Goal: Task Accomplishment & Management: Use online tool/utility

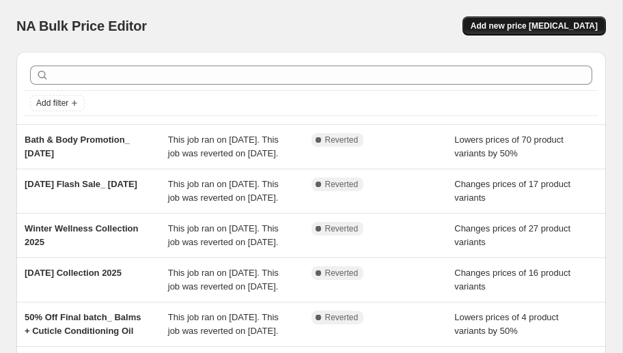
click at [539, 23] on span "Add new price [MEDICAL_DATA]" at bounding box center [534, 25] width 127 height 11
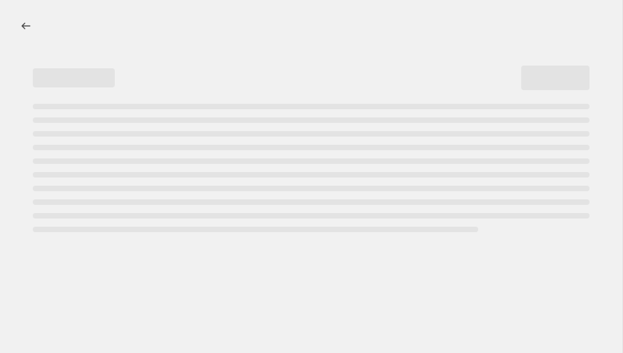
select select "percentage"
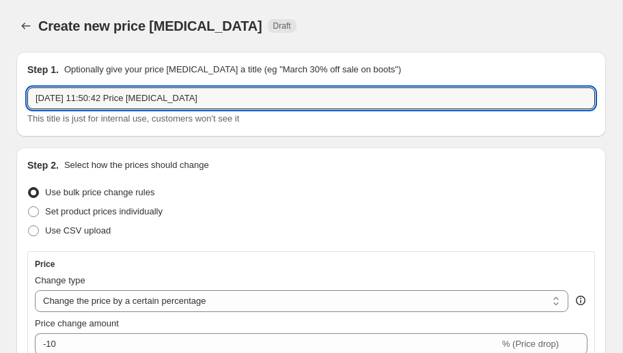
drag, startPoint x: 234, startPoint y: 98, endPoint x: 12, endPoint y: 89, distance: 222.9
type input "Spring Skincare Sale 2025"
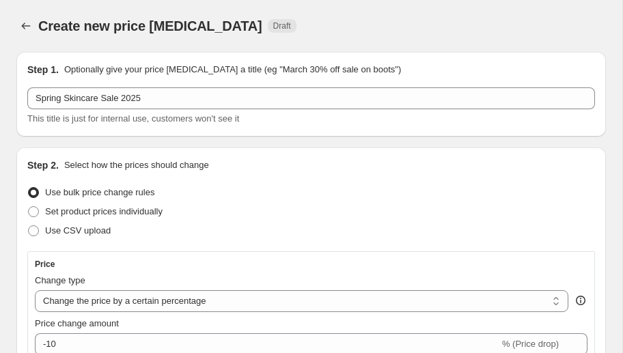
click at [109, 135] on div "Step 1. Optionally give your price [MEDICAL_DATA] a title (eg "March 30% off sa…" at bounding box center [311, 94] width 590 height 85
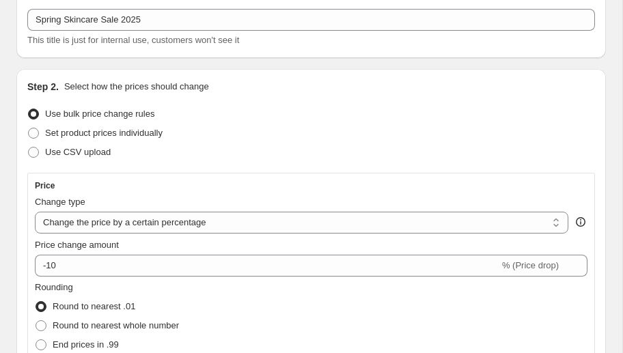
scroll to position [81, 0]
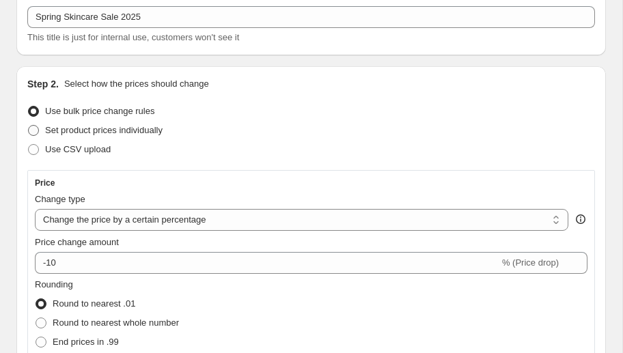
click at [36, 129] on span at bounding box center [33, 130] width 11 height 11
click at [29, 126] on input "Set product prices individually" at bounding box center [28, 125] width 1 height 1
radio input "true"
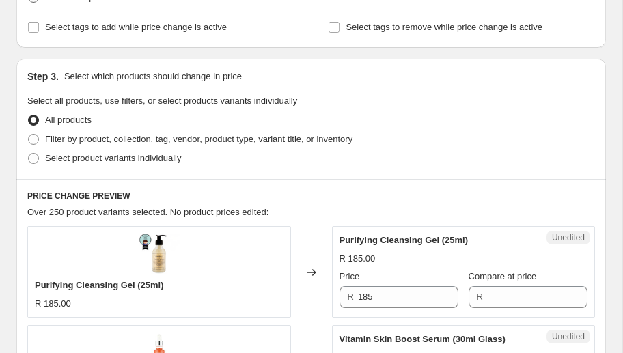
scroll to position [235, 0]
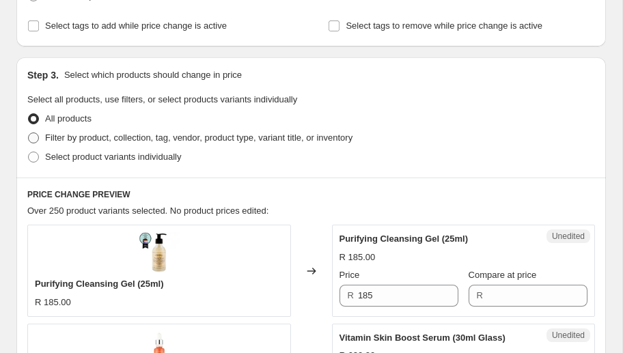
click at [35, 137] on span at bounding box center [33, 138] width 11 height 11
click at [29, 133] on input "Filter by product, collection, tag, vendor, product type, variant title, or inv…" at bounding box center [28, 133] width 1 height 1
radio input "true"
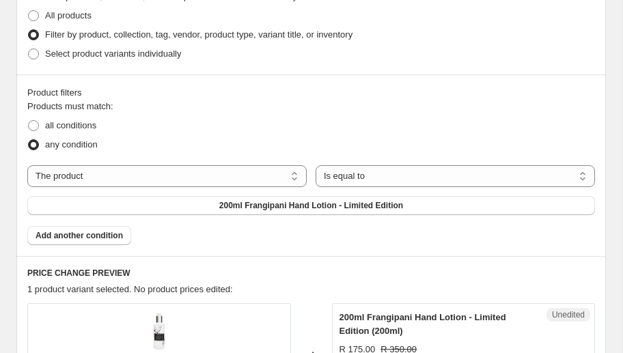
scroll to position [358, 0]
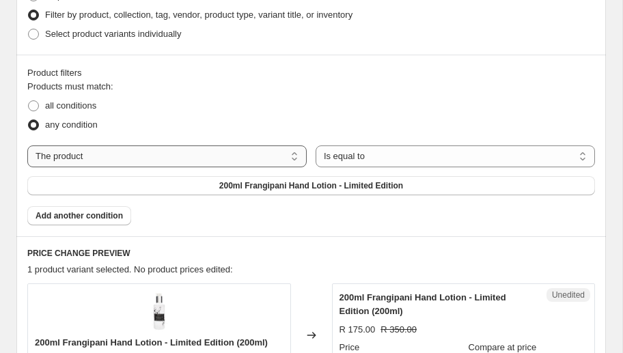
click at [166, 159] on select "The product The product's collection The product's tag The product's vendor The…" at bounding box center [166, 157] width 279 height 22
select select "tag"
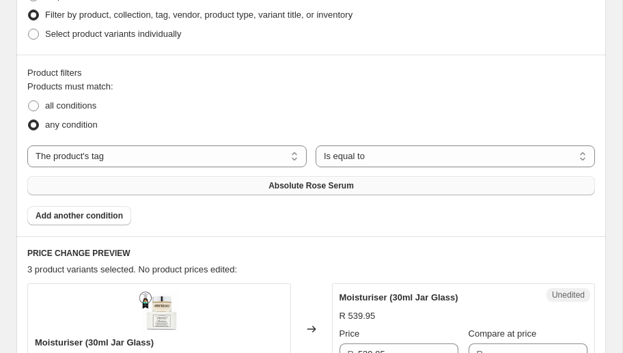
click at [252, 183] on button "Absolute Rose Serum" at bounding box center [311, 185] width 568 height 19
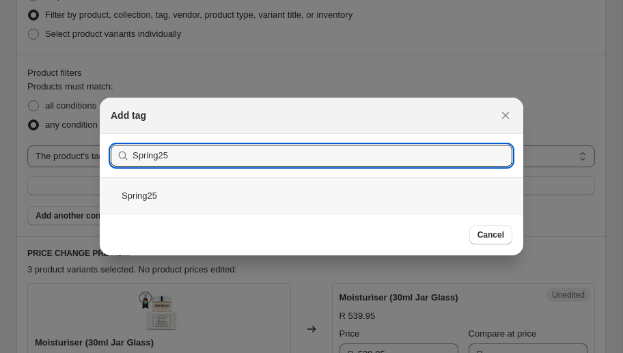
type input "Spring25"
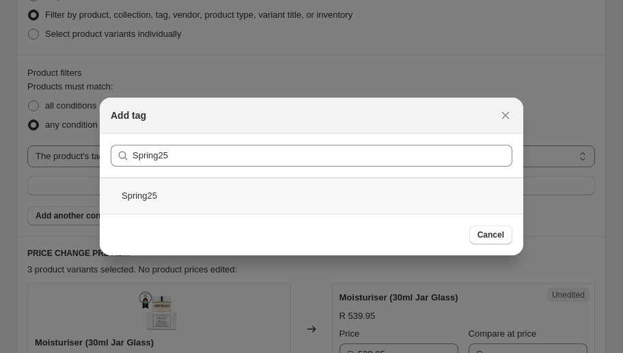
click at [157, 197] on div "Spring25" at bounding box center [312, 196] width 424 height 36
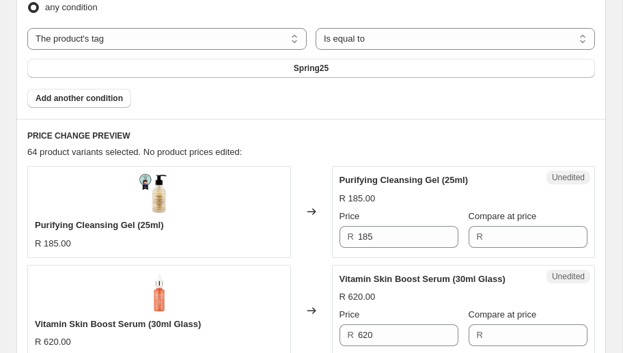
scroll to position [476, 0]
click at [506, 237] on input "Compare at price" at bounding box center [537, 237] width 100 height 22
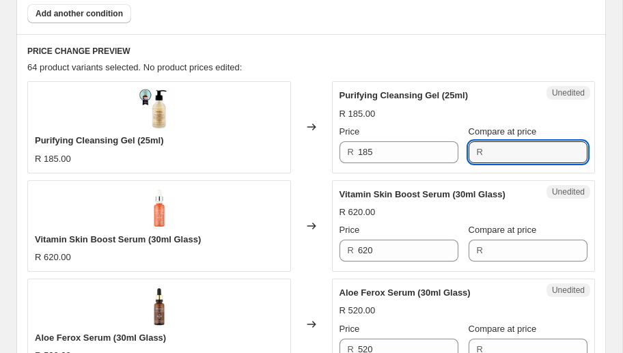
scroll to position [573, 0]
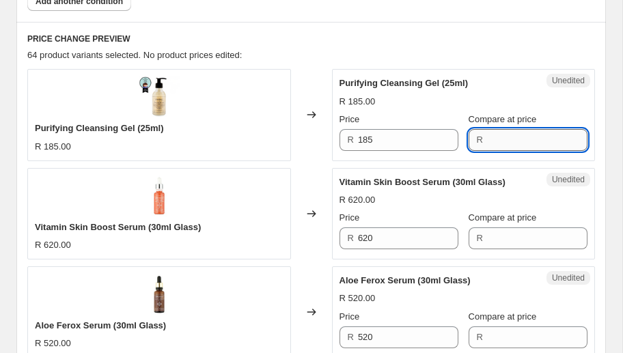
click at [510, 139] on input "Compare at price" at bounding box center [537, 140] width 100 height 22
type input "185"
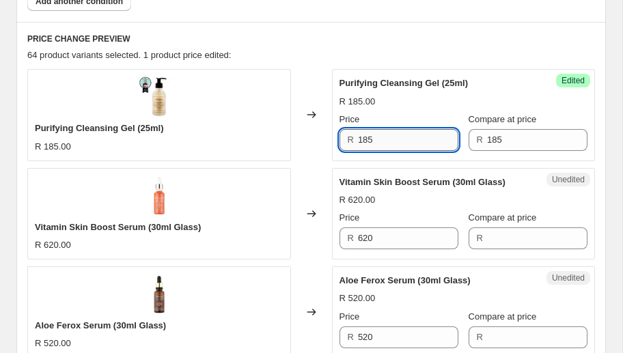
click at [384, 137] on input "185" at bounding box center [408, 140] width 100 height 22
drag, startPoint x: 368, startPoint y: 138, endPoint x: 360, endPoint y: 139, distance: 7.6
click at [353, 138] on div "R 185" at bounding box center [399, 140] width 119 height 22
drag, startPoint x: 374, startPoint y: 139, endPoint x: 345, endPoint y: 139, distance: 29.4
click at [344, 139] on div "R 185" at bounding box center [399, 140] width 119 height 22
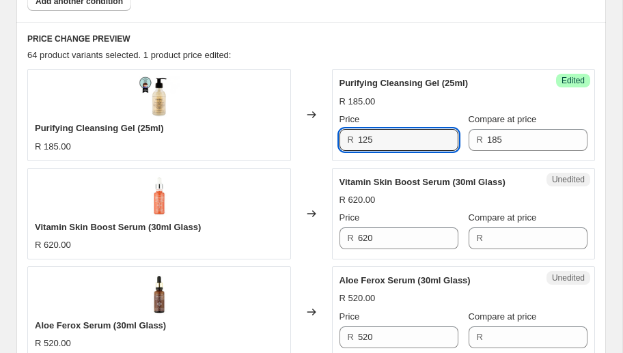
type input "125"
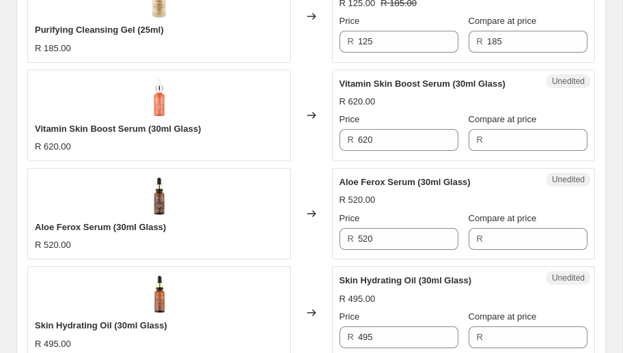
scroll to position [680, 0]
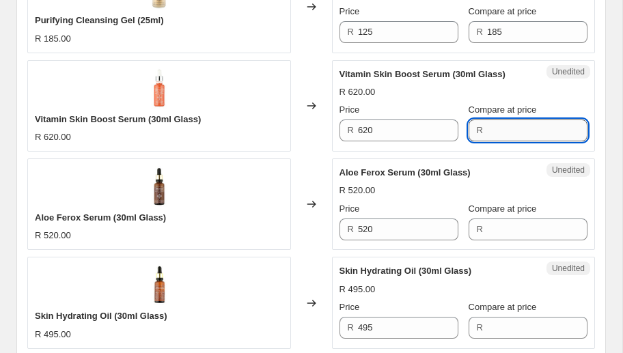
click at [543, 132] on input "Compare at price" at bounding box center [537, 131] width 100 height 22
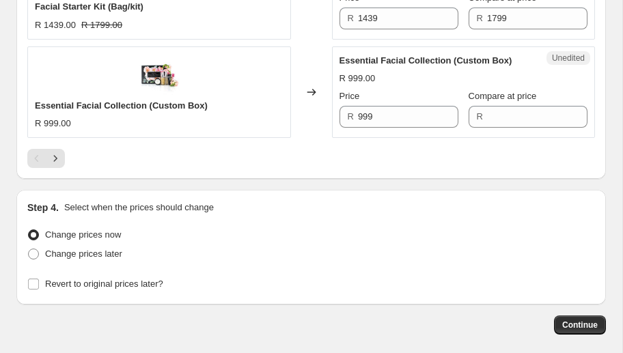
scroll to position [2469, 0]
click at [53, 152] on icon "Next" at bounding box center [56, 159] width 14 height 14
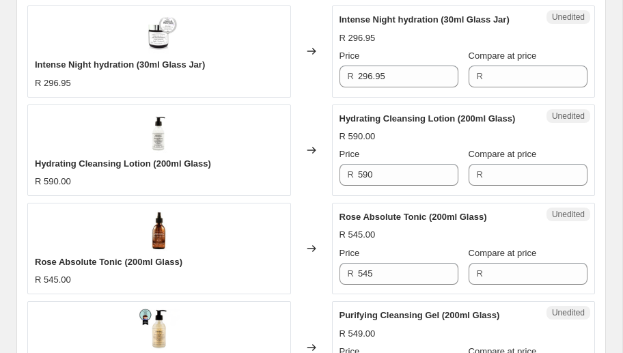
scroll to position [1927, 0]
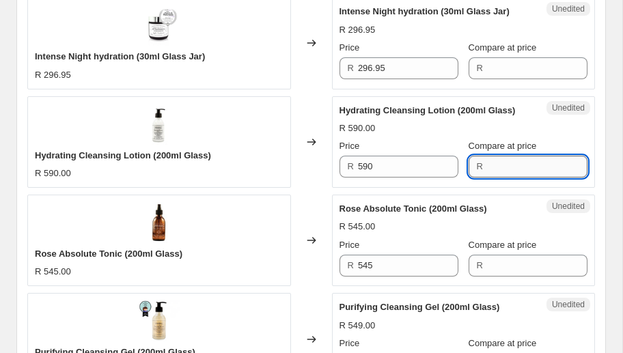
click at [501, 161] on input "Compare at price" at bounding box center [537, 167] width 100 height 22
type input "590"
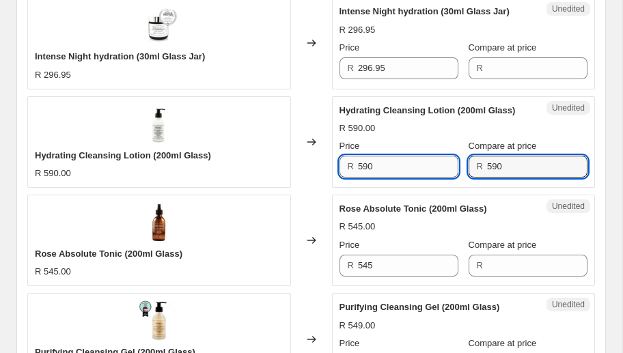
click at [391, 159] on input "590" at bounding box center [408, 167] width 100 height 22
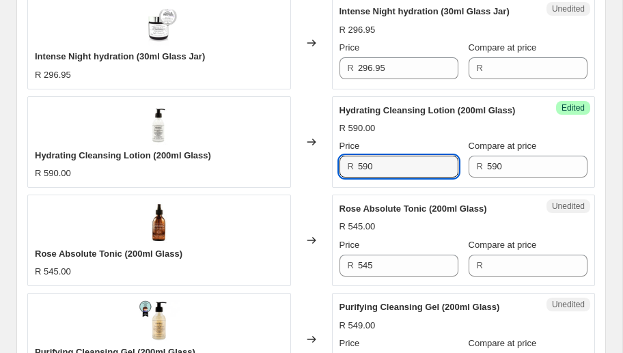
drag, startPoint x: 389, startPoint y: 164, endPoint x: 338, endPoint y: 163, distance: 51.9
click at [338, 163] on div "Success Edited Hydrating Cleansing Lotion (200ml Glass) R 590.00 Price R 590 Co…" at bounding box center [464, 142] width 264 height 92
type input "339"
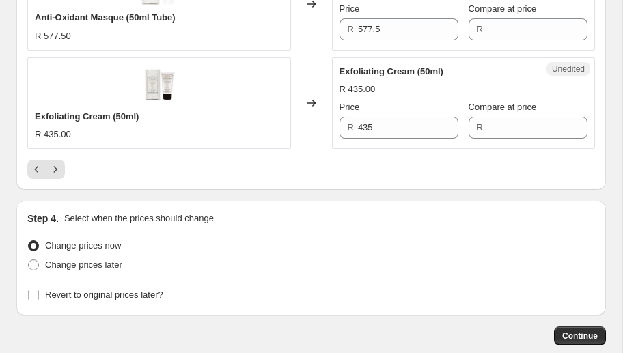
scroll to position [2528, 0]
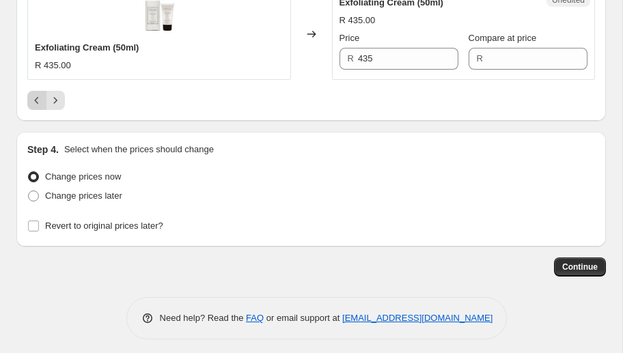
click at [33, 94] on icon "Previous" at bounding box center [37, 101] width 14 height 14
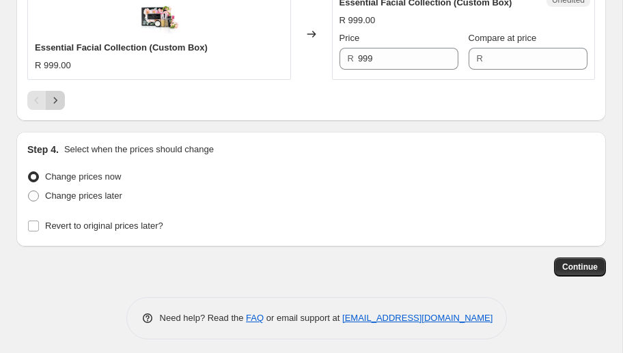
click at [58, 94] on icon "Next" at bounding box center [56, 101] width 14 height 14
click at [57, 94] on icon "Next" at bounding box center [56, 101] width 14 height 14
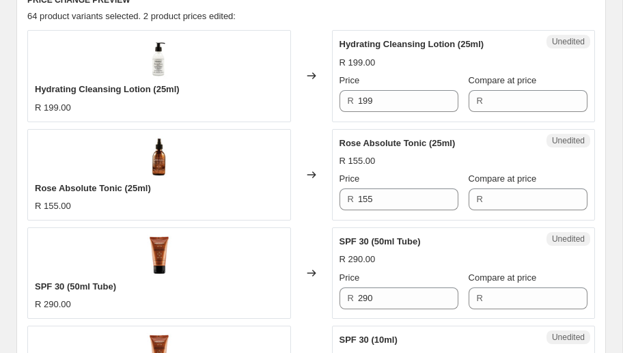
scroll to position [599, 0]
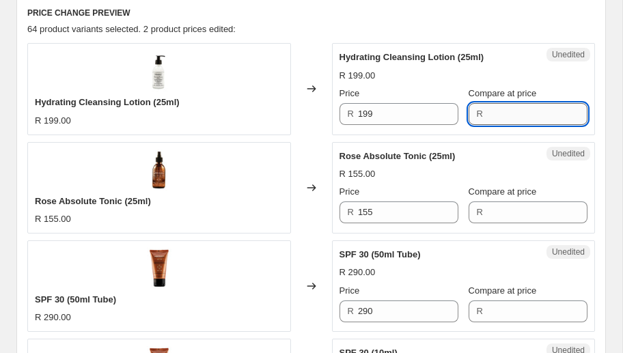
click at [519, 115] on input "Compare at price" at bounding box center [537, 114] width 100 height 22
type input "199"
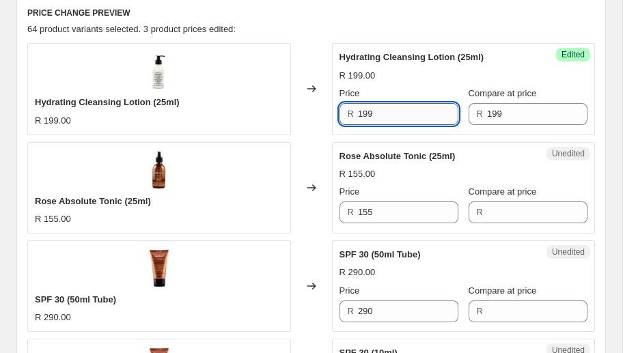
click at [422, 110] on input "199" at bounding box center [408, 114] width 100 height 22
drag, startPoint x: 384, startPoint y: 111, endPoint x: 297, endPoint y: 115, distance: 87.5
click at [297, 115] on div "Hydrating Cleansing Lotion (25ml) R 199.00 Changed to Success Edited Hydrating …" at bounding box center [311, 89] width 568 height 92
type input "129"
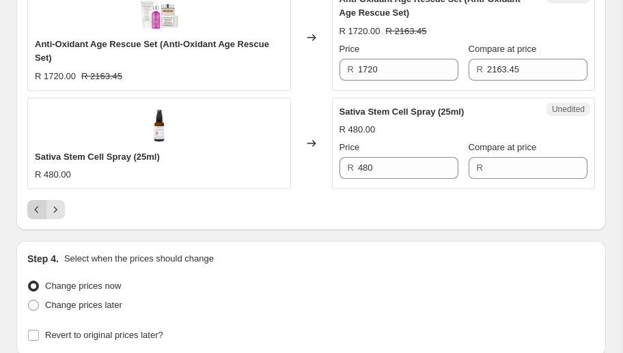
click at [31, 211] on icon "Previous" at bounding box center [37, 210] width 14 height 14
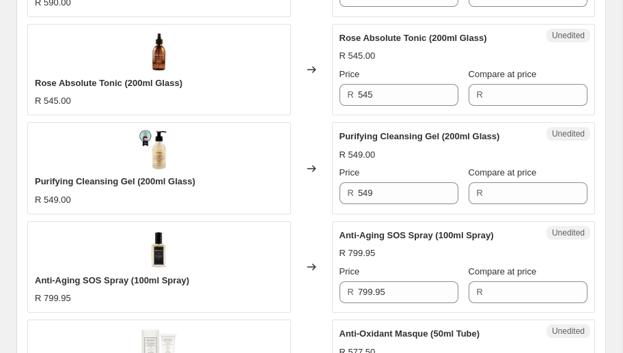
scroll to position [2092, 0]
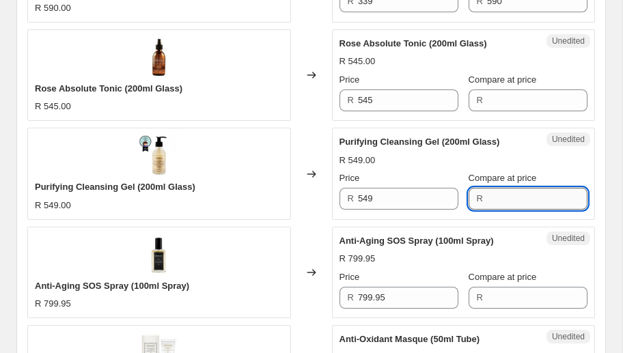
click at [539, 193] on input "Compare at price" at bounding box center [537, 199] width 100 height 22
type input "549"
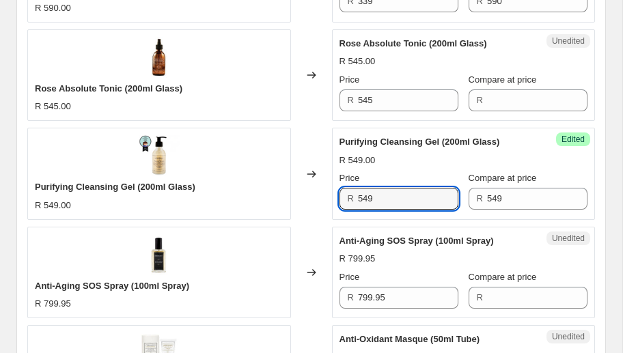
drag, startPoint x: 383, startPoint y: 195, endPoint x: 342, endPoint y: 195, distance: 40.3
click at [342, 195] on div "R 549" at bounding box center [399, 199] width 119 height 22
type input "379"
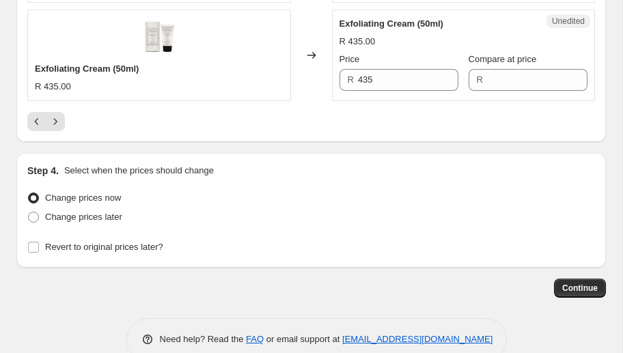
scroll to position [2528, 0]
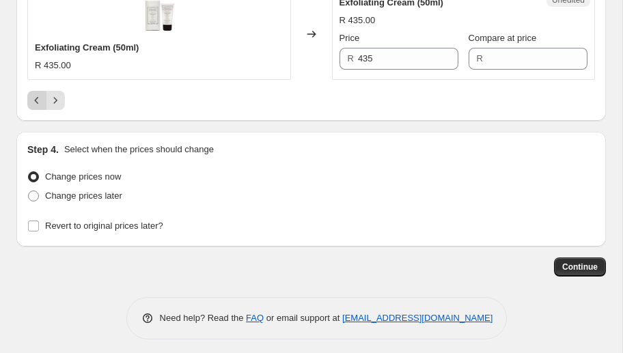
click at [30, 94] on icon "Previous" at bounding box center [37, 101] width 14 height 14
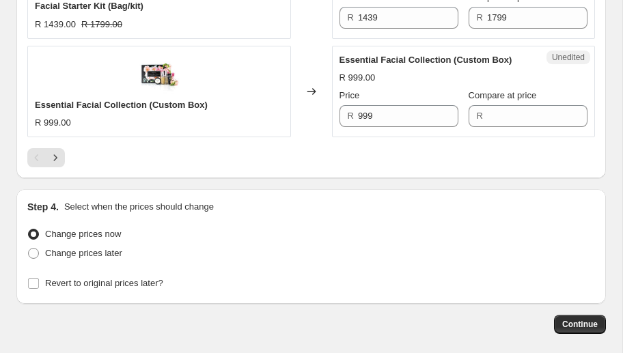
scroll to position [2487, 0]
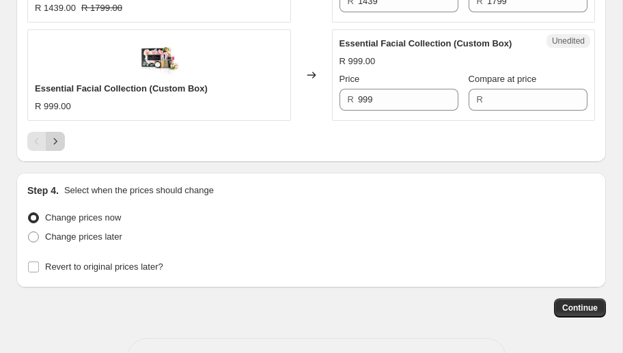
click at [59, 140] on icon "Next" at bounding box center [56, 142] width 14 height 14
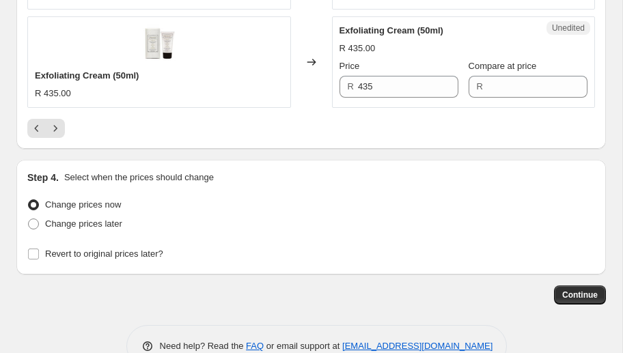
scroll to position [2528, 0]
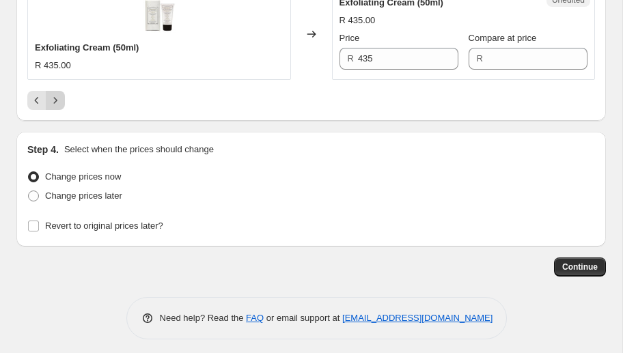
click at [56, 97] on icon "Next" at bounding box center [55, 100] width 3 height 6
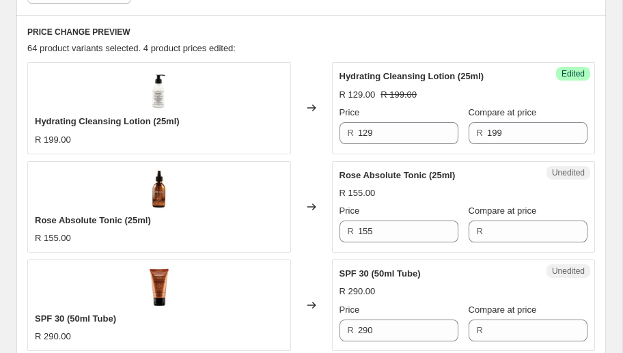
scroll to position [575, 0]
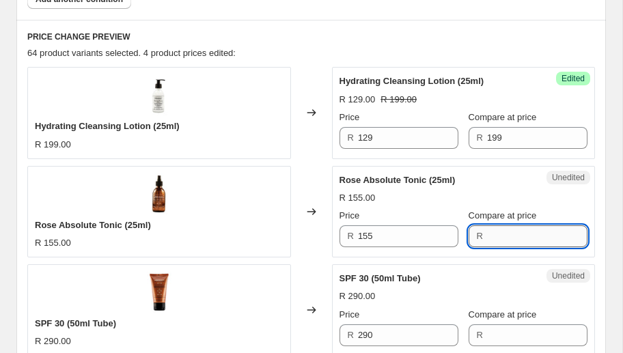
click at [498, 232] on input "Compare at price" at bounding box center [537, 236] width 100 height 22
type input "155"
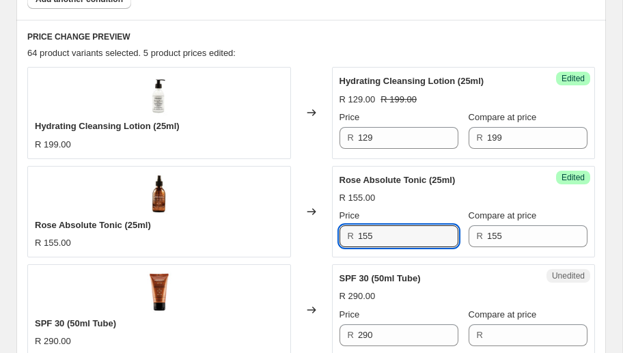
drag, startPoint x: 381, startPoint y: 235, endPoint x: 301, endPoint y: 232, distance: 80.0
click at [301, 232] on div "Rose Absolute Tonic (25ml) R 155.00 Changed to Success Edited [PERSON_NAME] Abs…" at bounding box center [311, 212] width 568 height 92
type input "99"
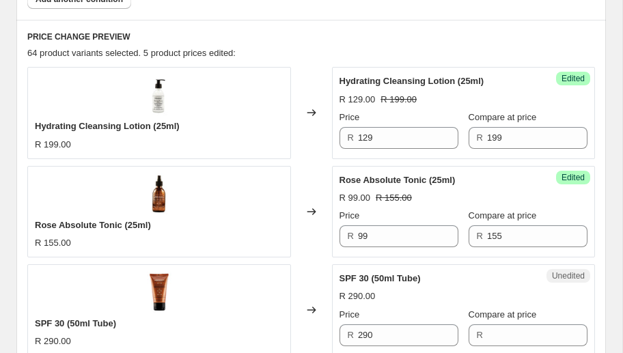
click at [297, 241] on div "Changed to" at bounding box center [311, 212] width 41 height 92
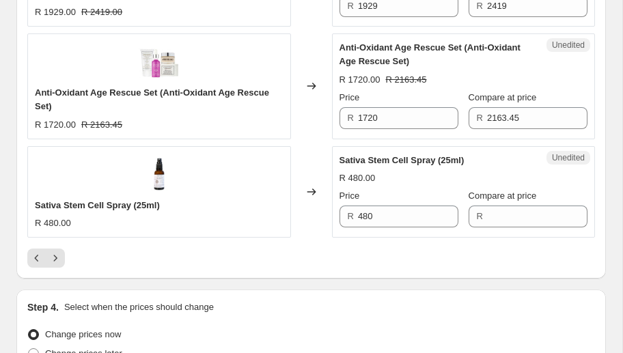
scroll to position [2482, 0]
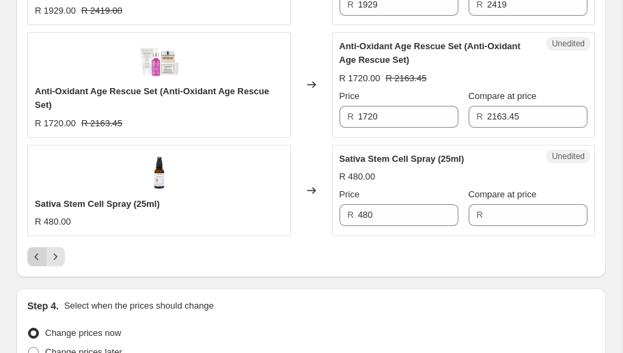
click at [29, 253] on button "Previous" at bounding box center [36, 256] width 19 height 19
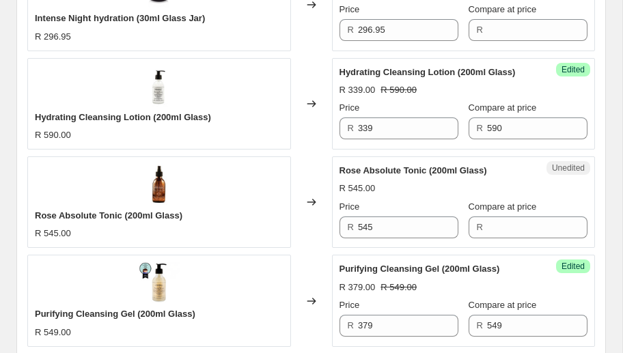
scroll to position [1964, 0]
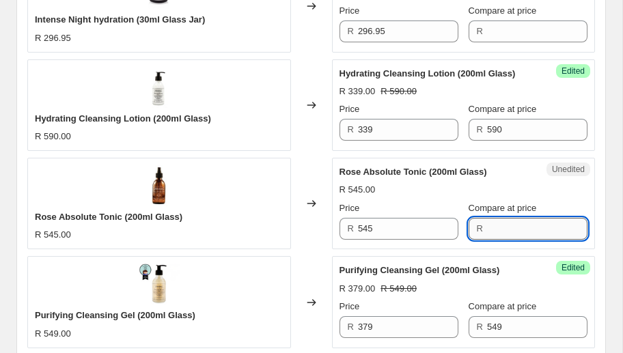
click at [499, 227] on input "Compare at price" at bounding box center [537, 229] width 100 height 22
type input "545"
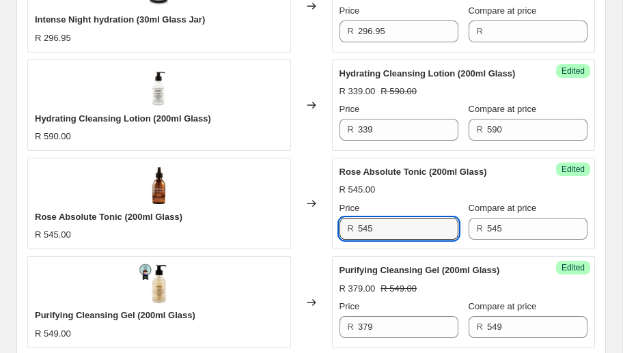
drag, startPoint x: 379, startPoint y: 224, endPoint x: 342, endPoint y: 224, distance: 36.2
click at [342, 224] on div "R 545" at bounding box center [399, 229] width 119 height 22
type input "349"
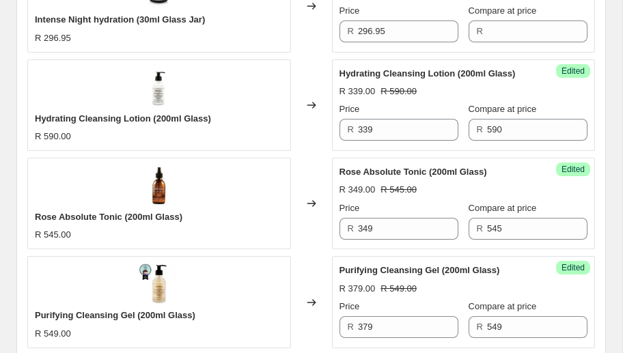
click at [328, 234] on div "Changed to" at bounding box center [311, 204] width 41 height 92
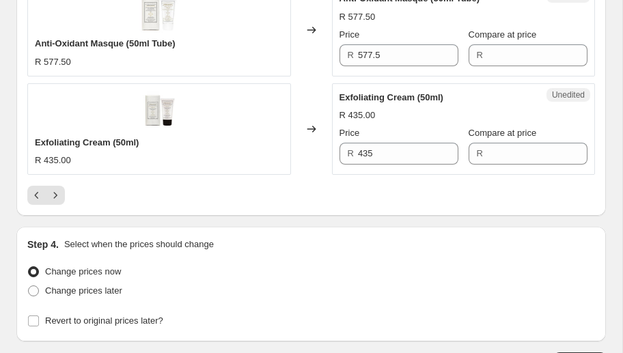
scroll to position [2443, 0]
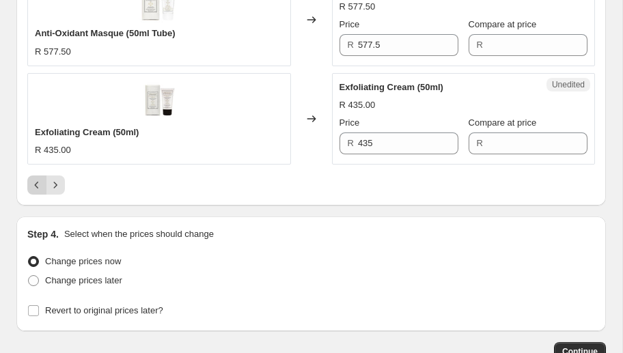
click at [38, 182] on icon "Previous" at bounding box center [37, 185] width 14 height 14
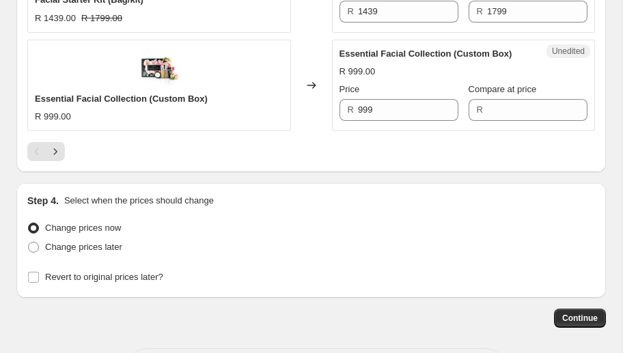
scroll to position [2455, 0]
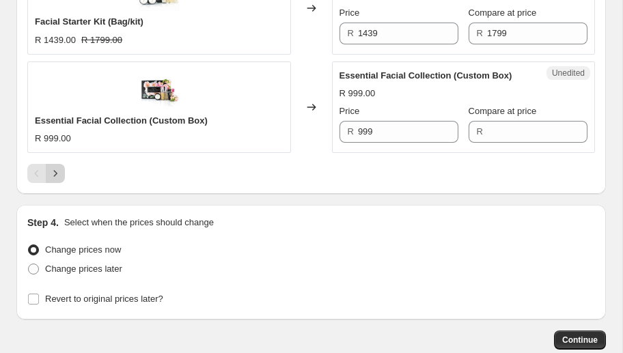
click at [51, 167] on icon "Next" at bounding box center [56, 174] width 14 height 14
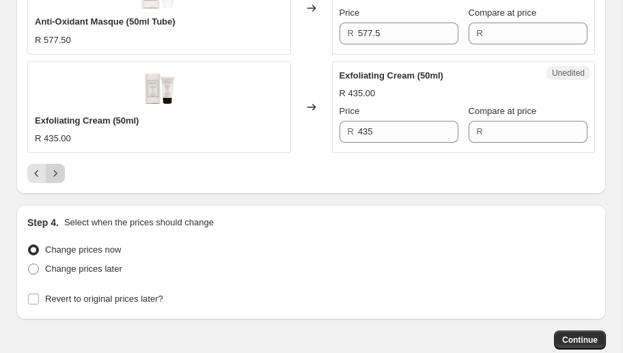
click at [52, 167] on icon "Next" at bounding box center [56, 174] width 14 height 14
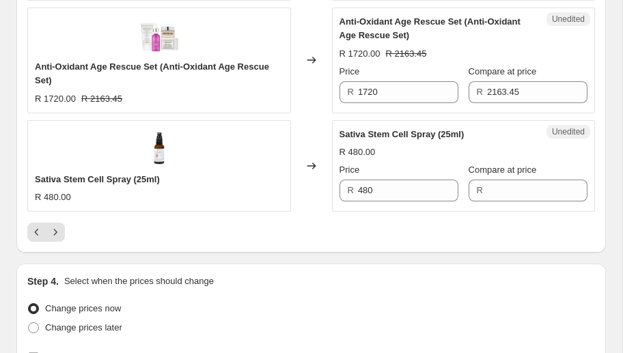
scroll to position [2514, 0]
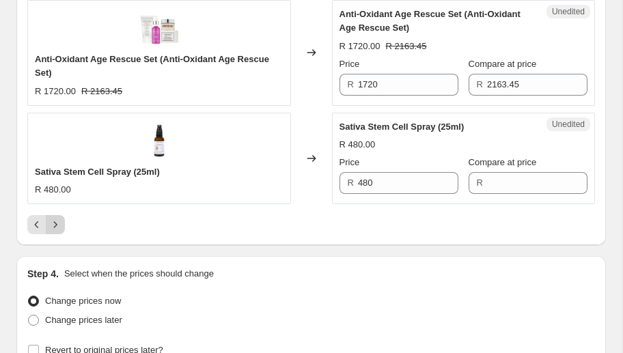
click at [55, 223] on icon "Next" at bounding box center [56, 225] width 14 height 14
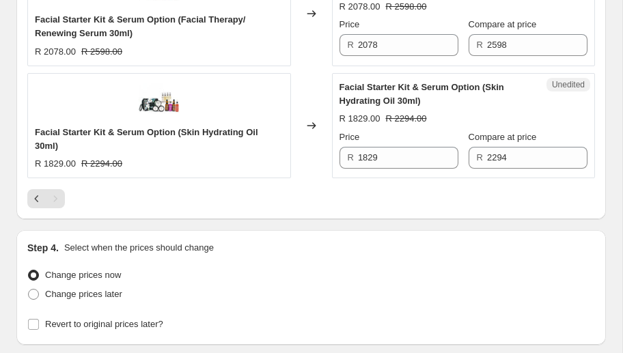
scroll to position [902, 0]
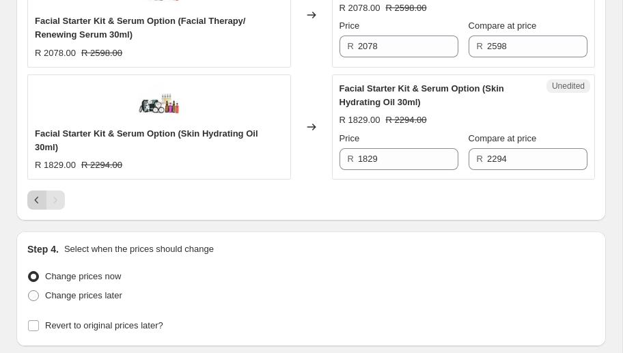
click at [32, 206] on icon "Previous" at bounding box center [37, 200] width 14 height 14
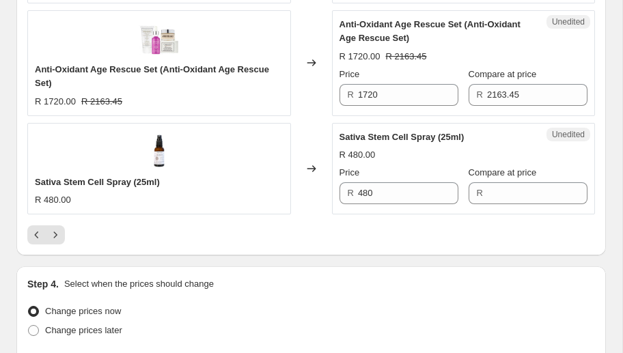
scroll to position [2505, 0]
click at [33, 231] on icon "Previous" at bounding box center [37, 235] width 14 height 14
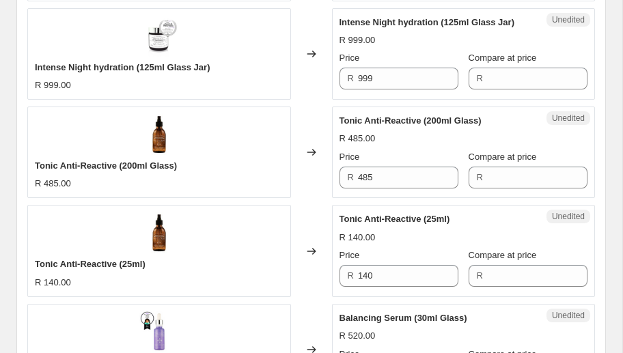
scroll to position [1520, 0]
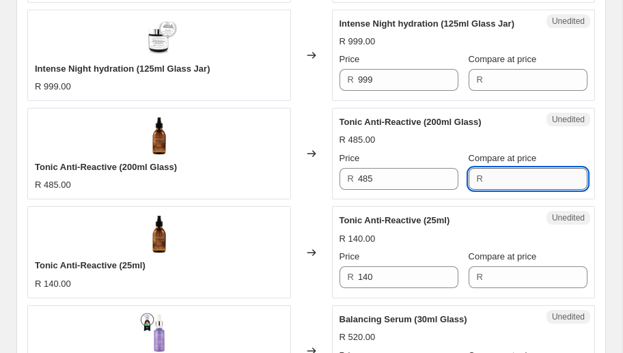
click at [519, 178] on input "Compare at price" at bounding box center [537, 179] width 100 height 22
type input "485"
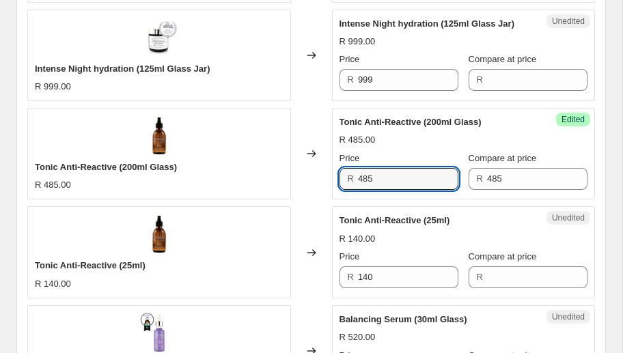
drag, startPoint x: 382, startPoint y: 172, endPoint x: 333, endPoint y: 179, distance: 49.7
click at [333, 179] on div "Success Edited Tonic Anti-Reactive (200ml Glass) R 485.00 Price R 485 Compare a…" at bounding box center [464, 154] width 264 height 92
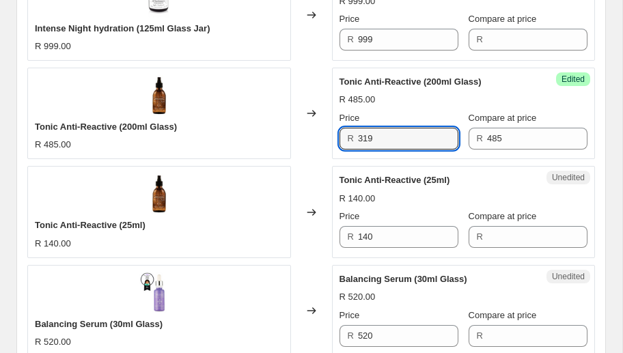
scroll to position [1574, 0]
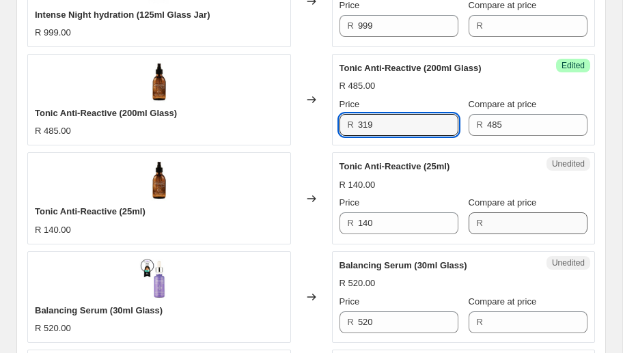
type input "319"
click at [505, 224] on input "Compare at price" at bounding box center [537, 223] width 100 height 22
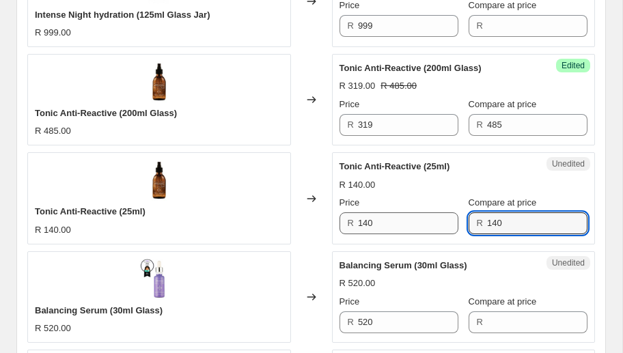
type input "140"
click at [379, 223] on input "140" at bounding box center [408, 223] width 100 height 22
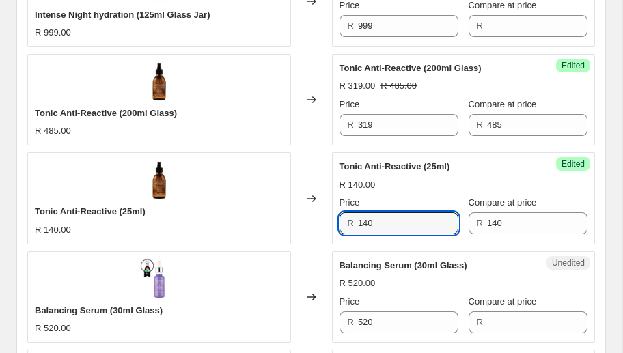
drag, startPoint x: 375, startPoint y: 221, endPoint x: 350, endPoint y: 221, distance: 25.3
click at [350, 221] on div "R 140" at bounding box center [399, 223] width 119 height 22
type input "89"
click at [605, 163] on div "PRICE CHANGE PREVIEW 64 product variants selected. 8 product prices edited: Ant…" at bounding box center [311, 47] width 590 height 2054
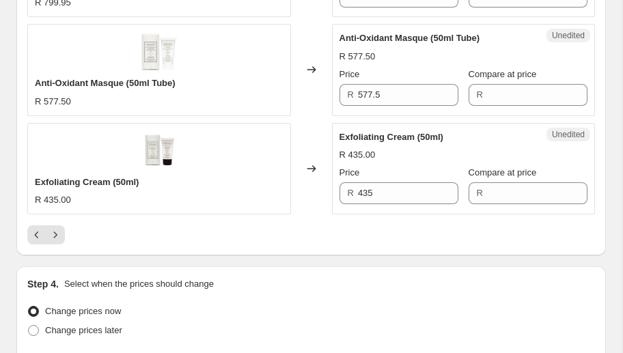
scroll to position [2416, 0]
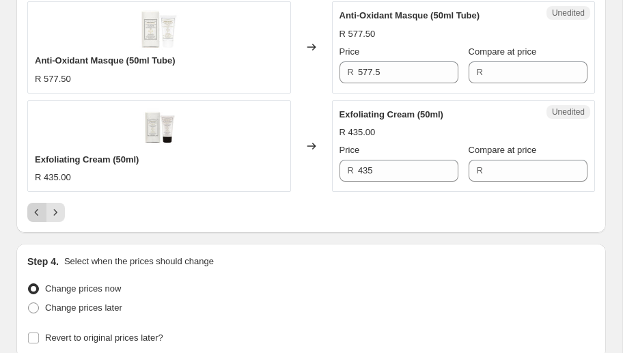
click at [40, 211] on icon "Previous" at bounding box center [37, 213] width 14 height 14
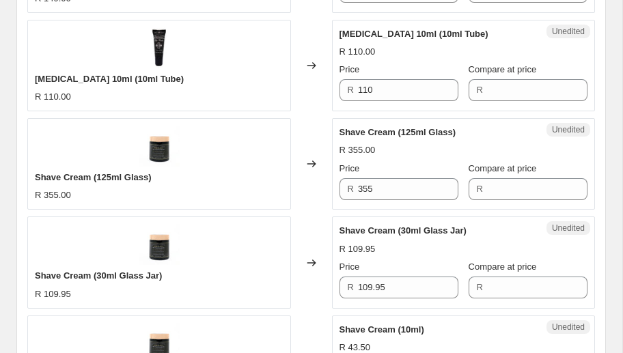
scroll to position [2528, 0]
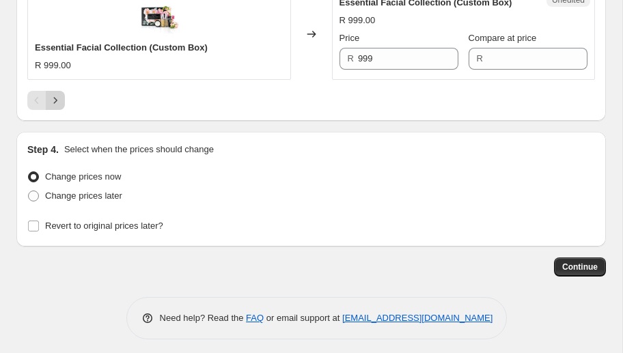
click at [51, 94] on icon "Next" at bounding box center [56, 101] width 14 height 14
click at [57, 94] on icon "Next" at bounding box center [56, 101] width 14 height 14
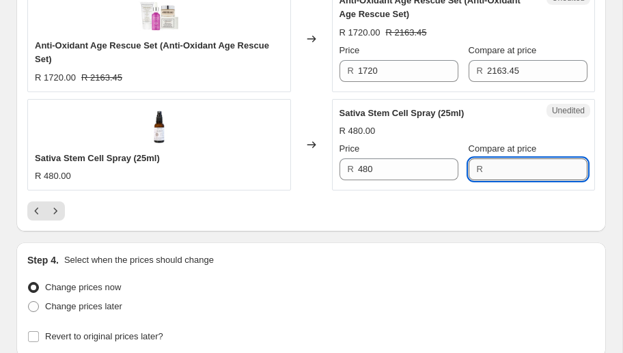
click at [526, 171] on input "Compare at price" at bounding box center [537, 170] width 100 height 22
type input "480"
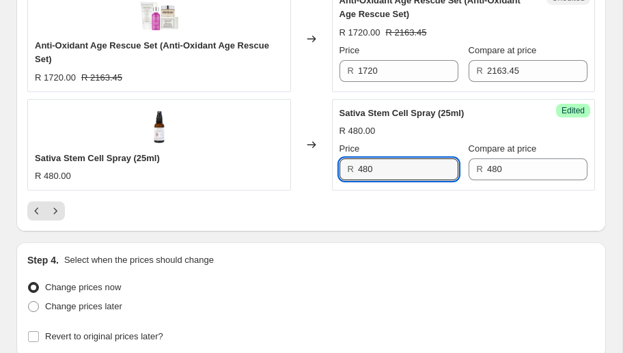
drag, startPoint x: 404, startPoint y: 167, endPoint x: 274, endPoint y: 163, distance: 130.6
click at [274, 163] on div "Sativa Stem Cell Spray (25ml) R 480.00 Changed to Success Edited Sativa Stem Ce…" at bounding box center [311, 145] width 568 height 92
type input "336"
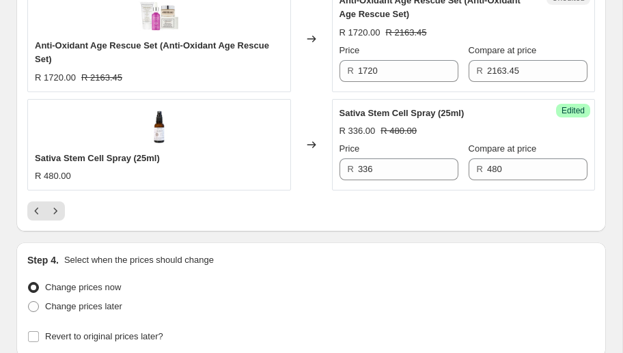
drag, startPoint x: 355, startPoint y: 233, endPoint x: 249, endPoint y: 237, distance: 105.3
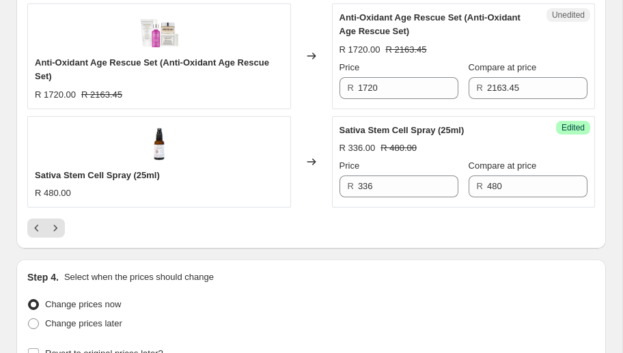
scroll to position [2641, 0]
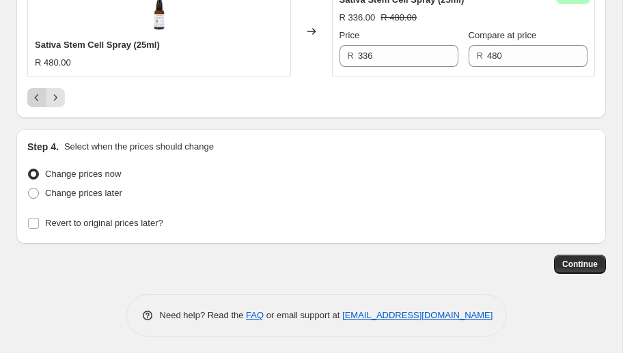
click at [36, 97] on icon "Previous" at bounding box center [37, 98] width 14 height 14
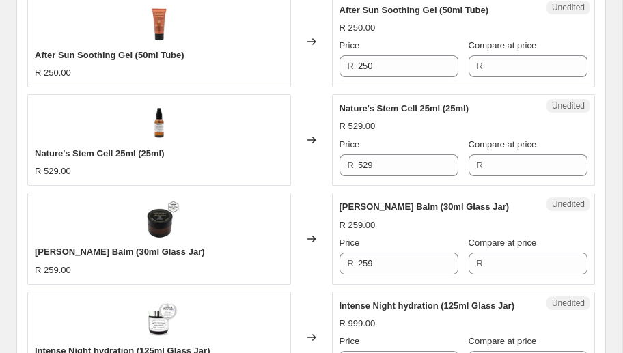
scroll to position [1221, 0]
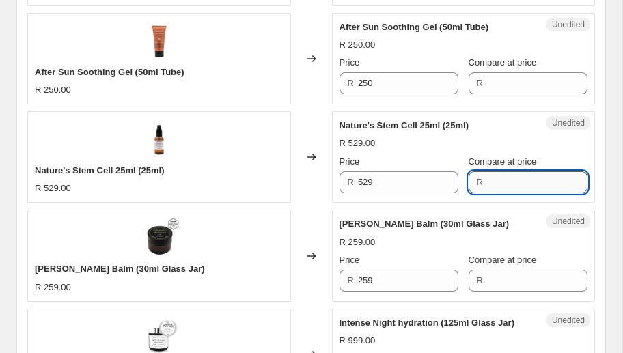
click at [517, 181] on input "Compare at price" at bounding box center [537, 182] width 100 height 22
type input "529"
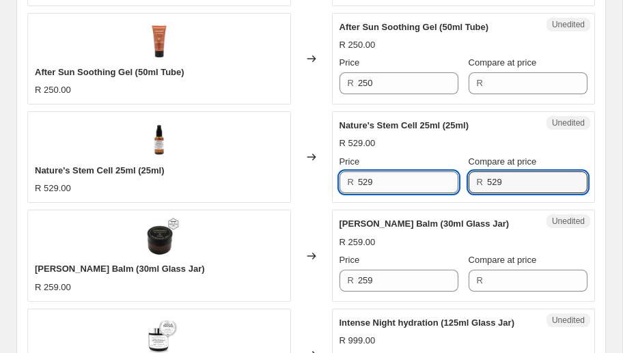
click at [391, 181] on input "529" at bounding box center [408, 182] width 100 height 22
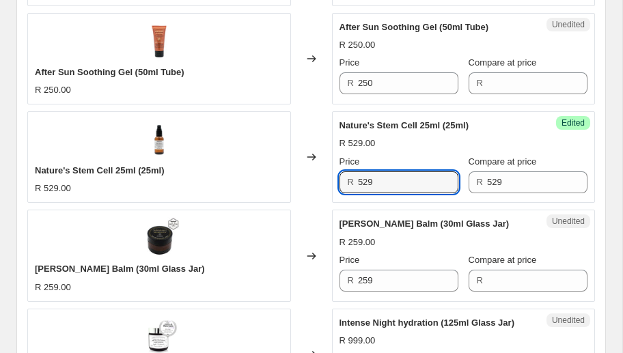
drag, startPoint x: 388, startPoint y: 177, endPoint x: 312, endPoint y: 180, distance: 75.9
click at [312, 180] on div "Nature's Stem Cell 25ml (25ml) R 529.00 Changed to Success Edited Nature's Stem…" at bounding box center [311, 157] width 568 height 92
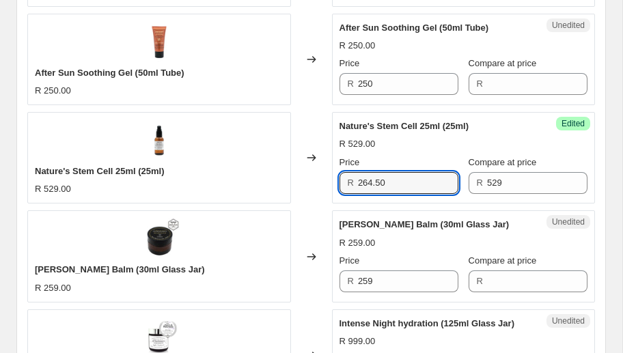
type input "264.50"
click at [325, 187] on div "Changed to" at bounding box center [311, 158] width 41 height 92
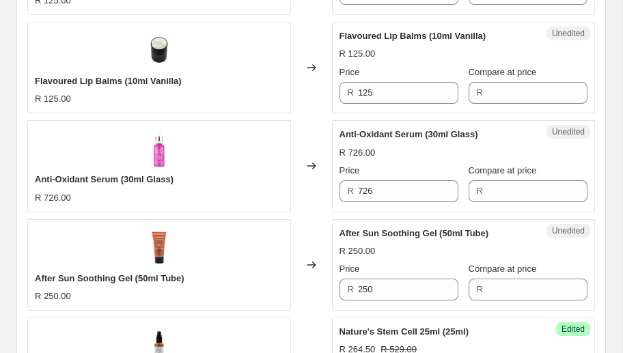
scroll to position [1014, 0]
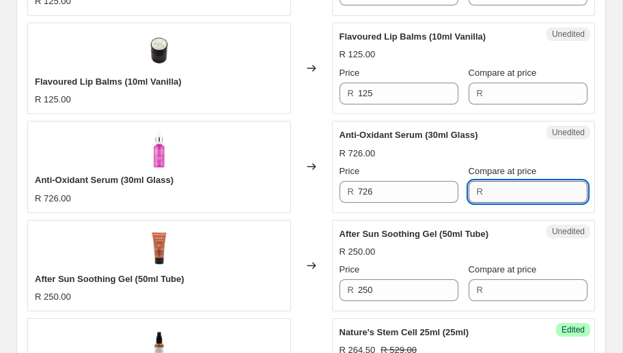
click at [512, 189] on input "Compare at price" at bounding box center [537, 192] width 100 height 22
type input "726"
click at [405, 193] on input "726" at bounding box center [408, 192] width 100 height 22
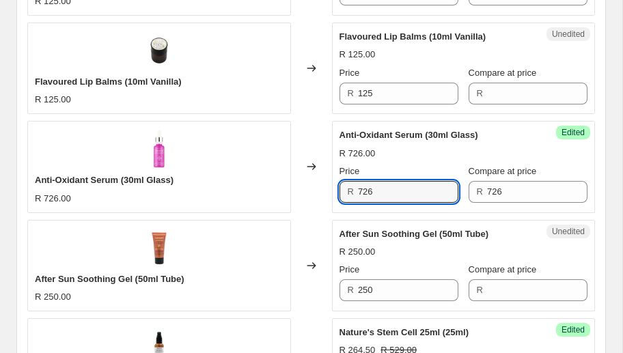
drag, startPoint x: 391, startPoint y: 192, endPoint x: 318, endPoint y: 191, distance: 73.8
click at [318, 191] on div "Anti-Oxidant Serum (30ml Glass) R 726.00 Changed to Success Edited Anti-Oxidant…" at bounding box center [311, 167] width 568 height 92
type input "459"
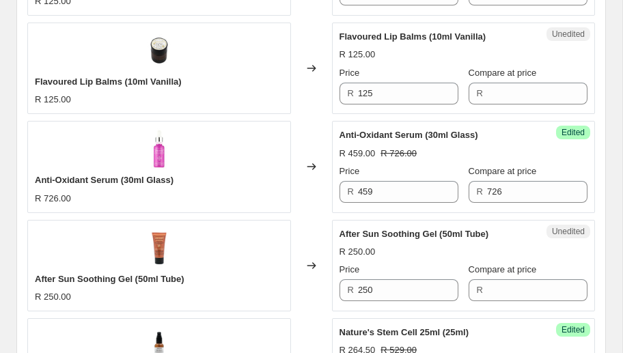
click at [306, 204] on div "Changed to" at bounding box center [311, 167] width 41 height 92
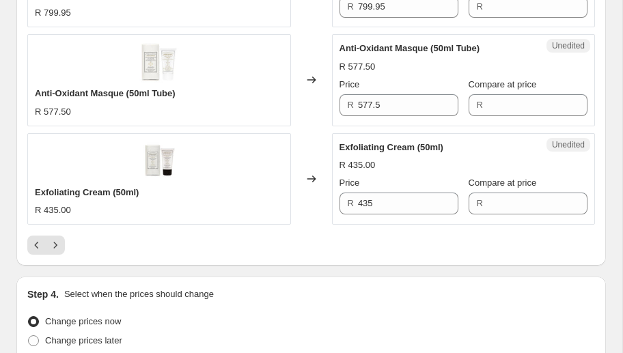
scroll to position [2380, 0]
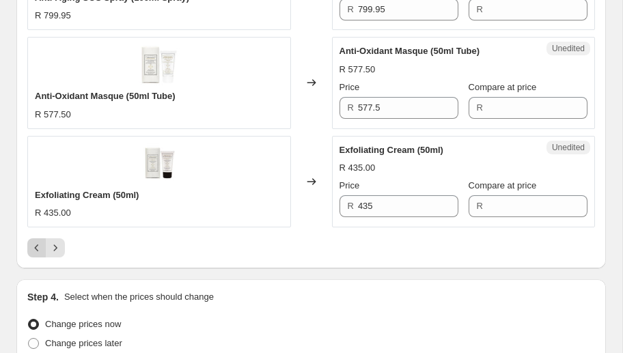
click at [34, 243] on icon "Previous" at bounding box center [37, 248] width 14 height 14
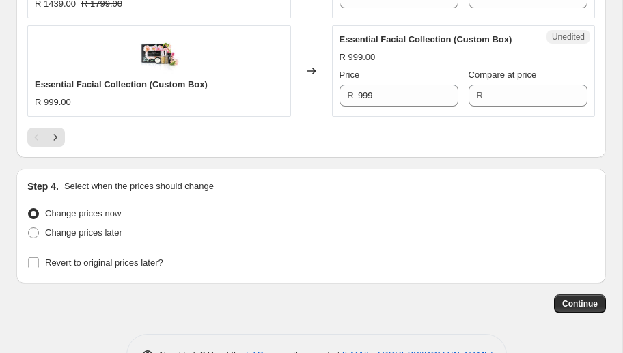
scroll to position [2528, 0]
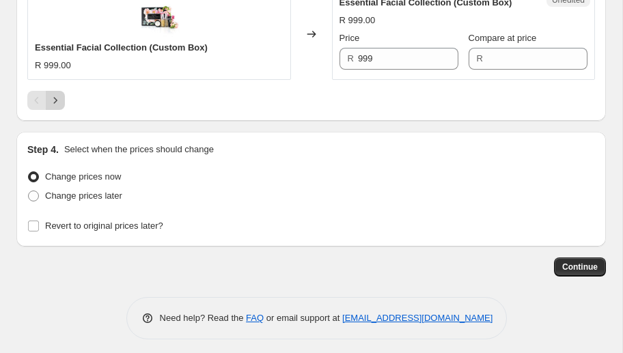
click at [55, 94] on icon "Next" at bounding box center [56, 101] width 14 height 14
click at [60, 98] on icon "Next" at bounding box center [56, 101] width 14 height 14
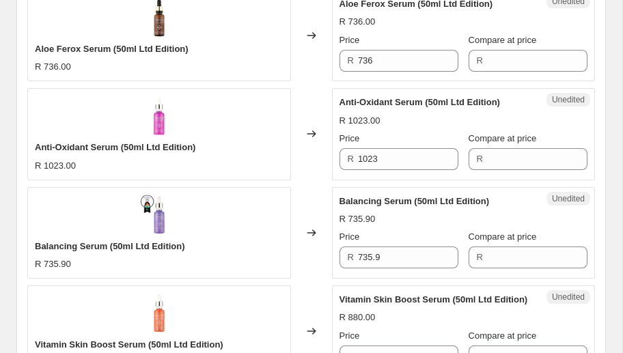
scroll to position [1045, 0]
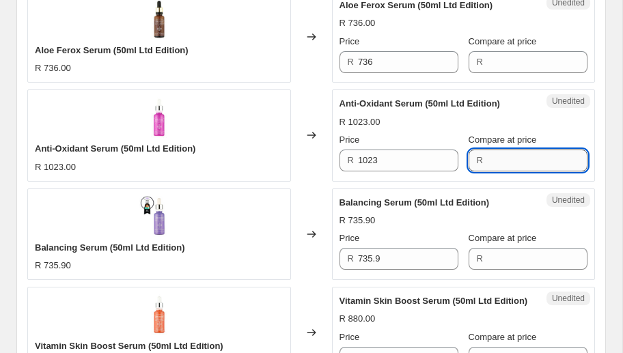
click at [536, 159] on input "Compare at price" at bounding box center [537, 161] width 100 height 22
type input "1023"
click at [419, 165] on input "1023" at bounding box center [408, 161] width 100 height 22
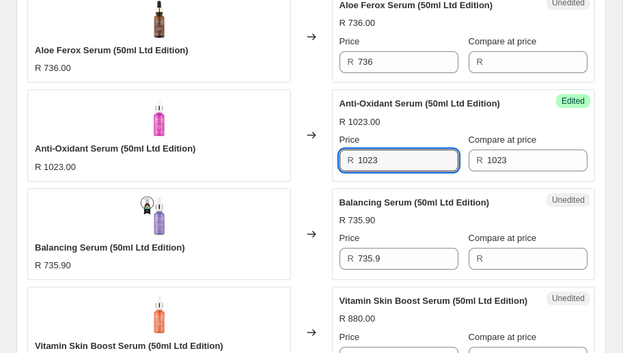
drag, startPoint x: 370, startPoint y: 152, endPoint x: 335, endPoint y: 154, distance: 34.2
click at [335, 154] on div "Success Edited Anti-Oxidant Serum (50ml Ltd Edition) R 1023.00 Price R 1023 Com…" at bounding box center [464, 136] width 264 height 92
type input "609"
click at [307, 174] on div "Changed to" at bounding box center [311, 136] width 41 height 92
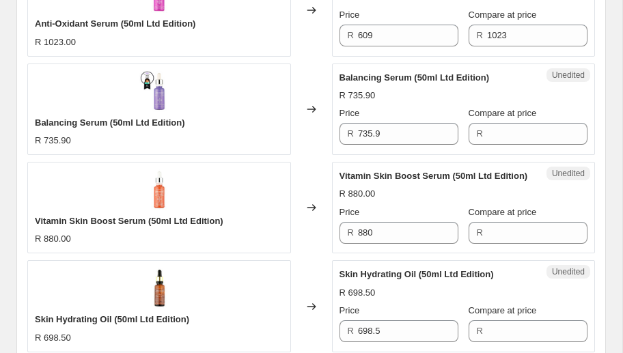
scroll to position [1161, 0]
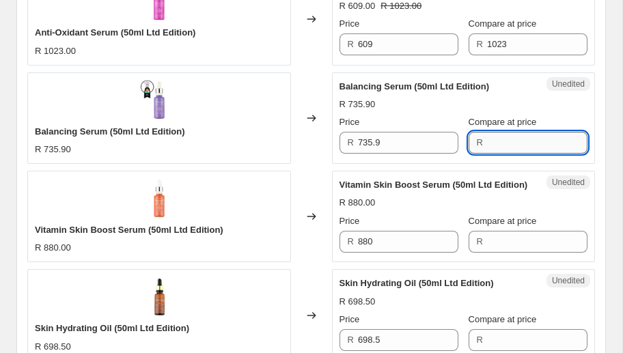
click at [532, 146] on input "Compare at price" at bounding box center [537, 143] width 100 height 22
type input "735.90"
click at [389, 135] on input "735.9" at bounding box center [408, 143] width 100 height 22
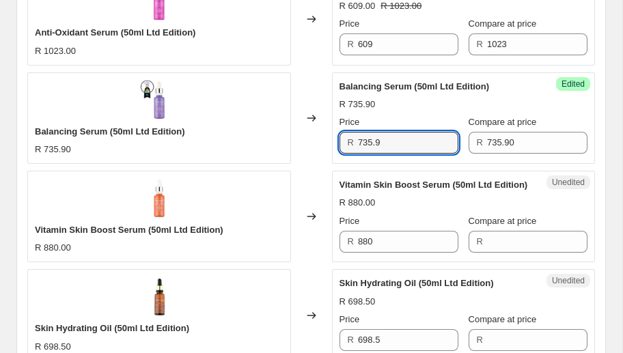
drag, startPoint x: 406, startPoint y: 144, endPoint x: 285, endPoint y: 137, distance: 121.1
click at [285, 137] on div "Balancing Serum (50ml Ltd Edition) R 735.90 Changed to Success Edited Balancing…" at bounding box center [311, 118] width 568 height 92
type input "438"
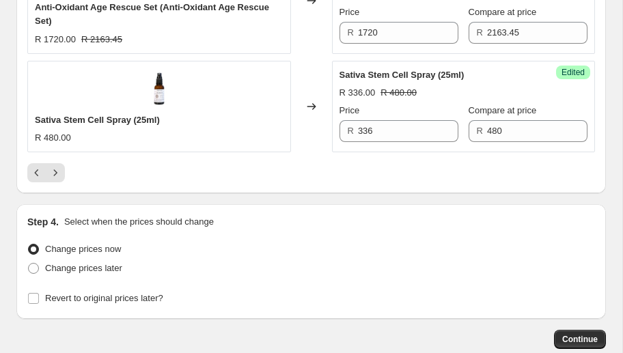
scroll to position [2569, 0]
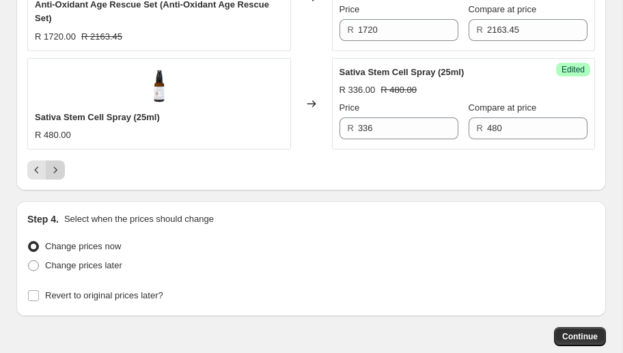
click at [47, 165] on button "Next" at bounding box center [55, 170] width 19 height 19
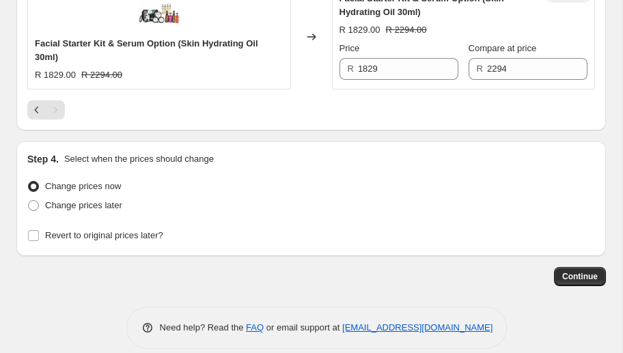
scroll to position [1008, 0]
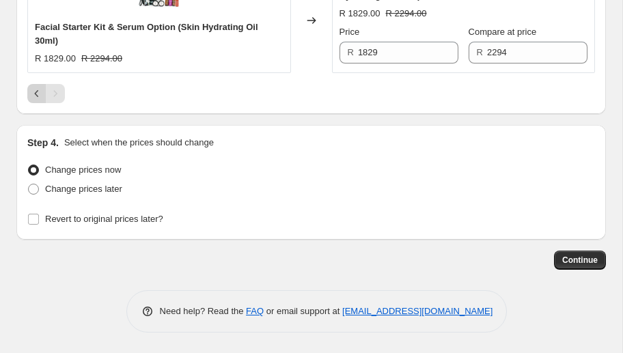
click at [42, 94] on icon "Previous" at bounding box center [37, 94] width 14 height 14
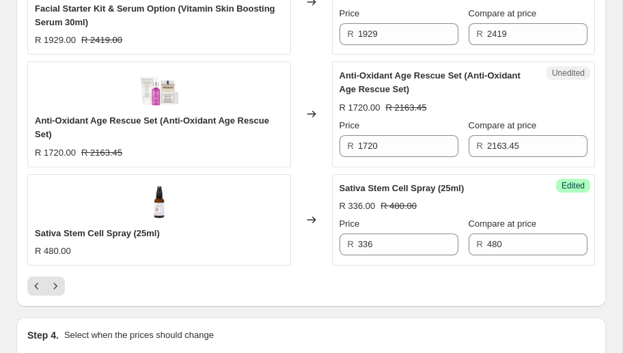
scroll to position [2445, 0]
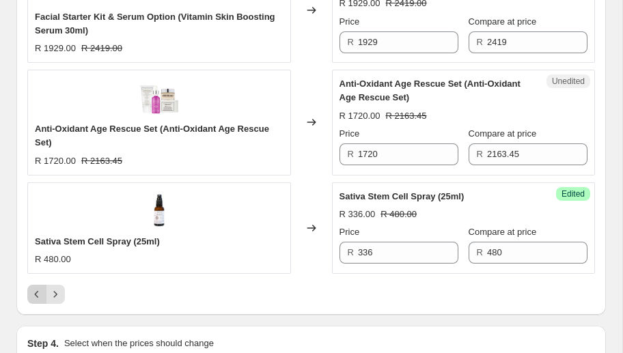
click at [30, 294] on icon "Previous" at bounding box center [37, 295] width 14 height 14
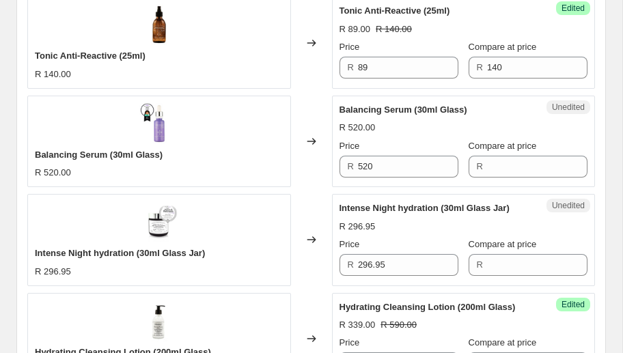
scroll to position [1692, 0]
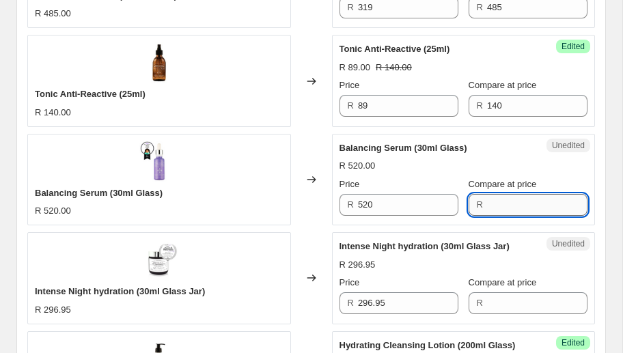
click at [510, 206] on input "Compare at price" at bounding box center [537, 205] width 100 height 22
type input "520"
click at [425, 204] on input "520" at bounding box center [408, 205] width 100 height 22
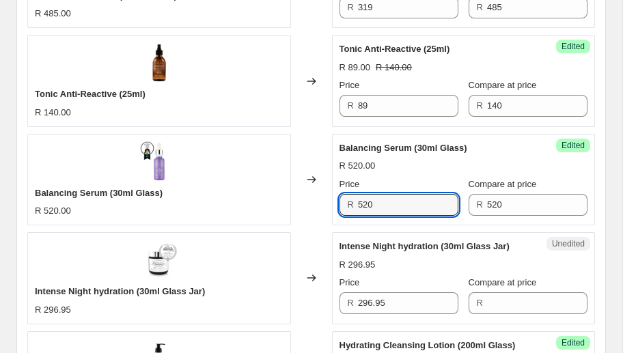
drag, startPoint x: 381, startPoint y: 200, endPoint x: 322, endPoint y: 201, distance: 58.8
click at [322, 201] on div "Balancing Serum (30ml Glass) R 520.00 Changed to Success Edited Balancing Serum…" at bounding box center [311, 180] width 568 height 92
type input "339"
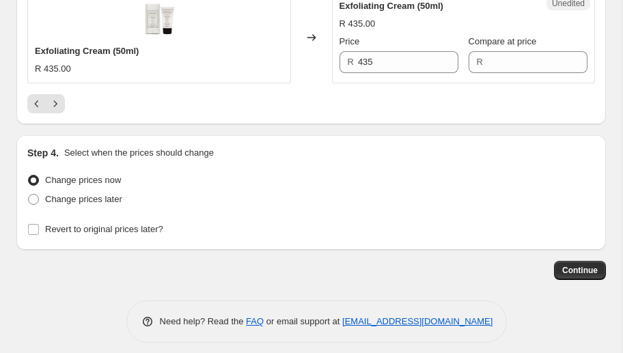
scroll to position [2528, 0]
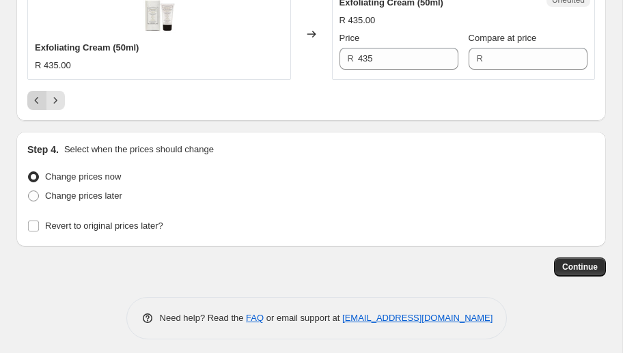
click at [36, 94] on icon "Previous" at bounding box center [37, 101] width 14 height 14
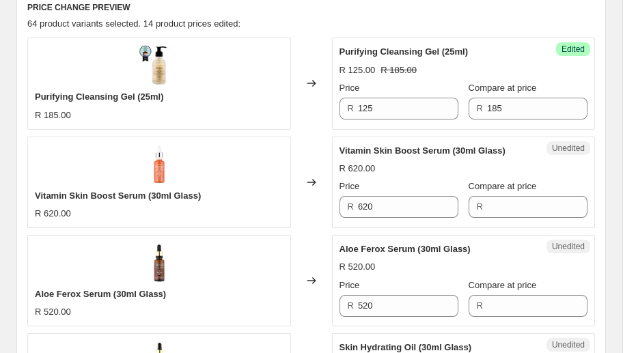
scroll to position [598, 0]
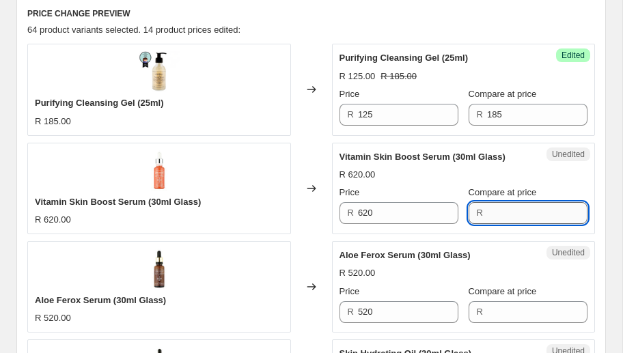
click at [525, 214] on input "Compare at price" at bounding box center [537, 213] width 100 height 22
type input "620"
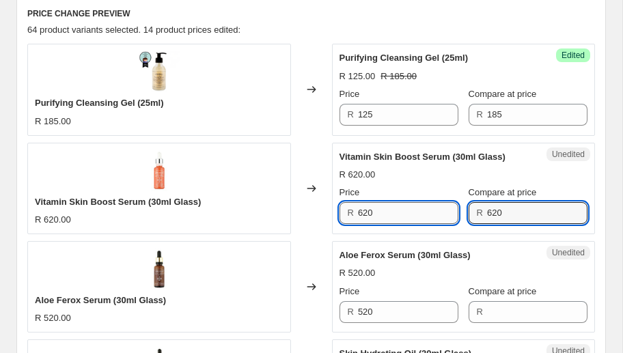
click at [402, 211] on input "620" at bounding box center [408, 213] width 100 height 22
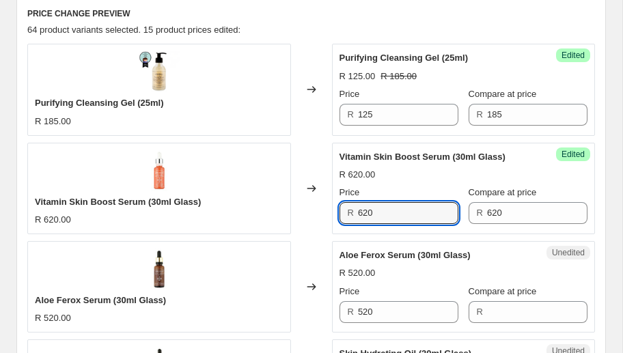
drag, startPoint x: 403, startPoint y: 209, endPoint x: 308, endPoint y: 210, distance: 95.0
click at [308, 210] on div "Vitamin Skin Boost Serum (30ml Glass) R 620.00 Changed to Success Edited Vitami…" at bounding box center [311, 189] width 568 height 92
type input "424"
click at [307, 201] on div "Changed to" at bounding box center [311, 189] width 41 height 92
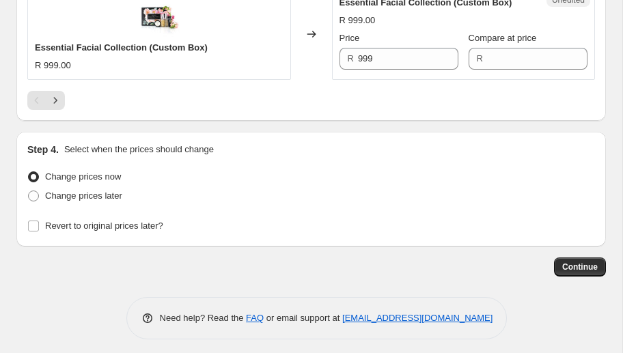
scroll to position [2528, 0]
click at [53, 97] on icon "Next" at bounding box center [56, 101] width 14 height 14
click at [53, 94] on icon "Next" at bounding box center [56, 101] width 14 height 14
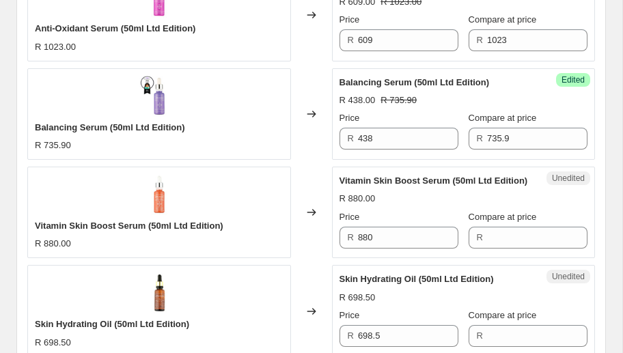
scroll to position [1170, 0]
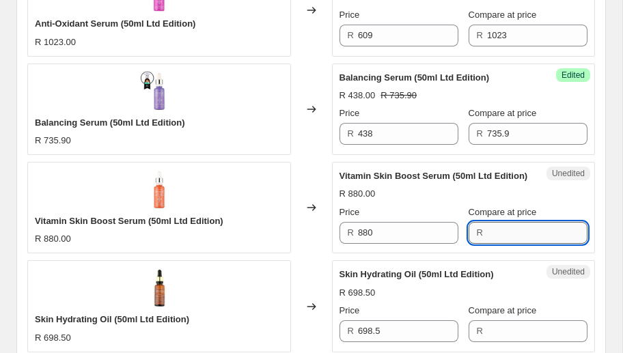
click at [506, 226] on input "Compare at price" at bounding box center [537, 233] width 100 height 22
type input "880"
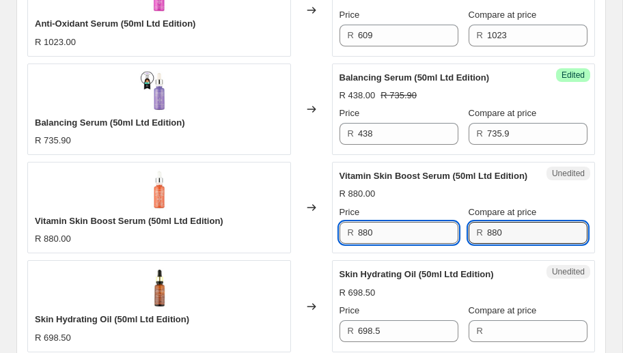
click at [421, 228] on input "880" at bounding box center [408, 233] width 100 height 22
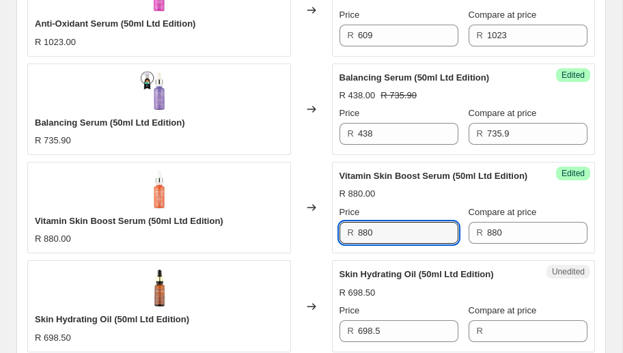
drag, startPoint x: 386, startPoint y: 232, endPoint x: 332, endPoint y: 230, distance: 54.0
click at [332, 230] on div "Success Edited Vitamin Skin Boost Serum (50ml Ltd Edition) R 880.00 Price R 880…" at bounding box center [464, 208] width 264 height 92
type input "449"
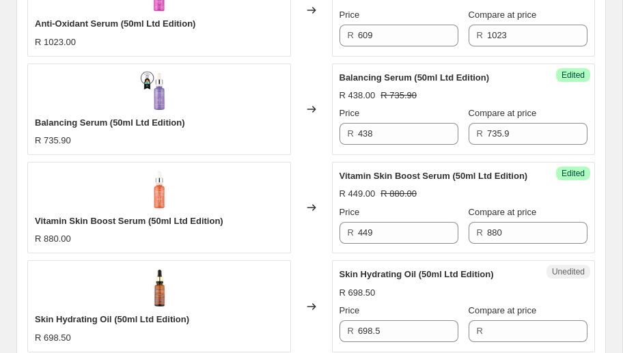
click at [324, 222] on div "Changed to" at bounding box center [311, 208] width 41 height 92
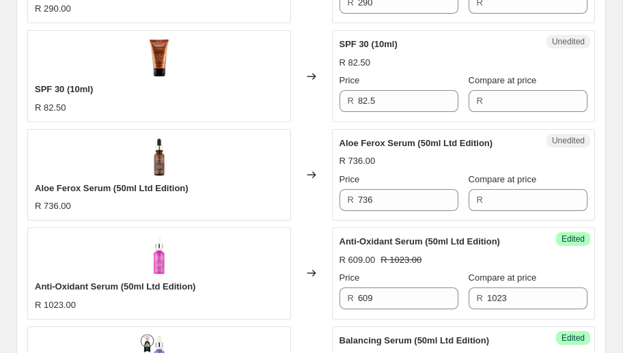
scroll to position [916, 0]
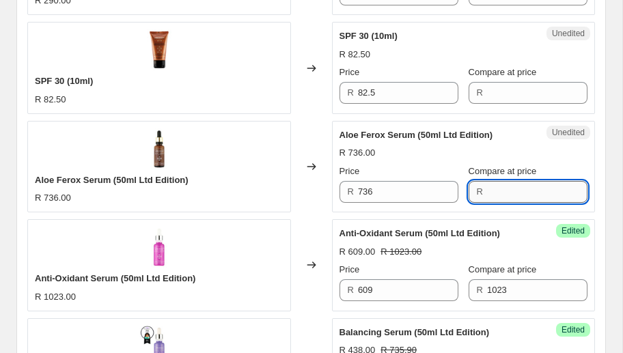
click at [521, 190] on input "Compare at price" at bounding box center [537, 192] width 100 height 22
type input "736"
click at [434, 196] on input "736" at bounding box center [408, 192] width 100 height 22
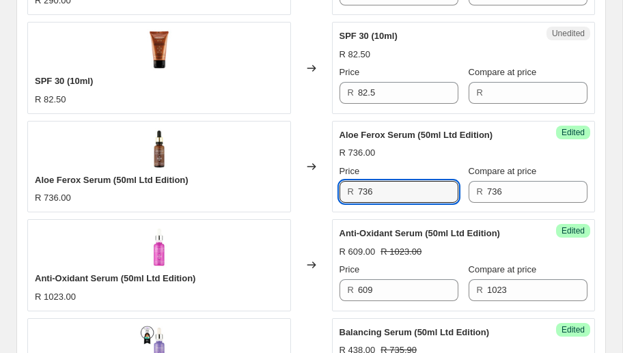
drag, startPoint x: 389, startPoint y: 189, endPoint x: 337, endPoint y: 189, distance: 52.6
click at [337, 189] on div "Success Edited Aloe Ferox Serum (50ml Ltd Edition) R 736.00 Price R 736 Compare…" at bounding box center [464, 167] width 264 height 92
type input "438"
click at [316, 191] on div "Changed to" at bounding box center [311, 167] width 41 height 92
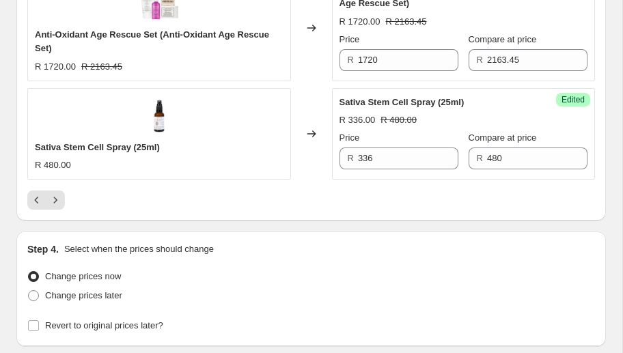
scroll to position [2548, 0]
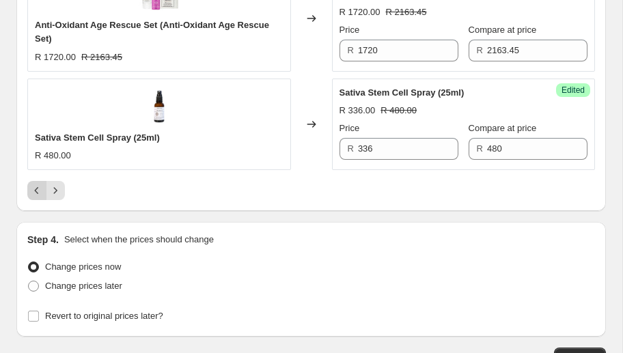
click at [39, 187] on icon "Previous" at bounding box center [37, 191] width 14 height 14
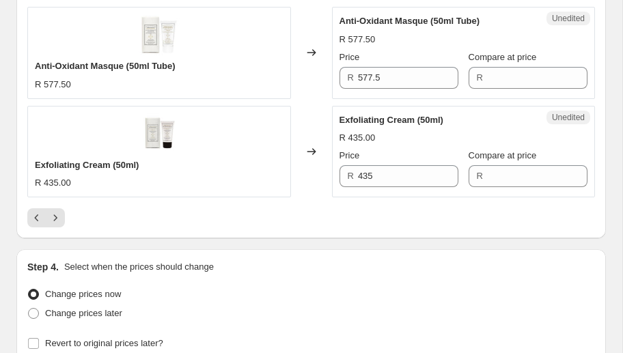
scroll to position [2410, 0]
click at [38, 212] on icon "Previous" at bounding box center [37, 218] width 14 height 14
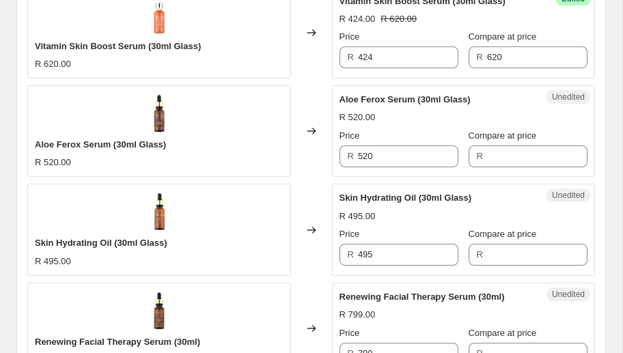
scroll to position [712, 0]
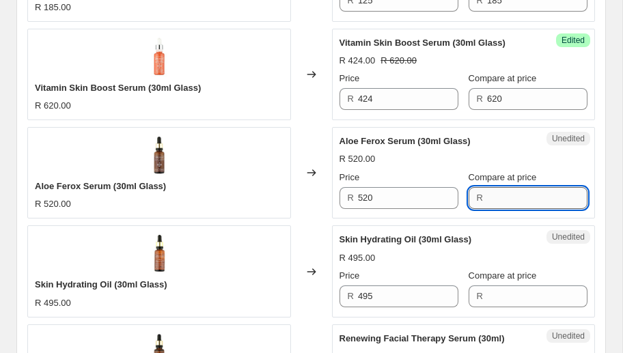
click at [498, 197] on input "Compare at price" at bounding box center [537, 198] width 100 height 22
type input "520"
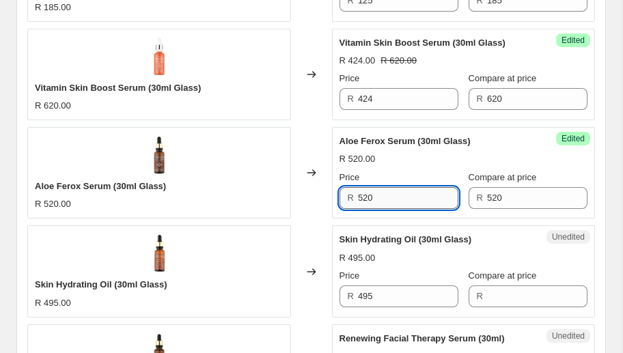
click at [411, 202] on input "520" at bounding box center [408, 198] width 100 height 22
drag, startPoint x: 339, startPoint y: 199, endPoint x: 308, endPoint y: 202, distance: 30.9
click at [309, 202] on div "Aloe Ferox Serum (30ml Glass) R 520.00 Changed to Success Edited Aloe Ferox Ser…" at bounding box center [311, 173] width 568 height 92
type input "339"
click at [307, 217] on div "Changed to" at bounding box center [311, 173] width 41 height 92
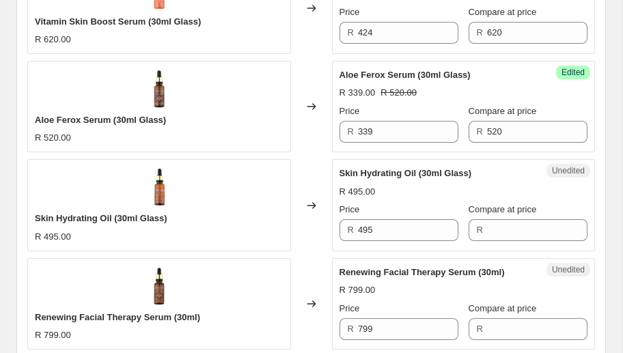
scroll to position [783, 0]
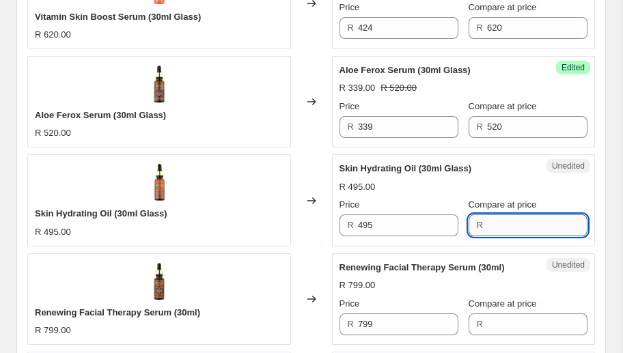
click at [542, 227] on input "Compare at price" at bounding box center [537, 226] width 100 height 22
type input "495"
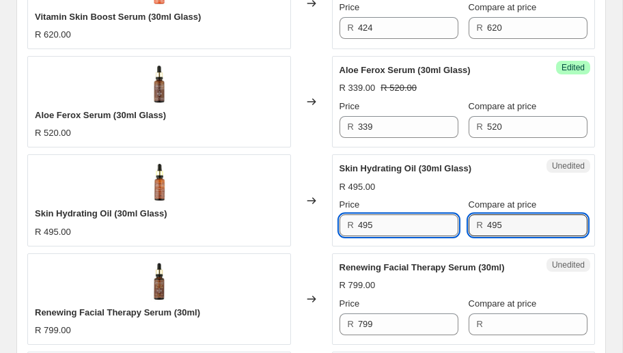
click at [409, 225] on input "495" at bounding box center [408, 226] width 100 height 22
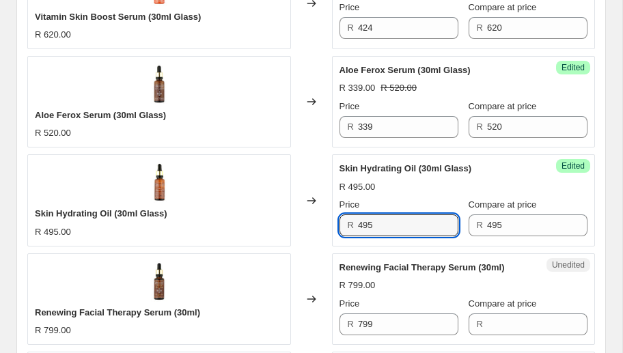
drag, startPoint x: 349, startPoint y: 223, endPoint x: 299, endPoint y: 226, distance: 50.0
click at [299, 226] on div "Skin Hydrating Oil (30ml Glass) R 495.00 Changed to Success Edited Skin Hydrati…" at bounding box center [311, 200] width 568 height 92
type input "308"
click at [314, 243] on div "Changed to" at bounding box center [311, 200] width 41 height 92
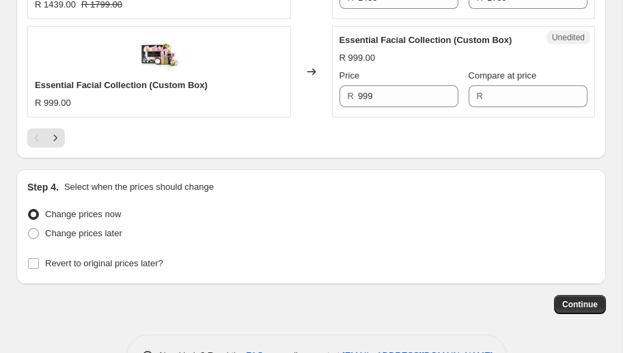
scroll to position [2495, 0]
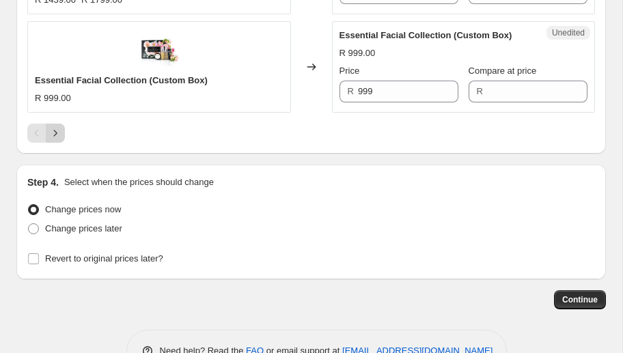
click at [51, 130] on icon "Next" at bounding box center [56, 133] width 14 height 14
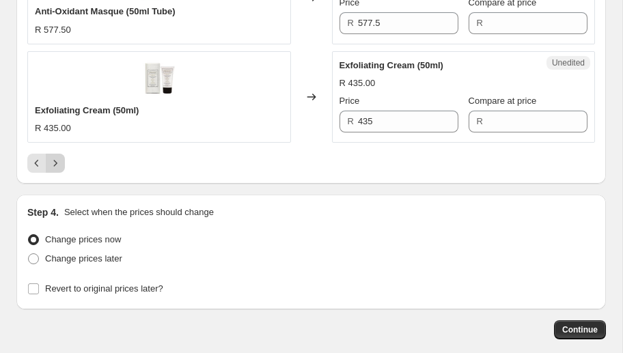
scroll to position [2468, 0]
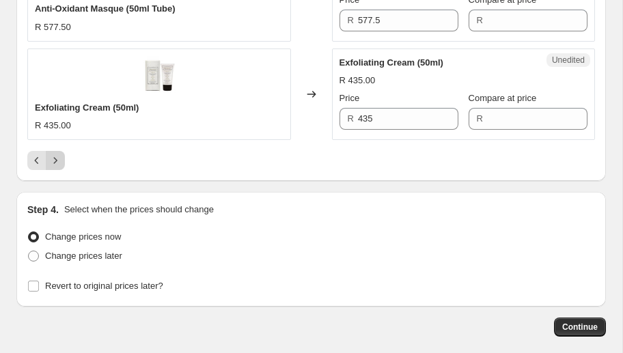
click at [58, 158] on icon "Next" at bounding box center [56, 161] width 14 height 14
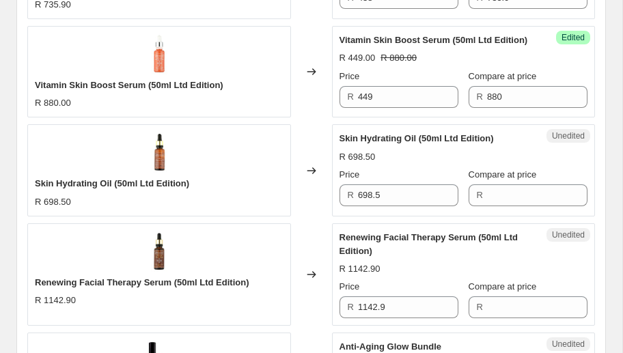
scroll to position [1299, 0]
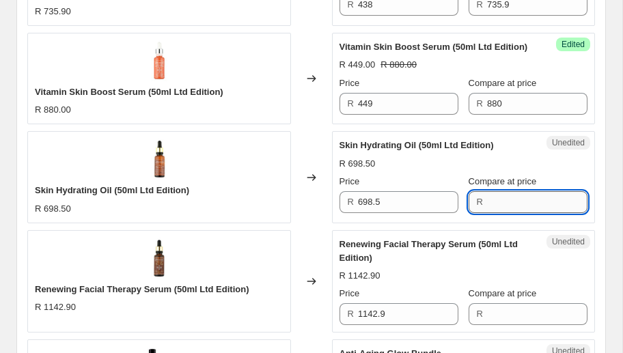
click at [492, 199] on input "Compare at price" at bounding box center [537, 202] width 100 height 22
type input "698.50"
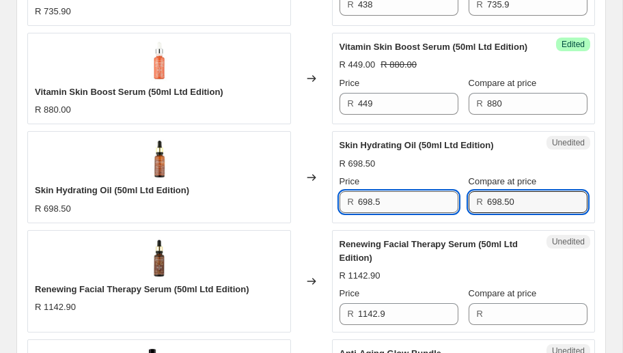
click at [433, 204] on input "698.5" at bounding box center [408, 202] width 100 height 22
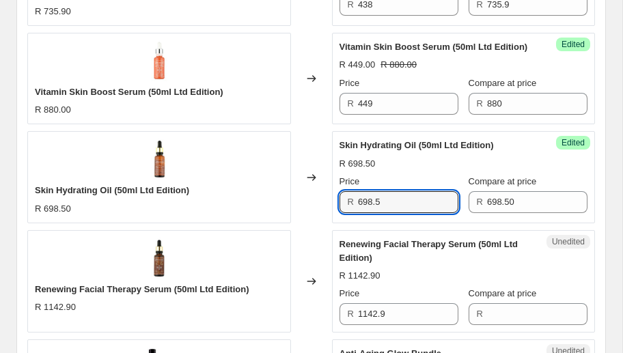
drag, startPoint x: 394, startPoint y: 200, endPoint x: 302, endPoint y: 202, distance: 91.6
click at [302, 202] on div "Skin Hydrating Oil (50ml Ltd Edition) R 698.50 Changed to Success Edited Skin H…" at bounding box center [311, 177] width 568 height 92
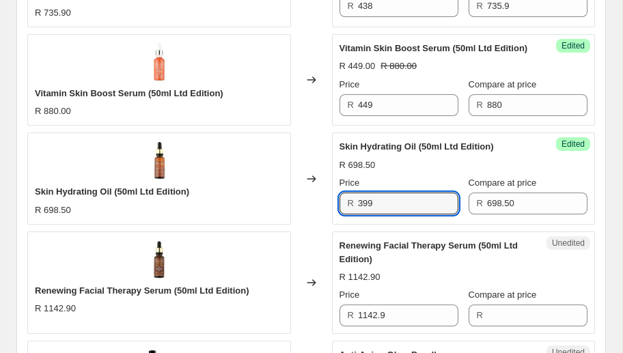
type input "399"
click at [321, 206] on div "Changed to" at bounding box center [311, 179] width 41 height 92
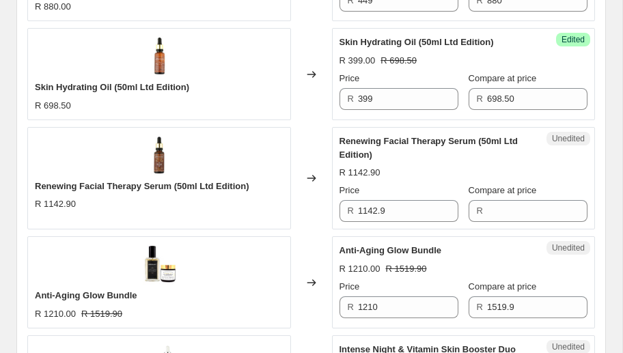
scroll to position [1405, 0]
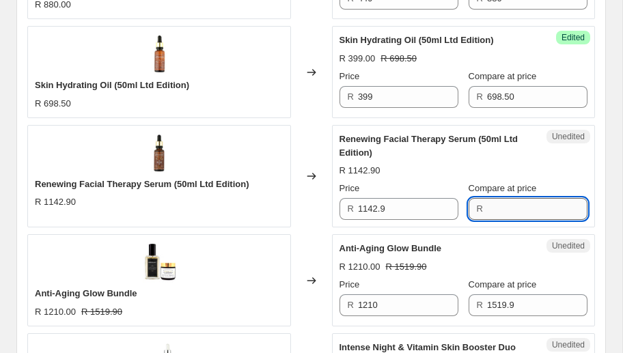
click at [524, 206] on input "Compare at price" at bounding box center [537, 209] width 100 height 22
type input "1142.90"
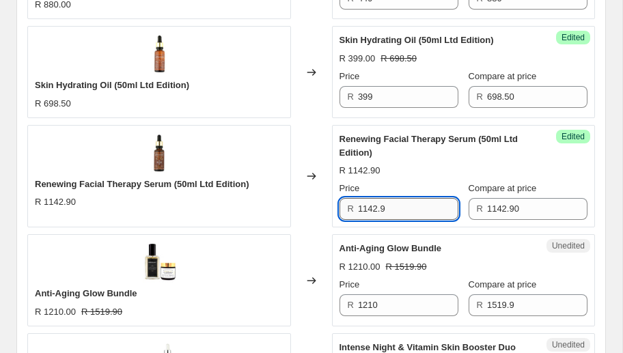
click at [431, 206] on input "1142.9" at bounding box center [408, 209] width 100 height 22
drag, startPoint x: 368, startPoint y: 205, endPoint x: 336, endPoint y: 210, distance: 31.8
click at [336, 210] on div "Success Edited Renewing Facial Therapy Serum (50ml Ltd Edition) R 1142.90 Price…" at bounding box center [464, 176] width 264 height 103
type input "569"
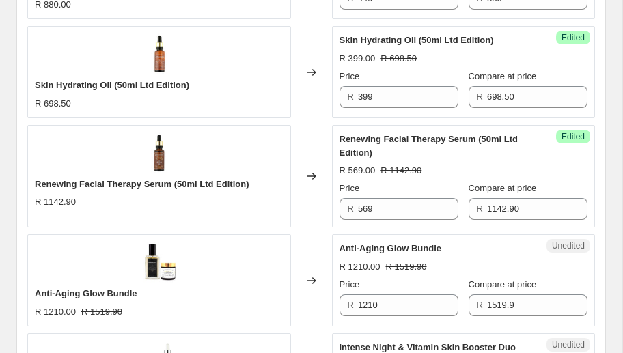
click at [322, 202] on div "Changed to" at bounding box center [311, 176] width 41 height 103
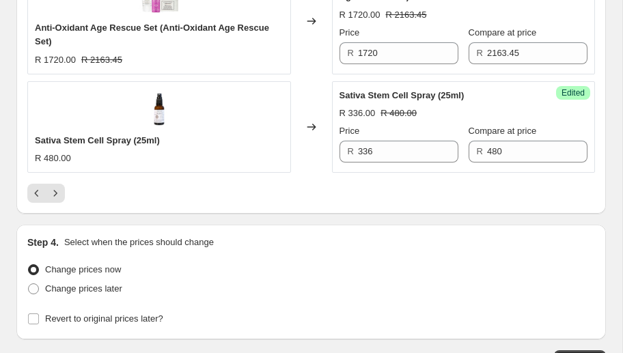
scroll to position [2552, 0]
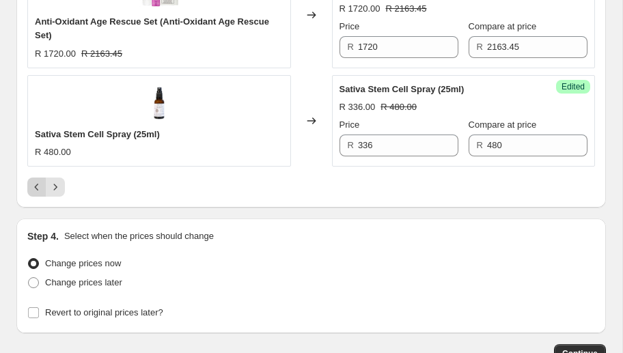
click at [37, 189] on icon "Previous" at bounding box center [37, 187] width 14 height 14
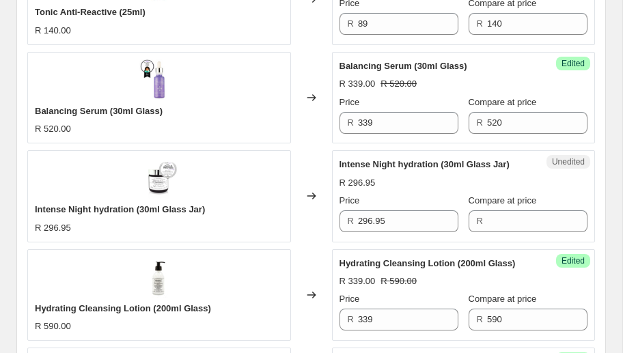
scroll to position [2528, 0]
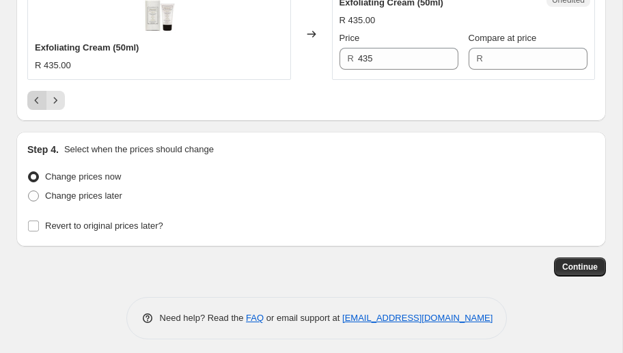
click at [29, 95] on button "Previous" at bounding box center [36, 100] width 19 height 19
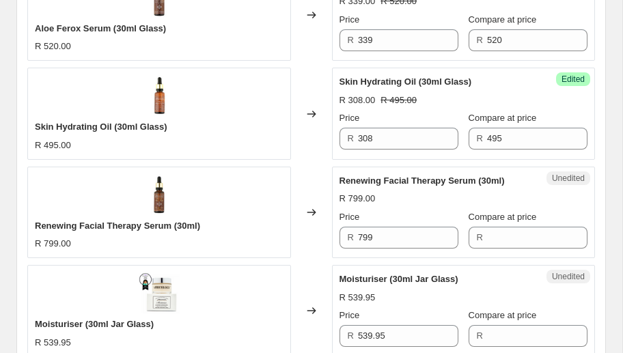
scroll to position [870, 0]
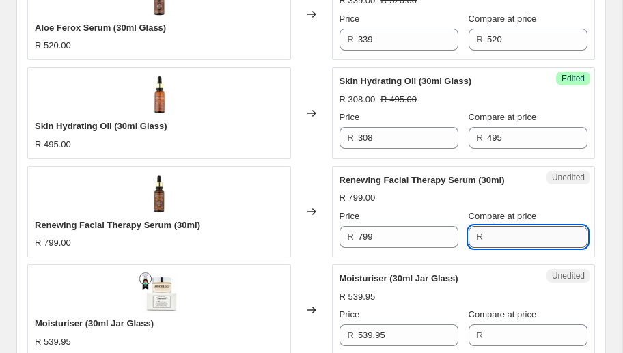
click at [526, 234] on input "Compare at price" at bounding box center [537, 237] width 100 height 22
type input "799"
click at [431, 236] on input "799" at bounding box center [408, 237] width 100 height 22
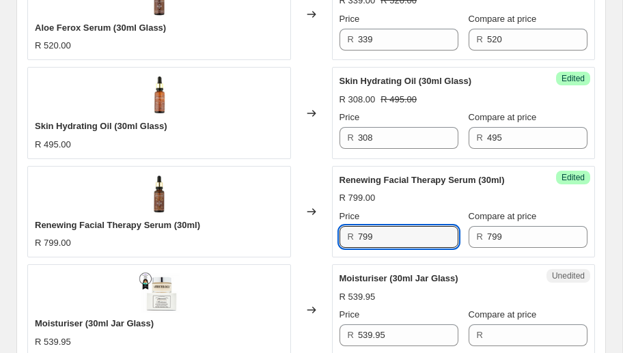
drag, startPoint x: 388, startPoint y: 234, endPoint x: 332, endPoint y: 238, distance: 56.1
click at [332, 238] on div "Success Edited Renewing Facial Therapy Serum (30ml) R 799.00 Price R 799 Compar…" at bounding box center [464, 212] width 264 height 92
type input "399.50"
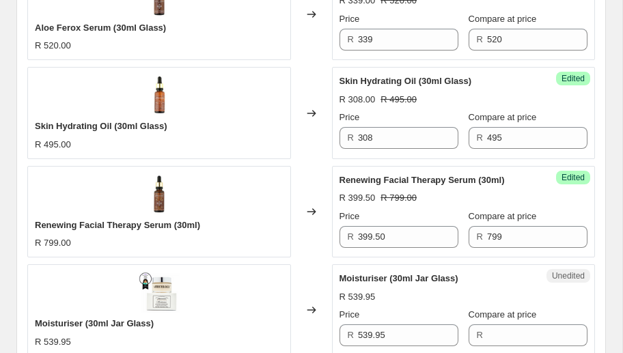
click at [312, 230] on div "Changed to" at bounding box center [311, 212] width 41 height 92
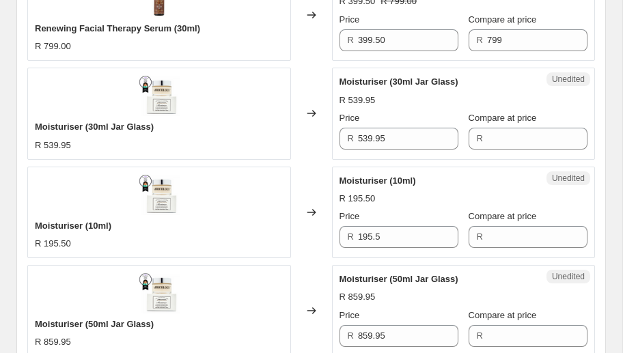
scroll to position [1070, 0]
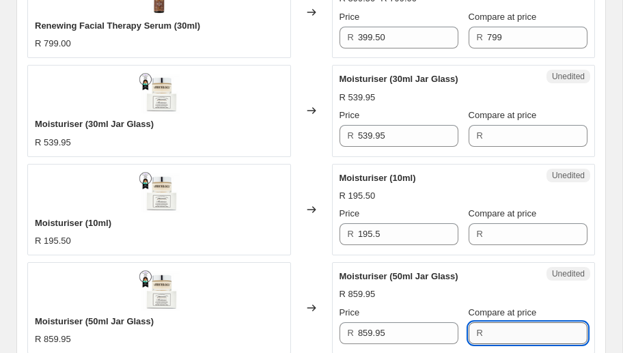
click at [521, 332] on input "Compare at price" at bounding box center [537, 333] width 100 height 22
type input "859."
type input "859.95"
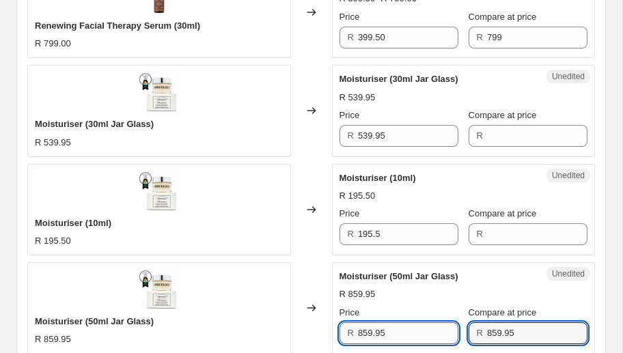
click at [403, 326] on input "859.95" at bounding box center [408, 333] width 100 height 22
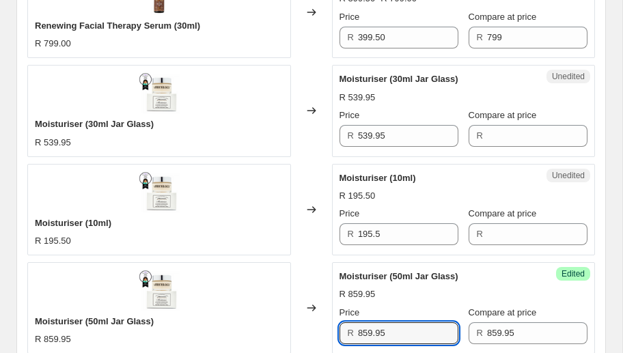
drag, startPoint x: 349, startPoint y: 327, endPoint x: 301, endPoint y: 328, distance: 48.5
click at [301, 328] on div "Moisturiser (50ml Jar Glass) R 859.95 Changed to Success Edited Moisturiser (50…" at bounding box center [311, 308] width 568 height 92
type input "579"
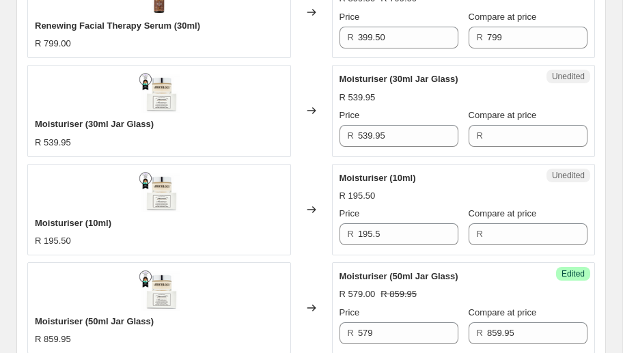
click at [314, 270] on div "Changed to" at bounding box center [311, 308] width 41 height 92
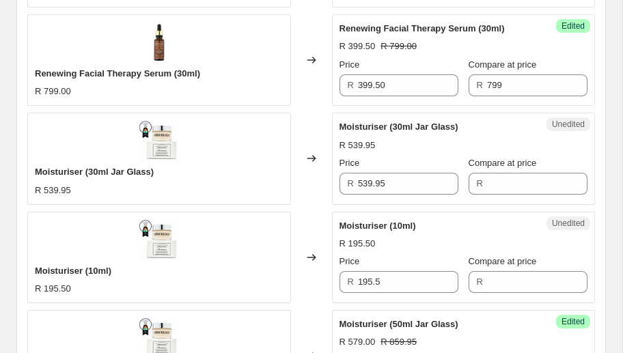
scroll to position [1021, 0]
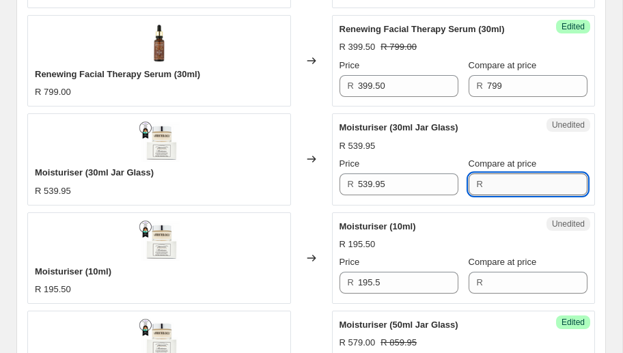
click at [508, 189] on input "Compare at price" at bounding box center [537, 185] width 100 height 22
type input "539.95"
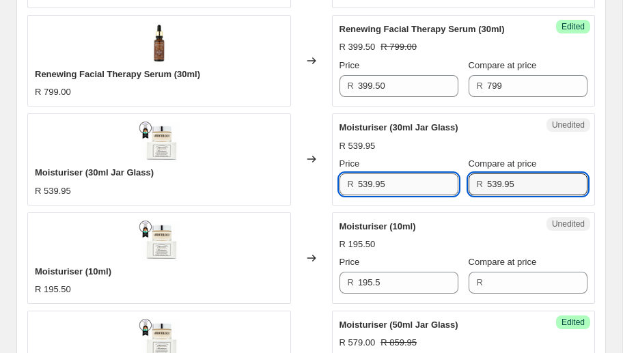
click at [391, 180] on input "539.95" at bounding box center [408, 185] width 100 height 22
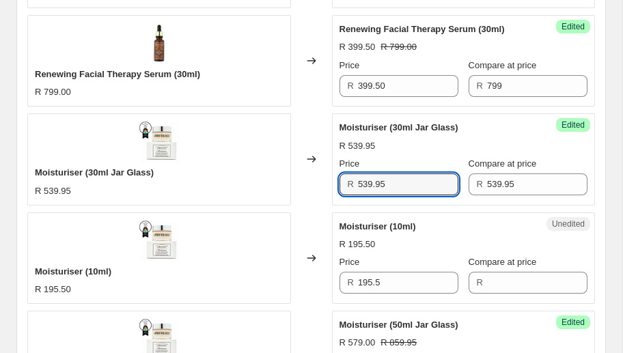
drag, startPoint x: 417, startPoint y: 180, endPoint x: 310, endPoint y: 182, distance: 108.0
click at [310, 182] on div "Moisturiser (30ml Jar Glass) R 539.95 Changed to Success Edited Moisturiser (30…" at bounding box center [311, 159] width 568 height 92
type input "360"
click at [305, 187] on div "Changed to" at bounding box center [311, 159] width 41 height 92
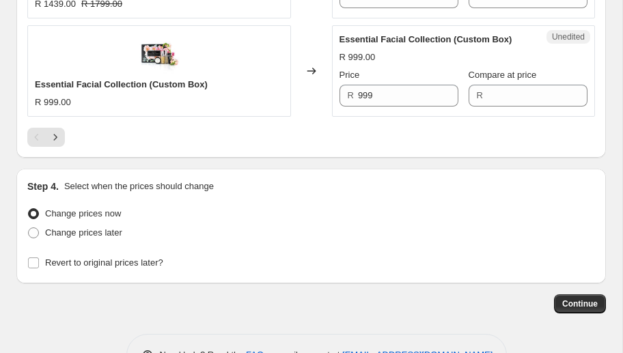
scroll to position [2494, 0]
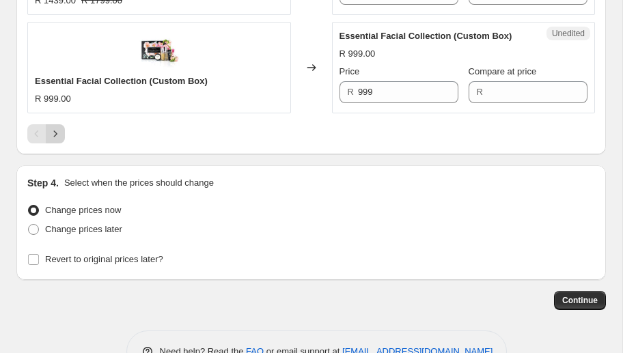
click at [54, 131] on icon "Next" at bounding box center [55, 133] width 3 height 6
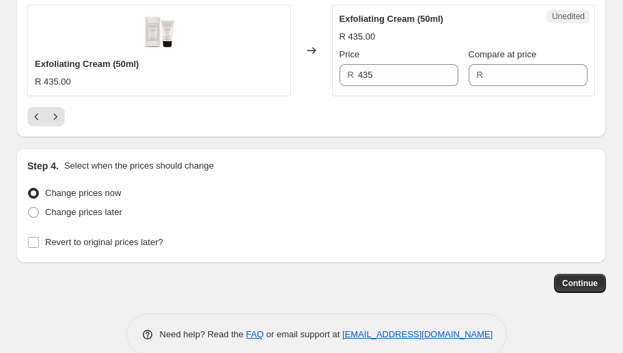
scroll to position [2528, 0]
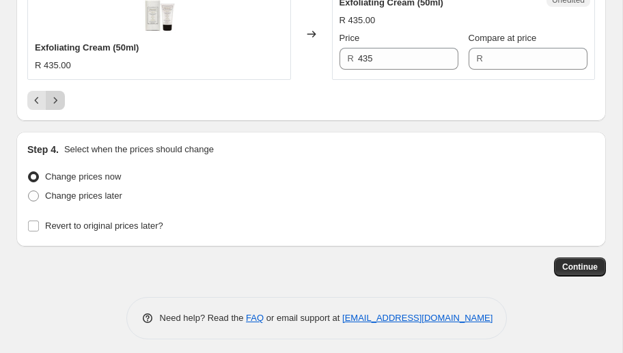
click at [57, 97] on icon "Next" at bounding box center [56, 101] width 14 height 14
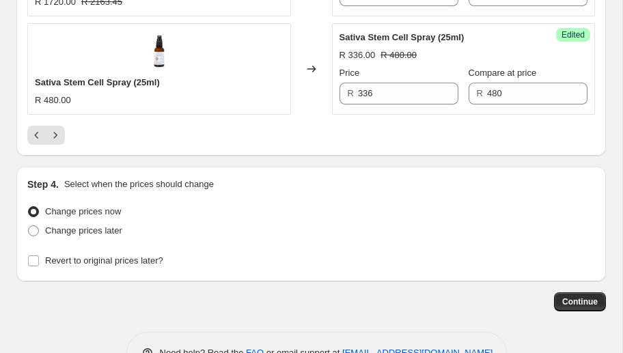
scroll to position [2641, 0]
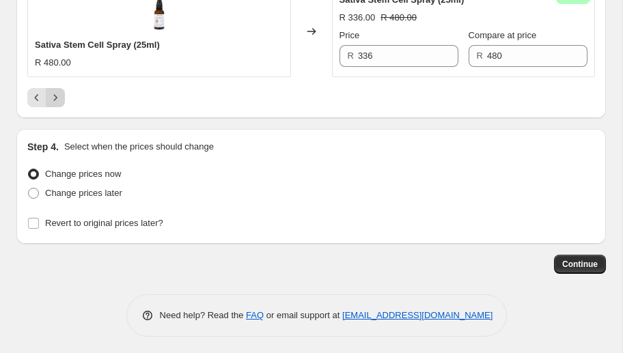
click at [57, 100] on icon "Next" at bounding box center [56, 98] width 14 height 14
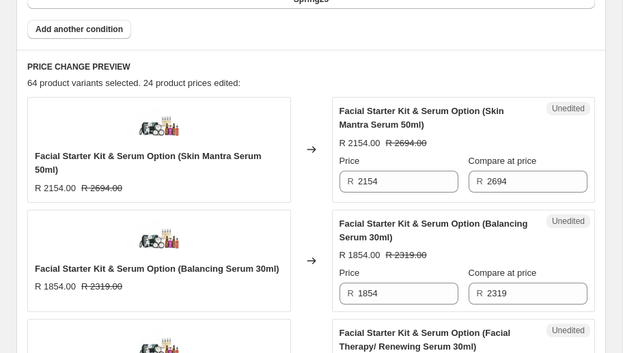
scroll to position [1008, 0]
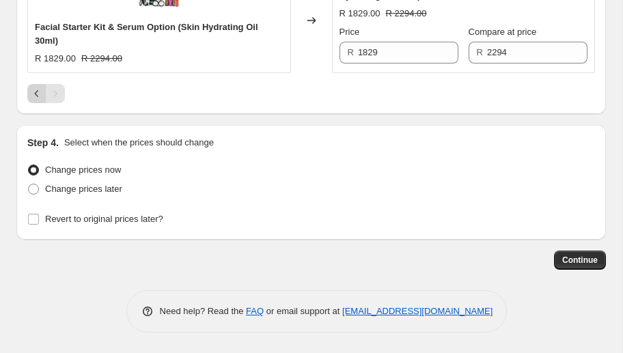
click at [28, 90] on button "Previous" at bounding box center [36, 93] width 19 height 19
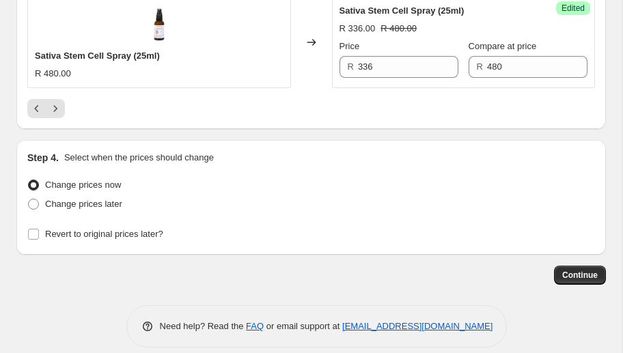
scroll to position [2641, 0]
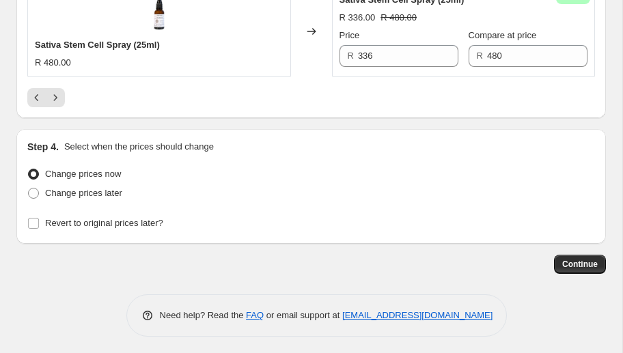
click at [38, 94] on icon "Previous" at bounding box center [37, 98] width 14 height 14
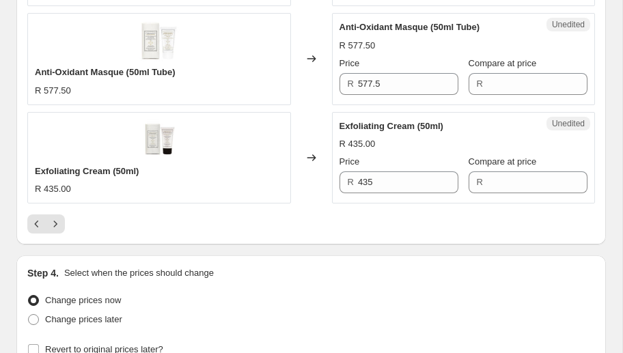
scroll to position [2528, 0]
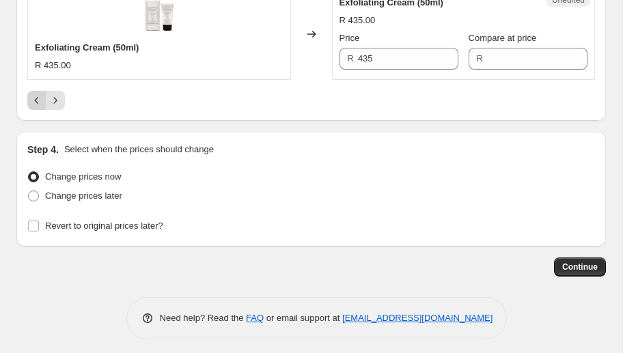
click at [36, 97] on icon "Previous" at bounding box center [37, 100] width 4 height 7
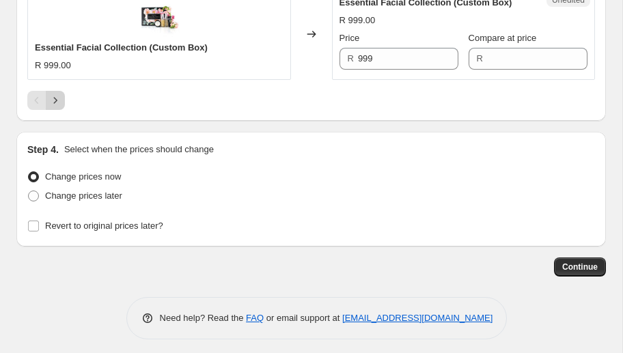
click at [50, 94] on icon "Next" at bounding box center [56, 101] width 14 height 14
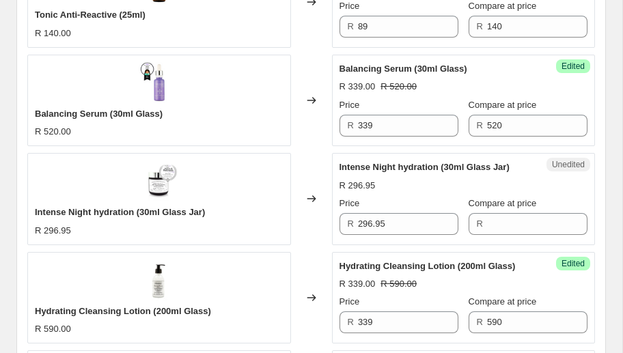
scroll to position [1759, 0]
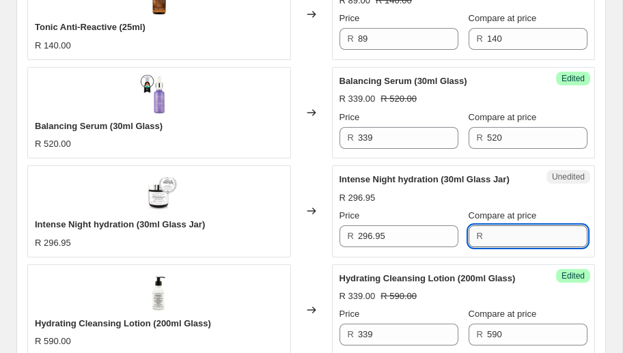
click at [503, 236] on input "Compare at price" at bounding box center [537, 236] width 100 height 22
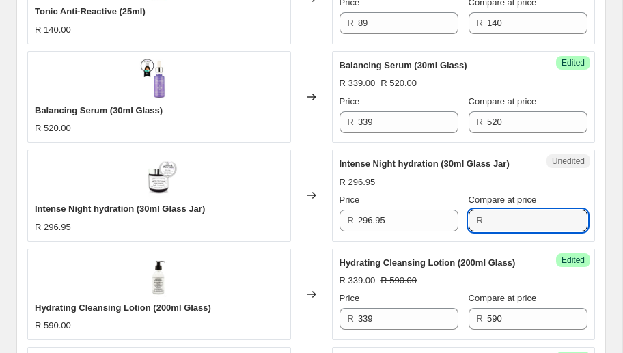
scroll to position [1782, 0]
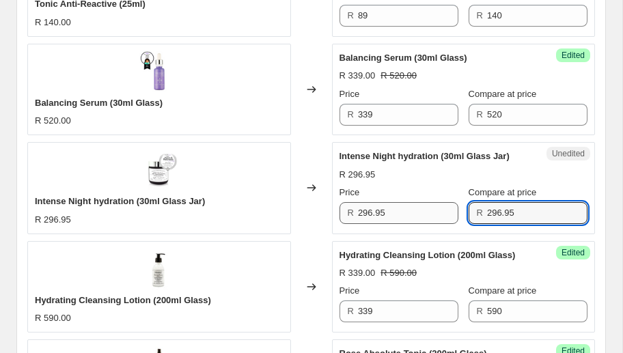
type input "296.95"
click at [404, 210] on input "296.95" at bounding box center [408, 213] width 100 height 22
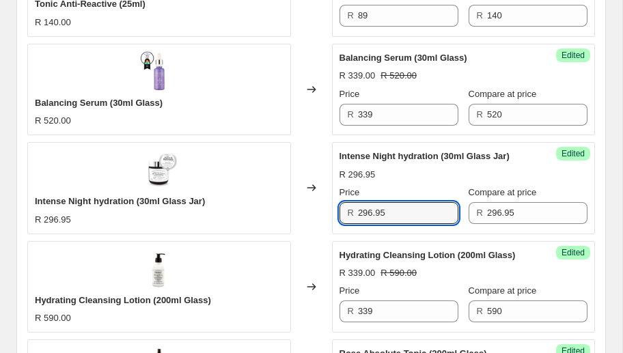
click at [338, 210] on div "Success Edited Intense Night hydration (30ml Glass Jar) R 296.95 Price R 296.95…" at bounding box center [464, 188] width 264 height 92
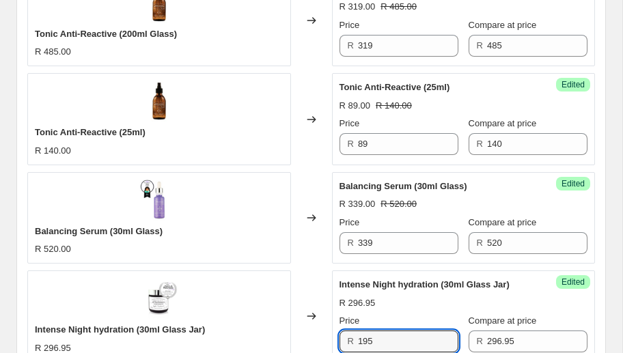
scroll to position [1644, 0]
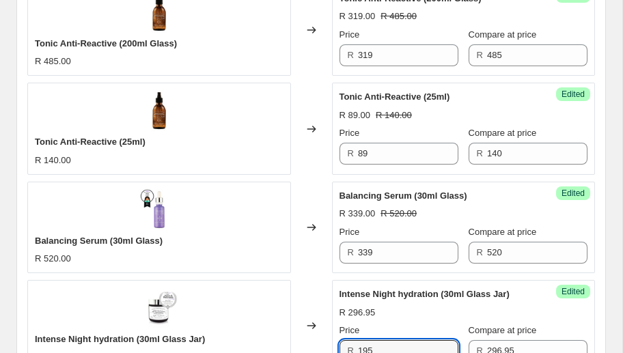
type input "195"
click at [297, 197] on div "Changed to" at bounding box center [311, 228] width 41 height 92
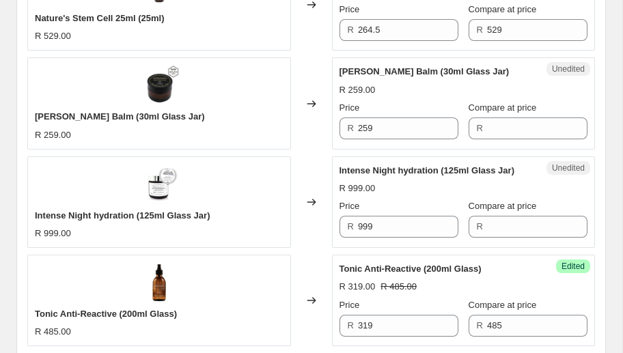
scroll to position [1365, 0]
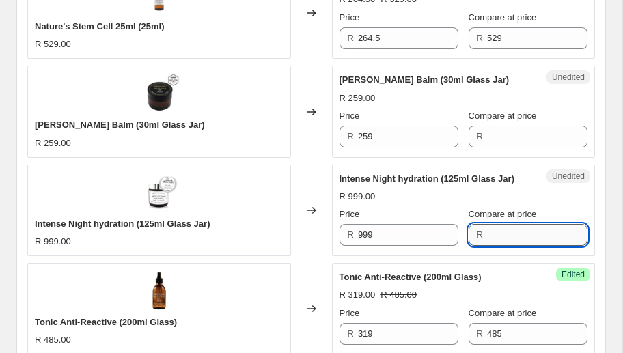
click at [495, 232] on input "Compare at price" at bounding box center [537, 235] width 100 height 22
type input "999"
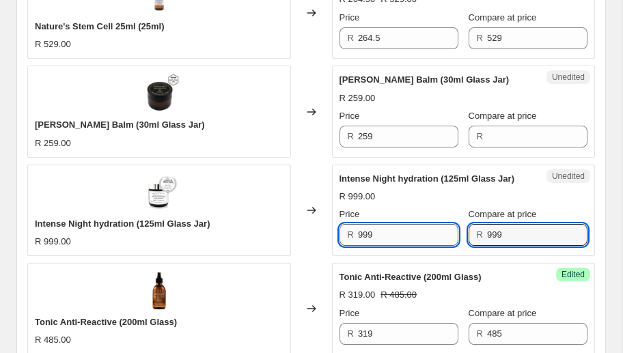
click at [417, 234] on input "999" at bounding box center [408, 235] width 100 height 22
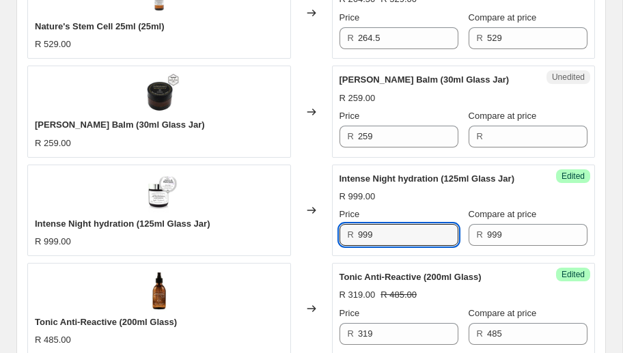
drag, startPoint x: 376, startPoint y: 232, endPoint x: 308, endPoint y: 236, distance: 68.4
click at [308, 236] on div "Intense Night hydration (125ml Glass Jar) R 999.00 Changed to Success Edited In…" at bounding box center [311, 211] width 568 height 92
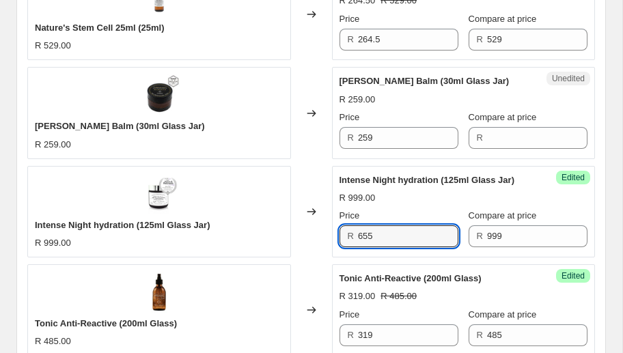
type input "655"
click at [304, 234] on div "Changed to" at bounding box center [311, 212] width 41 height 92
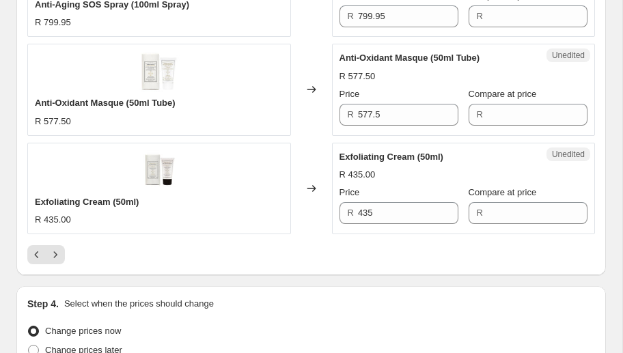
scroll to position [2378, 0]
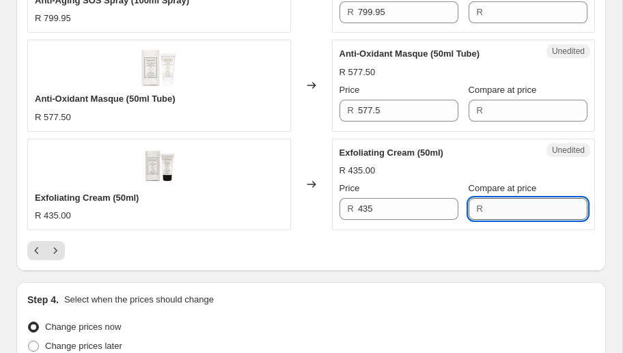
click at [514, 204] on input "Compare at price" at bounding box center [537, 209] width 100 height 22
type input "435"
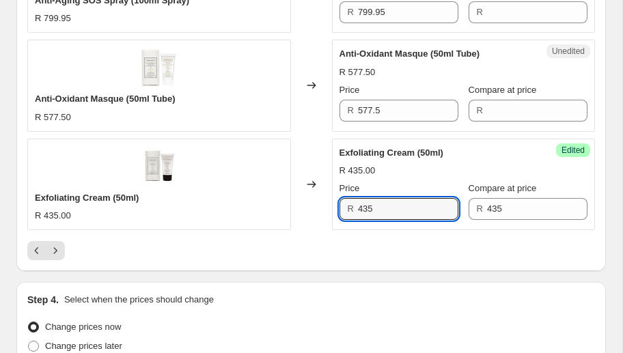
drag, startPoint x: 381, startPoint y: 202, endPoint x: 299, endPoint y: 208, distance: 82.2
click at [299, 208] on div "Exfoliating Cream (50ml) R 435.00 Changed to Success Edited Exfoliating Cream (…" at bounding box center [311, 185] width 568 height 92
type input "217.50"
click at [329, 241] on div at bounding box center [311, 250] width 568 height 19
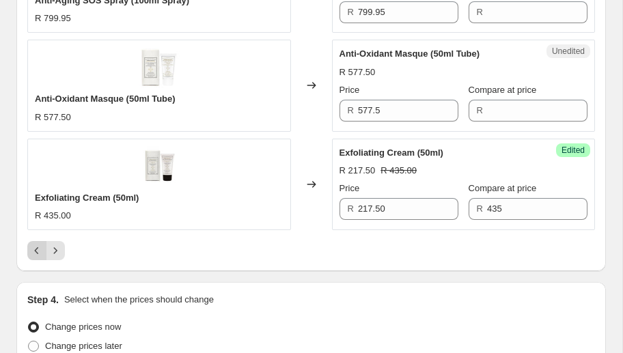
click at [36, 245] on icon "Previous" at bounding box center [37, 251] width 14 height 14
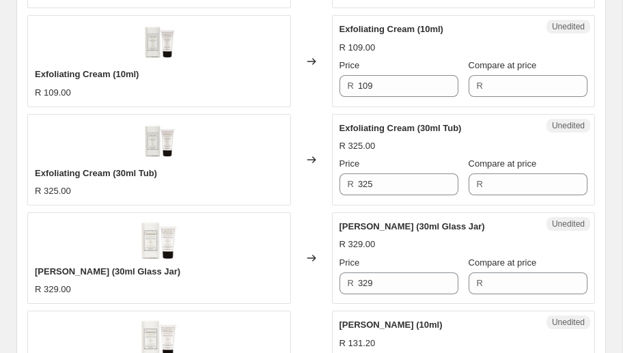
scroll to position [1418, 0]
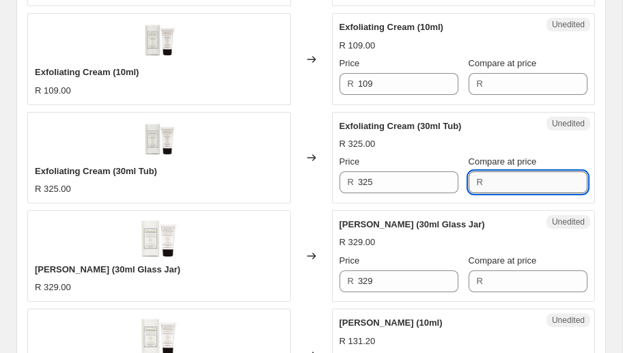
click at [510, 184] on input "Compare at price" at bounding box center [537, 182] width 100 height 22
type input "325"
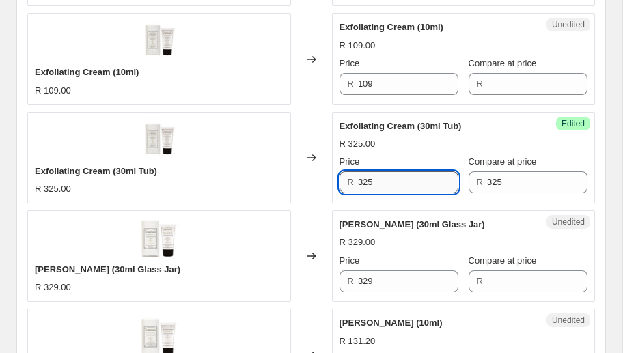
click at [435, 180] on input "325" at bounding box center [408, 182] width 100 height 22
drag, startPoint x: 390, startPoint y: 182, endPoint x: 331, endPoint y: 181, distance: 59.5
click at [331, 181] on div "Exfoliating Cream (30ml Tub) R 325.00 Changed to Success Edited Exfoliating Cre…" at bounding box center [311, 158] width 568 height 92
type input "198"
click at [325, 210] on div "Changed to" at bounding box center [311, 256] width 41 height 92
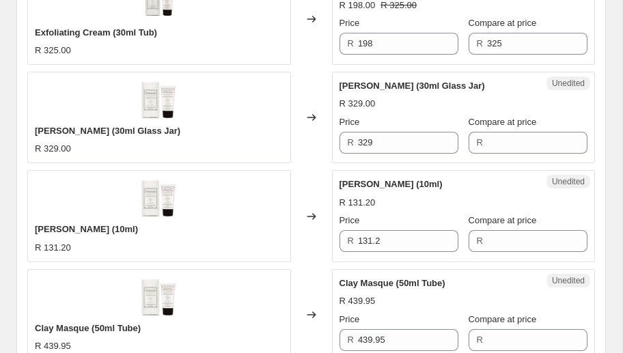
scroll to position [1563, 0]
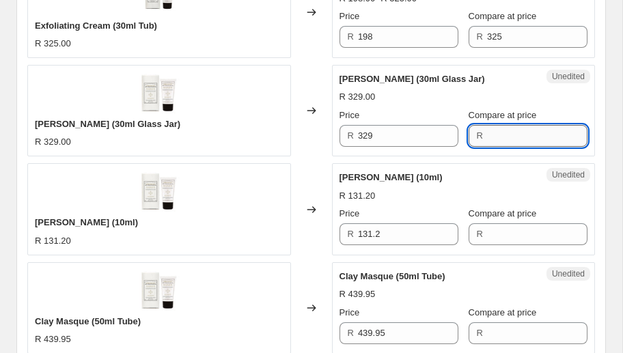
click at [518, 134] on input "Compare at price" at bounding box center [537, 136] width 100 height 22
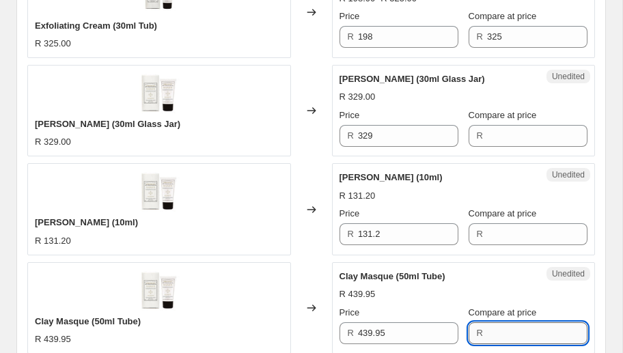
click at [497, 325] on input "Compare at price" at bounding box center [537, 333] width 100 height 22
type input "439.95"
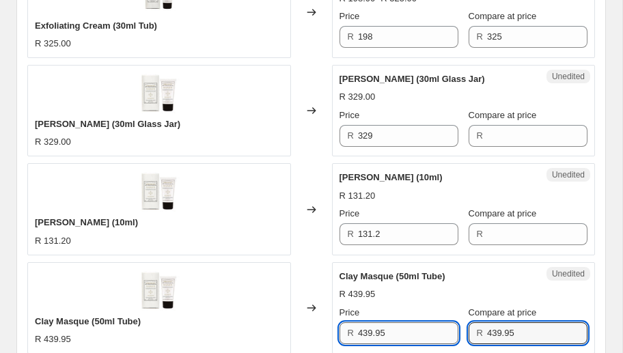
click at [398, 329] on input "439.95" at bounding box center [408, 333] width 100 height 22
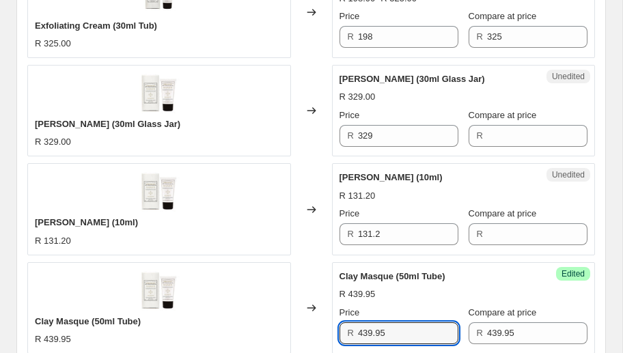
drag, startPoint x: 389, startPoint y: 329, endPoint x: 288, endPoint y: 330, distance: 101.8
click at [288, 330] on div "Clay Masque (50ml Tube) R 439.95 Changed to Success Edited [PERSON_NAME] (50ml …" at bounding box center [311, 308] width 568 height 92
type input "269"
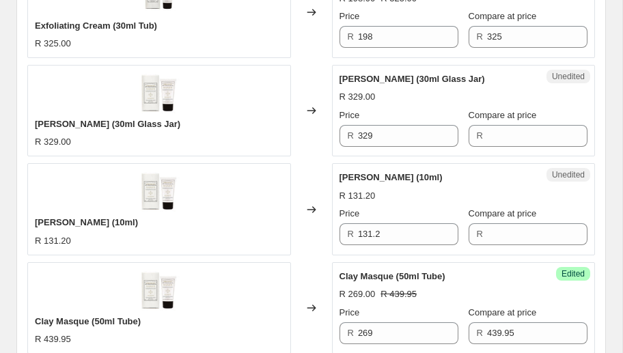
click at [312, 256] on div "Purifying Cleansing Gel (25ml) R 185.00 Changed to Success Edited Purifying Cle…" at bounding box center [311, 61] width 568 height 1966
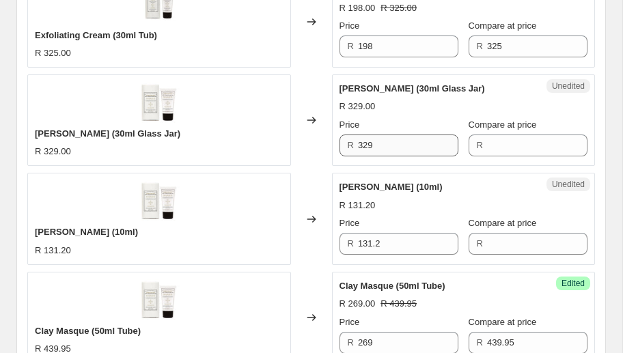
scroll to position [1552, 0]
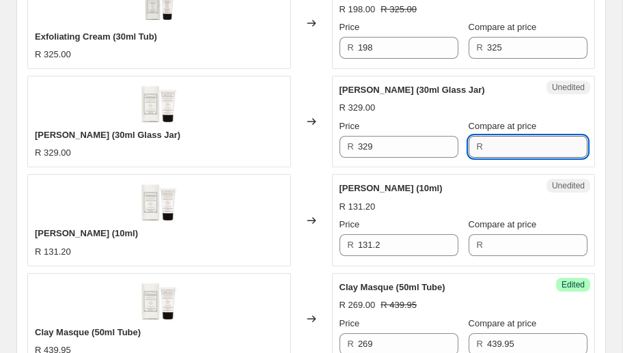
click at [540, 147] on input "Compare at price" at bounding box center [537, 147] width 100 height 22
type input "329"
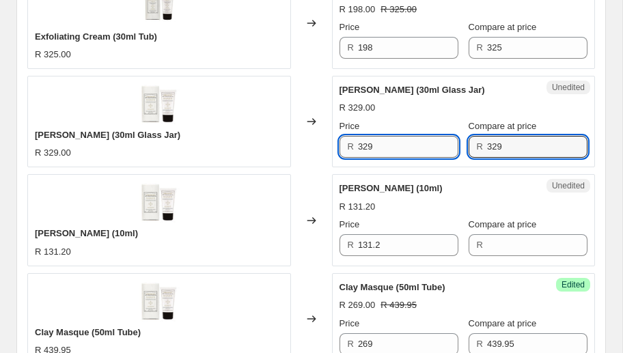
click at [405, 141] on input "329" at bounding box center [408, 147] width 100 height 22
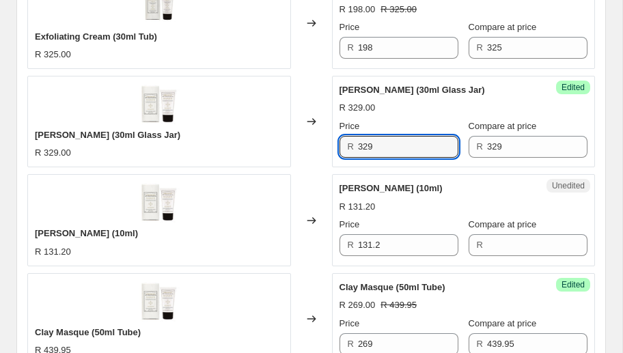
drag, startPoint x: 381, startPoint y: 139, endPoint x: 312, endPoint y: 146, distance: 69.3
click at [312, 146] on div "[PERSON_NAME] (30ml Glass Jar) R 329.00 Changed to Success Edited [PERSON_NAME]…" at bounding box center [311, 122] width 568 height 92
type input "219"
click at [299, 174] on div "Changed to" at bounding box center [311, 220] width 41 height 92
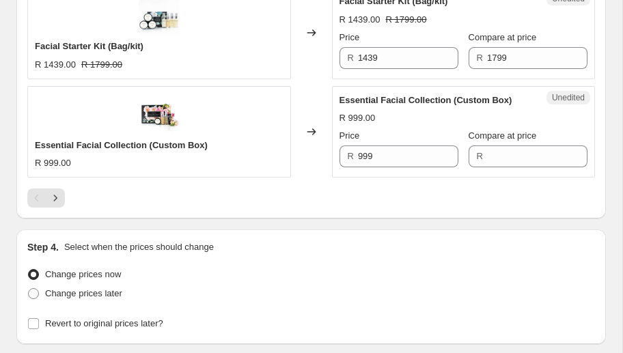
scroll to position [2528, 0]
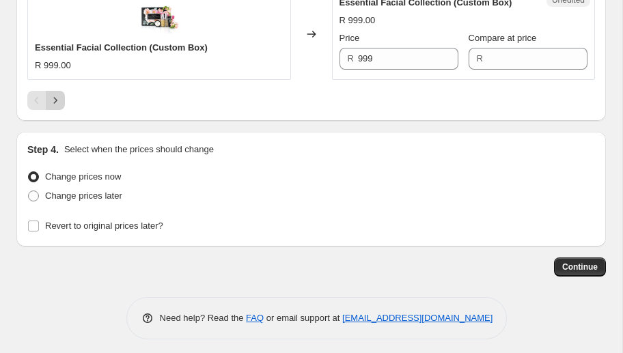
click at [49, 94] on icon "Next" at bounding box center [56, 101] width 14 height 14
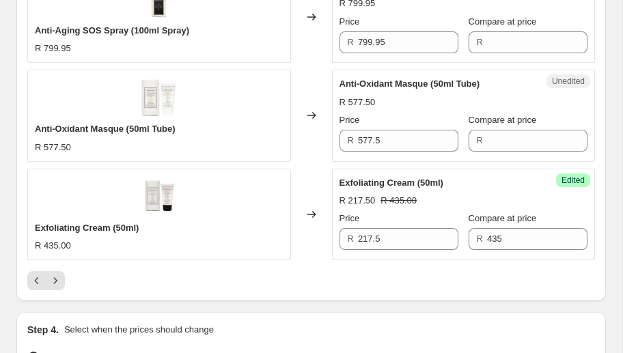
scroll to position [2348, 0]
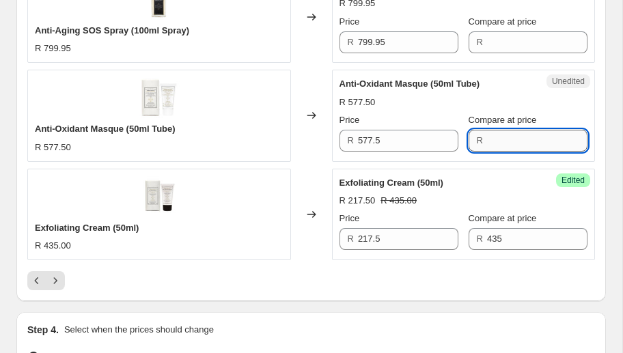
click at [499, 142] on input "Compare at price" at bounding box center [537, 141] width 100 height 22
type input "577.50"
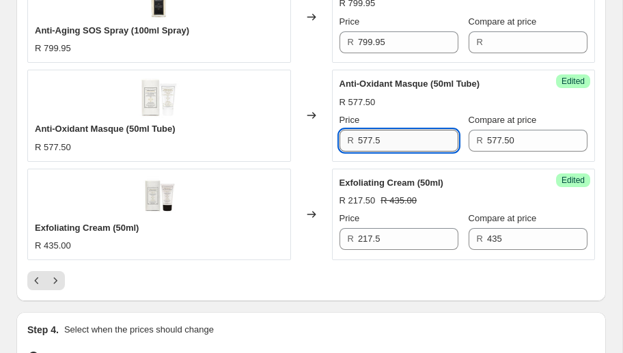
click at [424, 135] on input "577.5" at bounding box center [408, 141] width 100 height 22
drag, startPoint x: 387, startPoint y: 138, endPoint x: 319, endPoint y: 137, distance: 68.3
click at [319, 137] on div "Anti-Oxidant Masque (50ml Tube) R 577.50 Changed to Success Edited Anti-Oxidant…" at bounding box center [311, 116] width 568 height 92
type input "385"
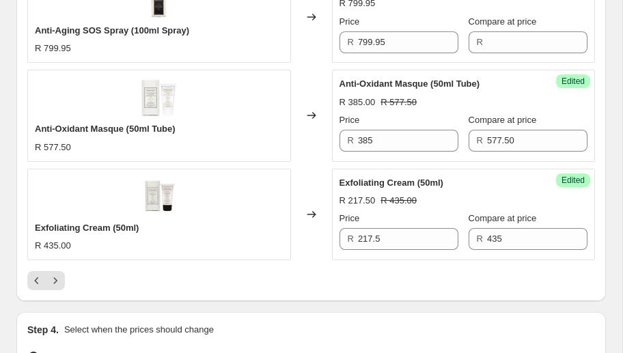
click at [282, 151] on div "Anti-Oxidant Masque (50ml Tube) R 577.50" at bounding box center [159, 116] width 264 height 92
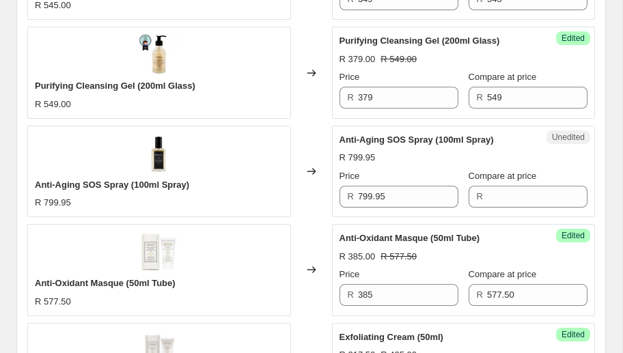
scroll to position [2154, 0]
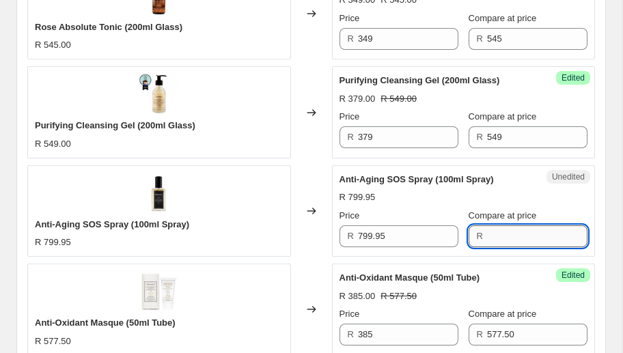
click at [512, 234] on input "Compare at price" at bounding box center [537, 236] width 100 height 22
type input "799.95"
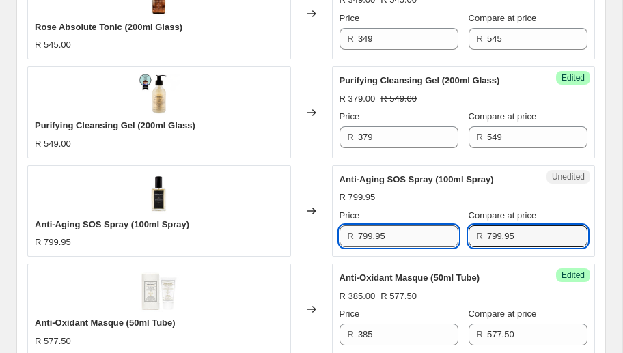
click at [397, 235] on input "799.95" at bounding box center [408, 236] width 100 height 22
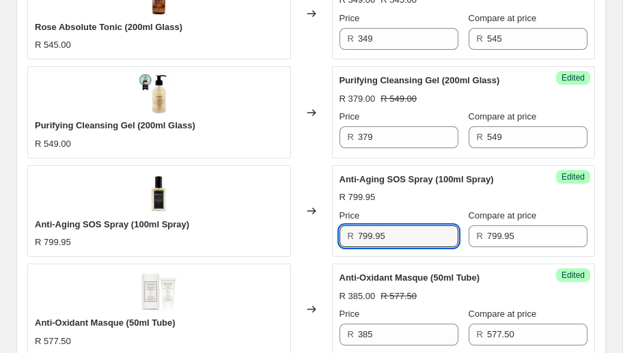
drag, startPoint x: 386, startPoint y: 231, endPoint x: 329, endPoint y: 233, distance: 56.7
click at [329, 233] on div "Anti-Aging SOS Spray (100ml Spray) R 799.95 Changed to Success Edited Anti-Agin…" at bounding box center [311, 211] width 568 height 92
type input "559"
click at [303, 237] on div "Changed to" at bounding box center [311, 211] width 41 height 92
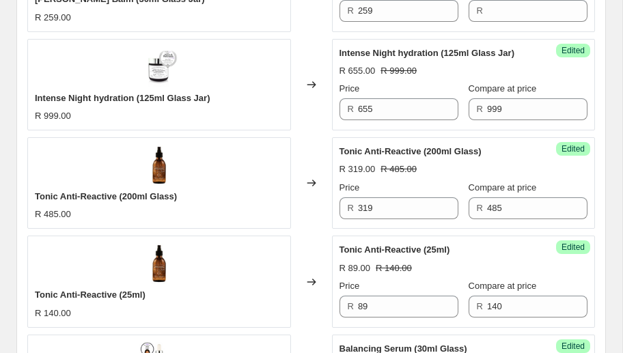
scroll to position [2528, 0]
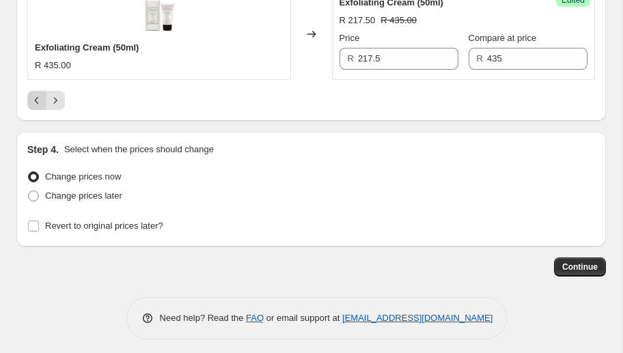
click at [40, 94] on icon "Previous" at bounding box center [37, 101] width 14 height 14
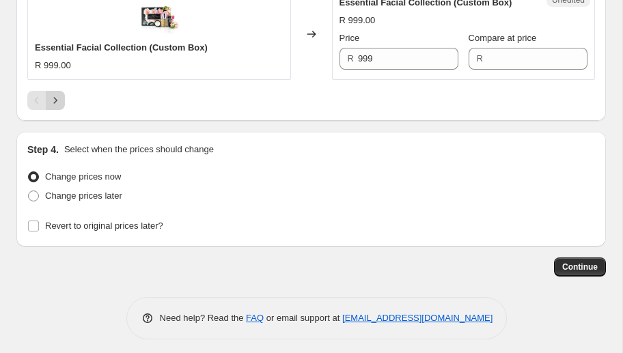
click at [50, 94] on icon "Next" at bounding box center [56, 101] width 14 height 14
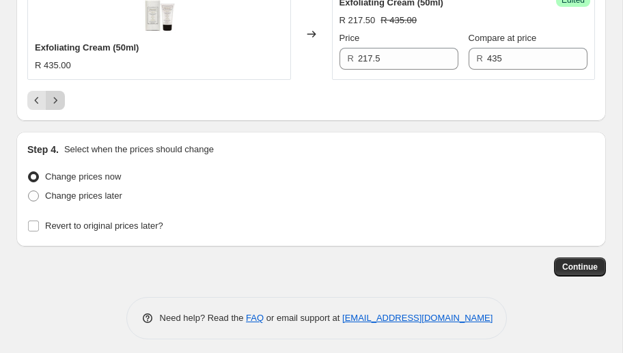
click at [61, 94] on icon "Next" at bounding box center [56, 101] width 14 height 14
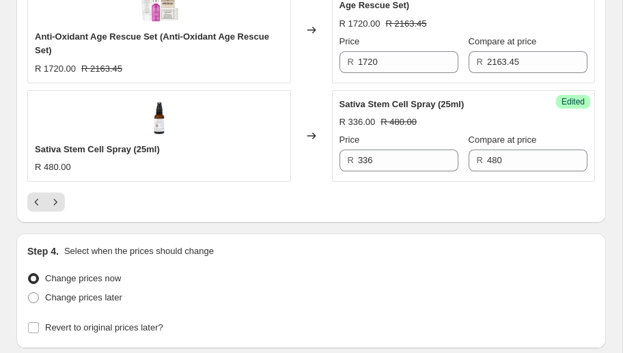
scroll to position [2542, 0]
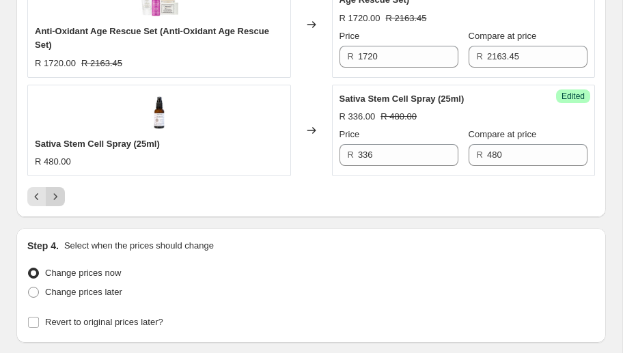
click at [53, 195] on icon "Next" at bounding box center [56, 197] width 14 height 14
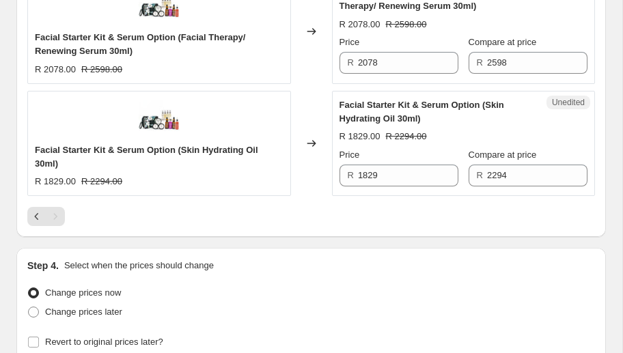
scroll to position [1008, 0]
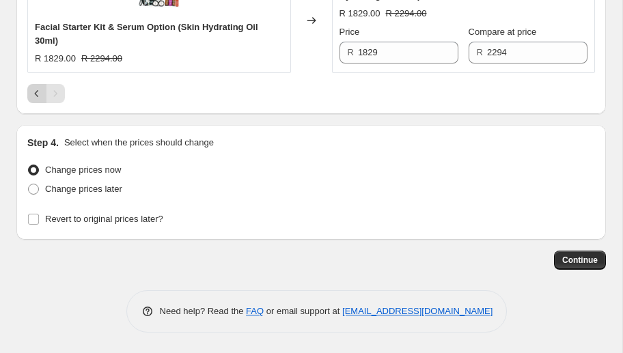
click at [31, 98] on icon "Previous" at bounding box center [37, 94] width 14 height 14
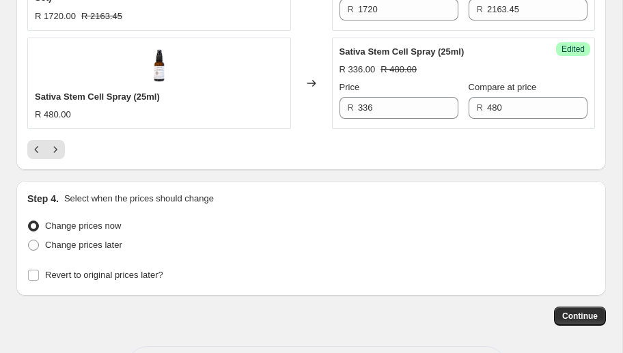
scroll to position [2591, 0]
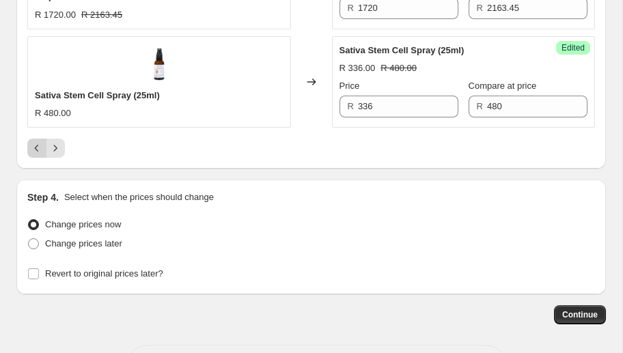
click at [35, 148] on icon "Previous" at bounding box center [37, 148] width 14 height 14
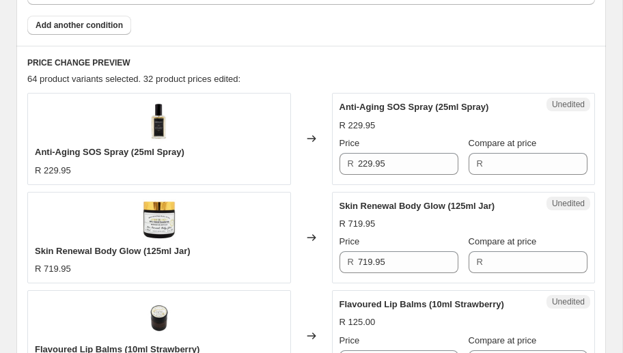
scroll to position [514, 0]
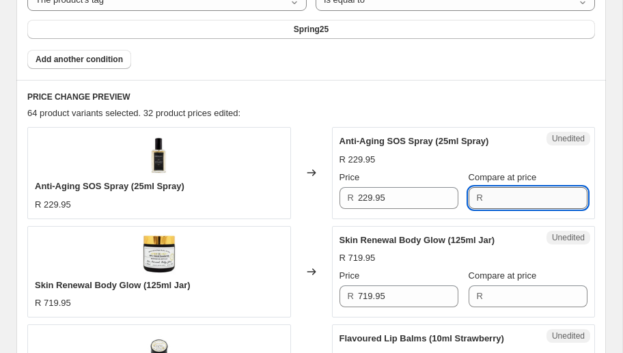
click at [538, 197] on input "Compare at price" at bounding box center [537, 198] width 100 height 22
type input "229.95"
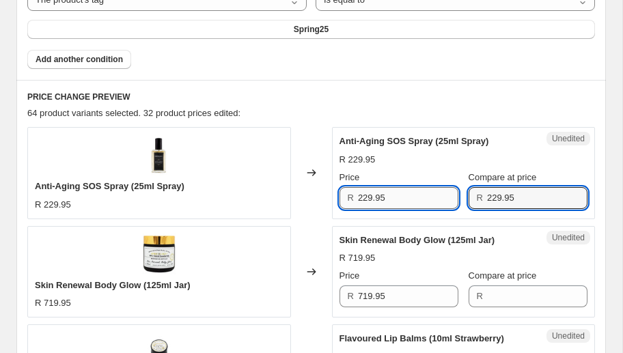
click at [396, 196] on input "229.95" at bounding box center [408, 198] width 100 height 22
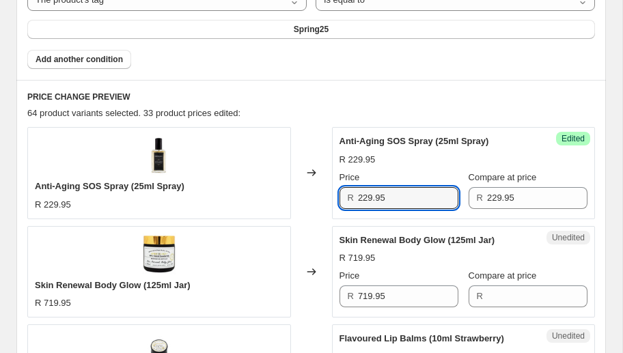
drag, startPoint x: 396, startPoint y: 198, endPoint x: 225, endPoint y: 194, distance: 170.9
click at [225, 194] on div "Anti-Aging SOS Spray (25ml Spray) R 229.95 Changed to Success Edited Anti-Aging…" at bounding box center [311, 173] width 568 height 92
type input "155"
click at [314, 201] on div "Changed to" at bounding box center [311, 173] width 41 height 92
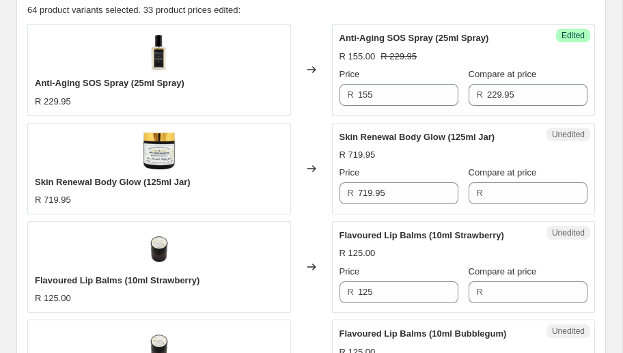
scroll to position [619, 0]
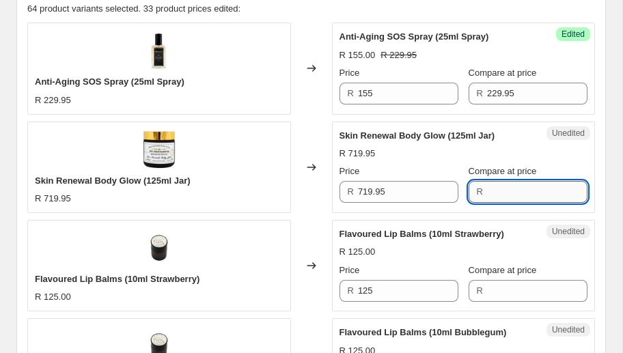
click at [518, 187] on input "Compare at price" at bounding box center [537, 192] width 100 height 22
type input "719.95"
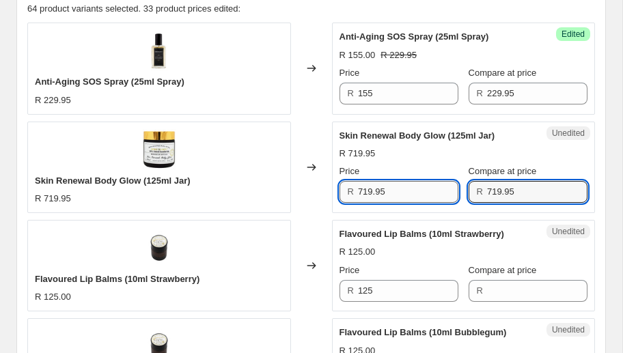
click at [412, 200] on input "719.95" at bounding box center [408, 192] width 100 height 22
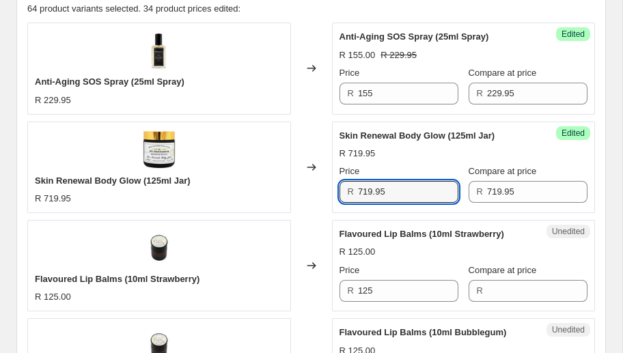
drag, startPoint x: 390, startPoint y: 190, endPoint x: 299, endPoint y: 195, distance: 91.0
click at [299, 195] on div "Skin Renewal Body Glow (125ml Jar) R 719.95 Changed to Success Edited Skin Rene…" at bounding box center [311, 168] width 568 height 92
type input "474"
click at [307, 196] on div "Changed to" at bounding box center [311, 168] width 41 height 92
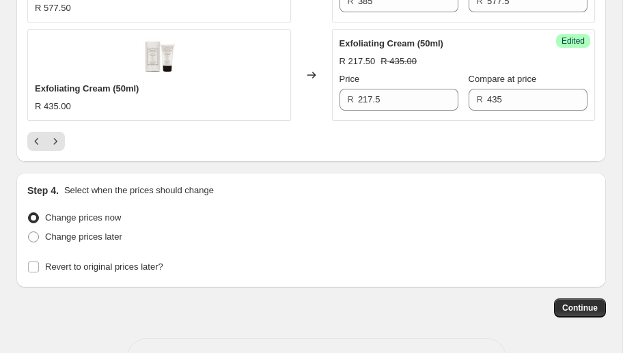
scroll to position [2478, 0]
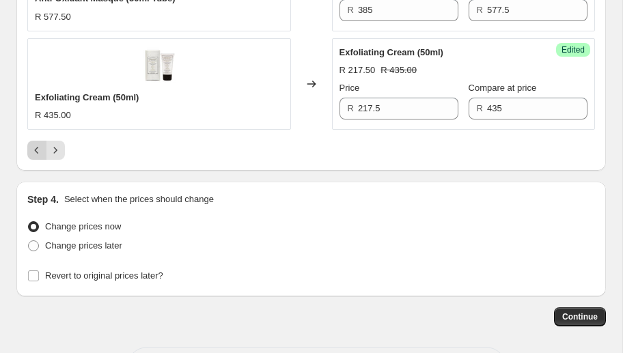
click at [38, 143] on icon "Previous" at bounding box center [37, 150] width 14 height 14
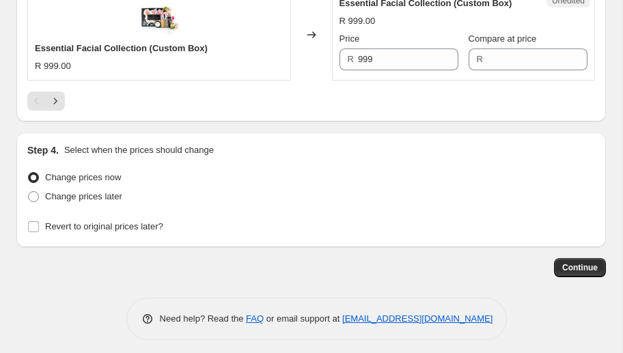
scroll to position [2528, 0]
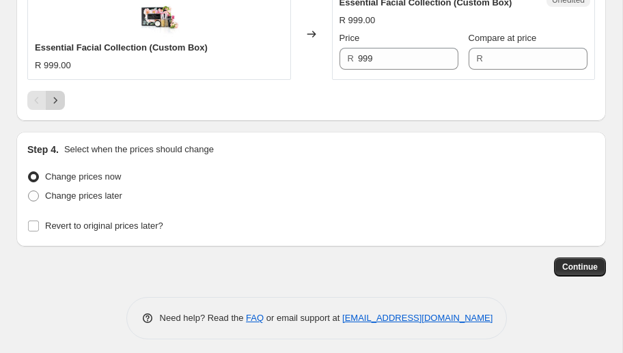
click at [63, 98] on button "Next" at bounding box center [55, 100] width 19 height 19
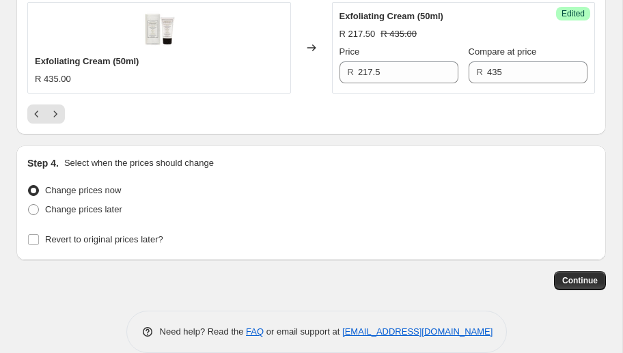
scroll to position [2507, 0]
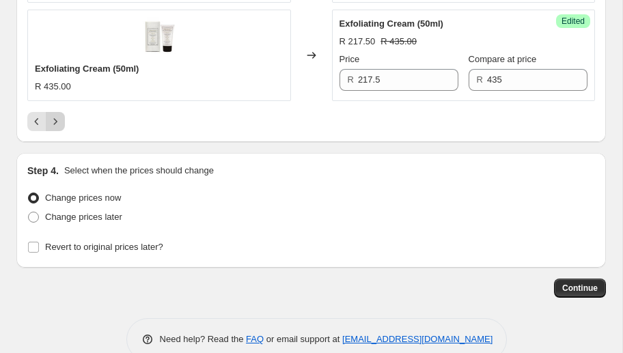
click at [55, 118] on icon "Next" at bounding box center [56, 122] width 14 height 14
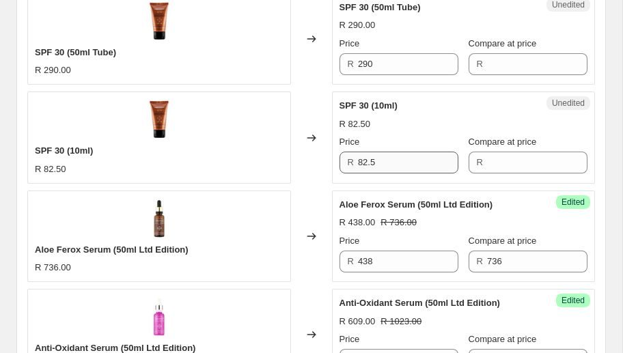
scroll to position [828, 0]
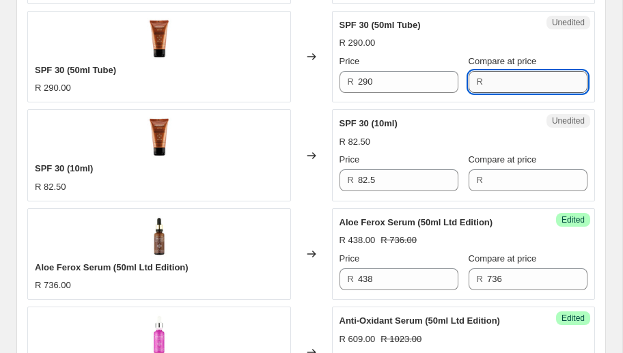
click at [512, 80] on input "Compare at price" at bounding box center [537, 82] width 100 height 22
type input "290"
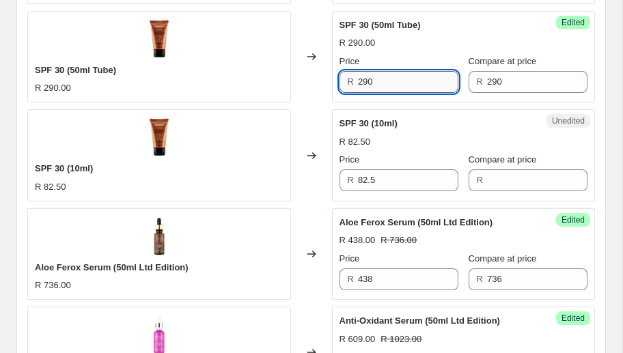
click at [380, 85] on input "290" at bounding box center [408, 82] width 100 height 22
drag, startPoint x: 381, startPoint y: 80, endPoint x: 331, endPoint y: 84, distance: 50.7
click at [331, 84] on div "SPF 30 (50ml Tube) R 290.00 Changed to Success Edited SPF 30 (50ml Tube) R 290.…" at bounding box center [311, 57] width 568 height 92
type input "199"
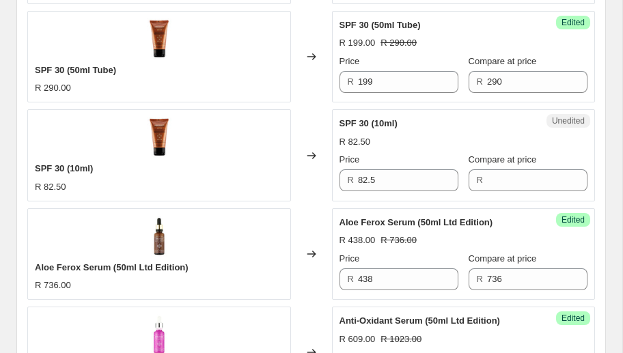
click at [314, 117] on div "Changed to" at bounding box center [311, 155] width 41 height 92
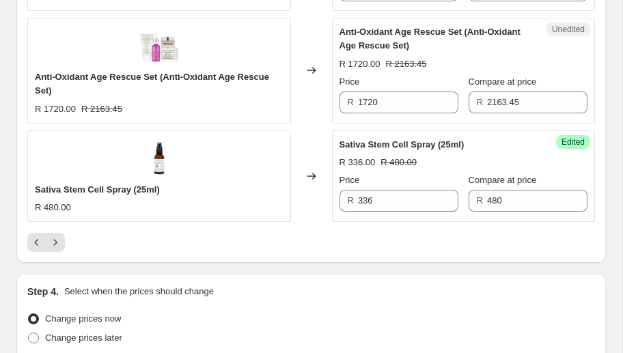
scroll to position [2529, 0]
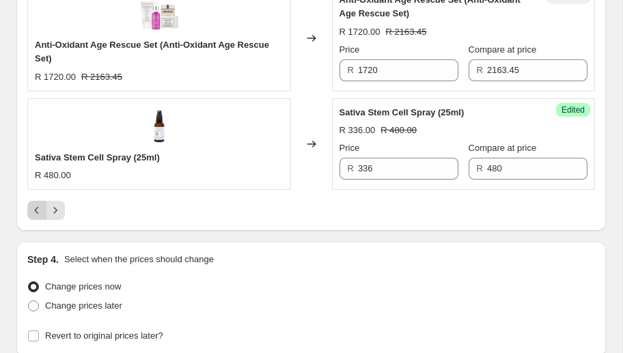
click at [35, 208] on icon "Previous" at bounding box center [37, 211] width 14 height 14
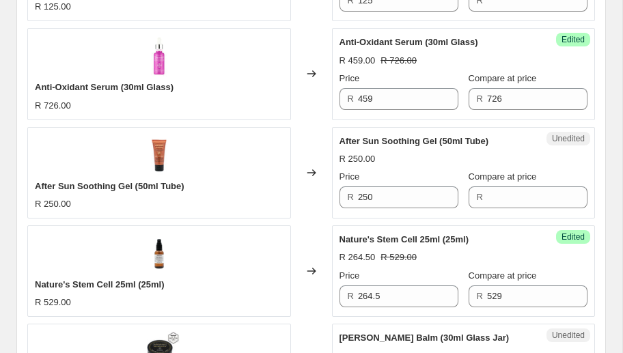
scroll to position [1093, 0]
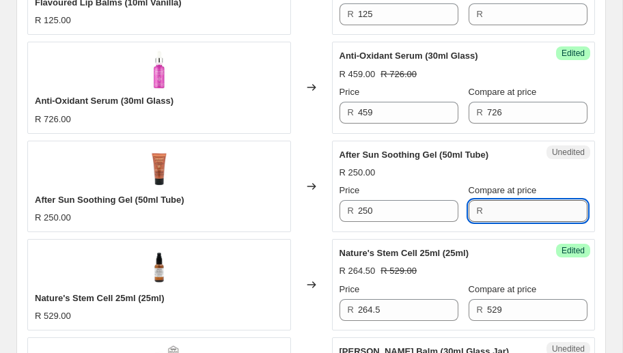
click at [488, 210] on input "Compare at price" at bounding box center [537, 211] width 100 height 22
type input "250"
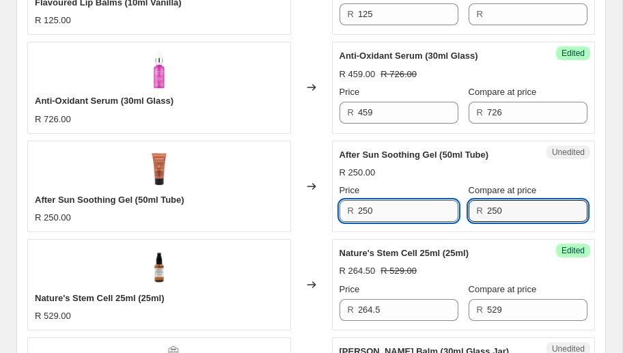
click at [419, 210] on input "250" at bounding box center [408, 211] width 100 height 22
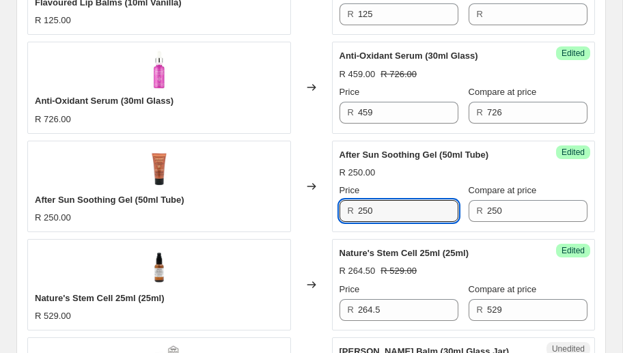
drag, startPoint x: 389, startPoint y: 205, endPoint x: 345, endPoint y: 207, distance: 43.8
click at [345, 207] on div "R 250" at bounding box center [399, 211] width 119 height 22
type input "169"
click at [315, 217] on div "Changed to" at bounding box center [311, 187] width 41 height 92
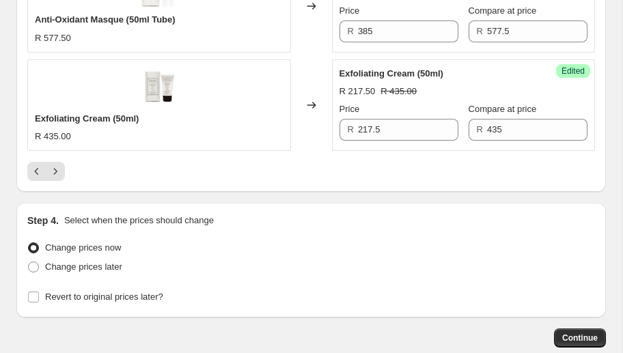
scroll to position [2472, 0]
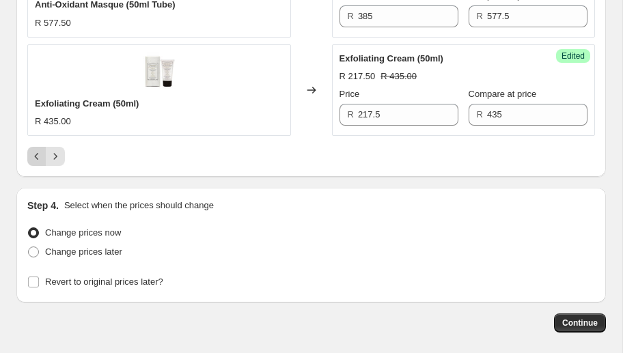
click at [40, 150] on icon "Previous" at bounding box center [37, 157] width 14 height 14
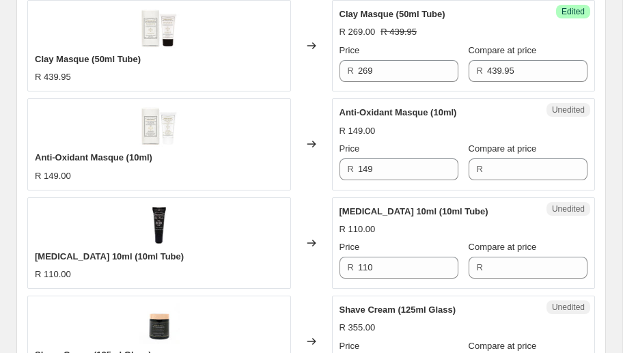
scroll to position [1841, 0]
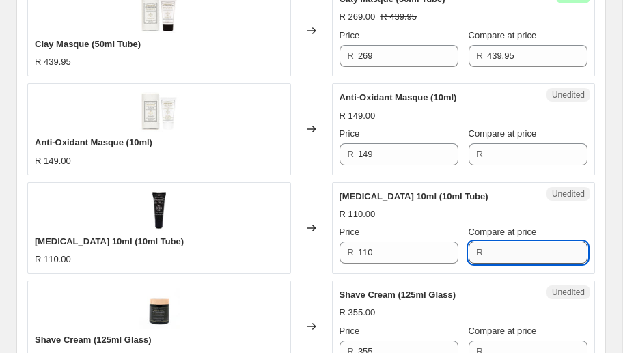
click at [539, 249] on input "Compare at price" at bounding box center [537, 253] width 100 height 22
type input "110"
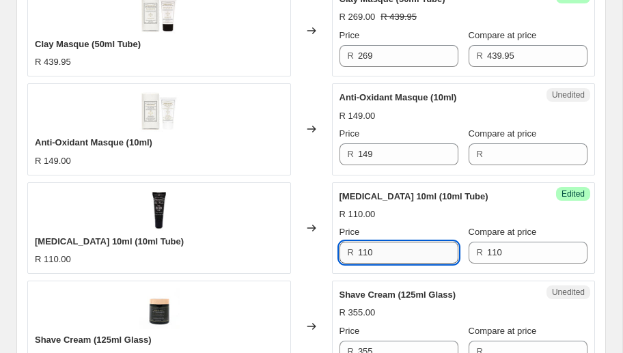
click at [405, 254] on input "110" at bounding box center [408, 253] width 100 height 22
drag, startPoint x: 376, startPoint y: 246, endPoint x: 322, endPoint y: 246, distance: 54.0
click at [322, 246] on div "[MEDICAL_DATA] 10ml (10ml Tube) R 110.00 Changed to Success Edited [MEDICAL_DAT…" at bounding box center [311, 228] width 568 height 92
type input "70"
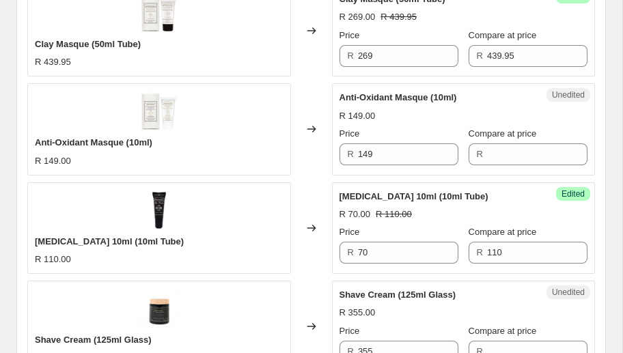
click at [335, 256] on div "Success Edited [PERSON_NAME] 10ml (10ml Tube) R 70.00 R 110.00 Price R 70 Compa…" at bounding box center [464, 228] width 264 height 92
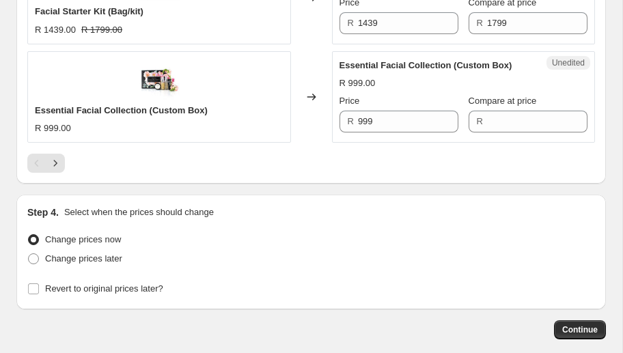
scroll to position [2466, 0]
click at [49, 156] on icon "Next" at bounding box center [56, 163] width 14 height 14
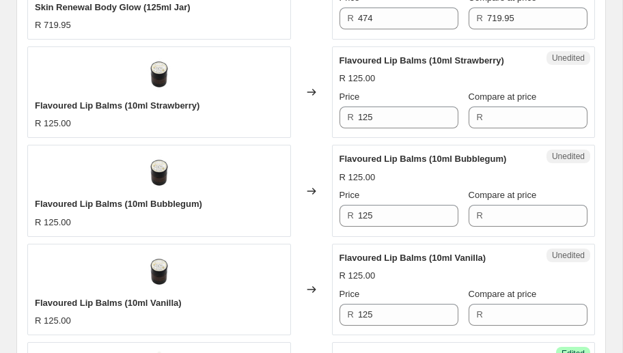
scroll to position [775, 0]
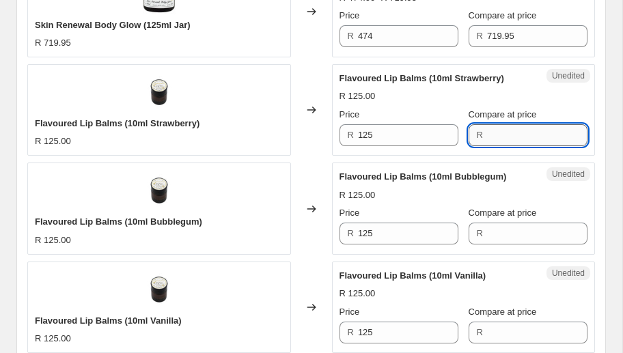
click at [523, 129] on input "Compare at price" at bounding box center [537, 135] width 100 height 22
type input "125"
click at [430, 134] on input "125" at bounding box center [408, 135] width 100 height 22
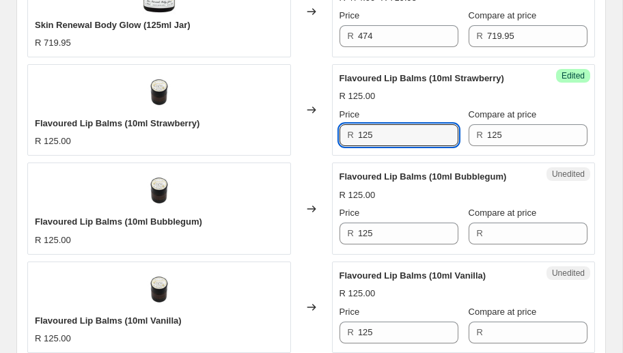
drag, startPoint x: 387, startPoint y: 133, endPoint x: 351, endPoint y: 135, distance: 36.2
click at [351, 135] on div "R 125" at bounding box center [399, 135] width 119 height 22
type input "80"
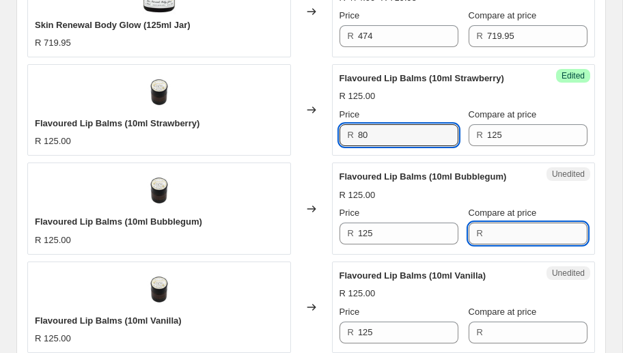
click at [526, 233] on input "Compare at price" at bounding box center [537, 234] width 100 height 22
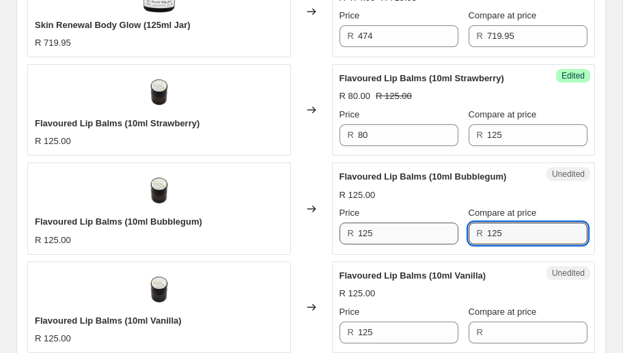
type input "125"
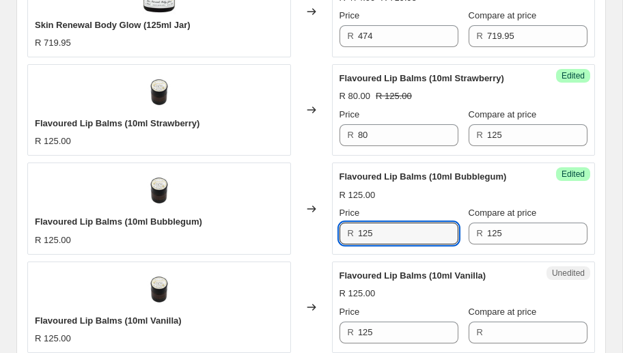
drag, startPoint x: 417, startPoint y: 230, endPoint x: 316, endPoint y: 229, distance: 101.1
click at [316, 229] on div "Flavoured Lip Balms (10ml Bubblegum) R 125.00 Changed to Success Edited Flavour…" at bounding box center [311, 209] width 568 height 92
type input "80"
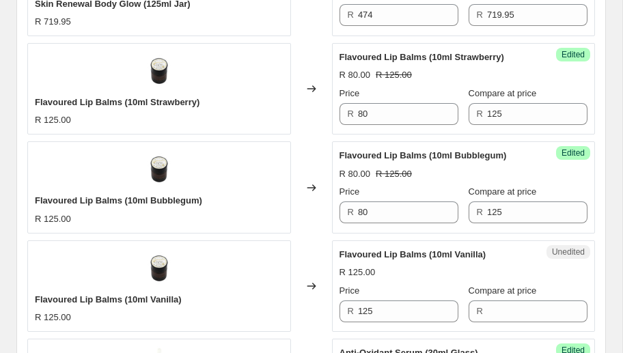
scroll to position [809, 0]
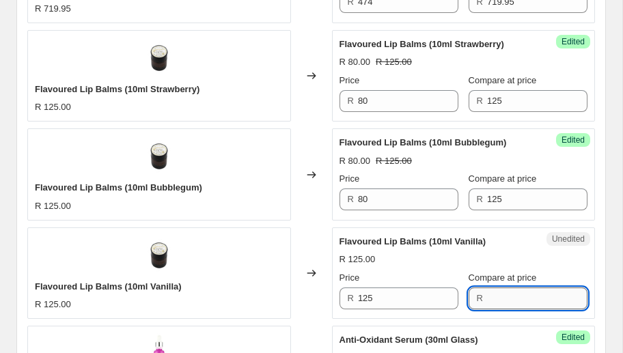
click at [525, 297] on input "Compare at price" at bounding box center [537, 299] width 100 height 22
type input "125"
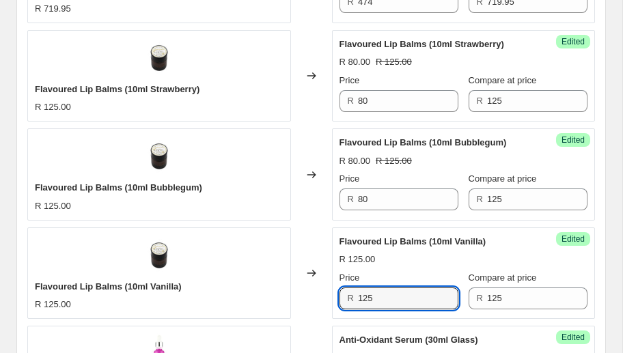
drag, startPoint x: 396, startPoint y: 297, endPoint x: 325, endPoint y: 293, distance: 71.1
click at [325, 293] on div "Flavoured Lip Balms (10ml Vanilla) R 125.00 Changed to Success Edited Flavoured…" at bounding box center [311, 274] width 568 height 92
type input "80"
click at [297, 277] on div "Changed to" at bounding box center [311, 274] width 41 height 92
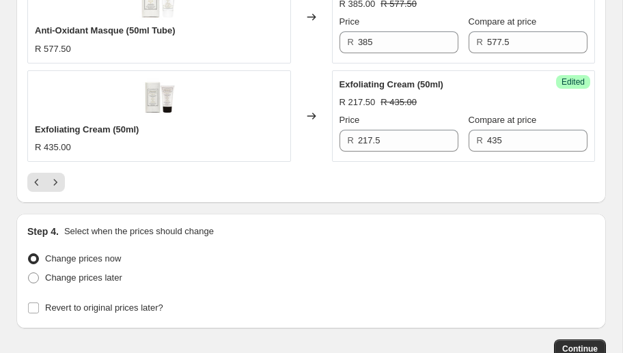
scroll to position [2447, 0]
click at [35, 178] on icon "Previous" at bounding box center [37, 181] width 4 height 7
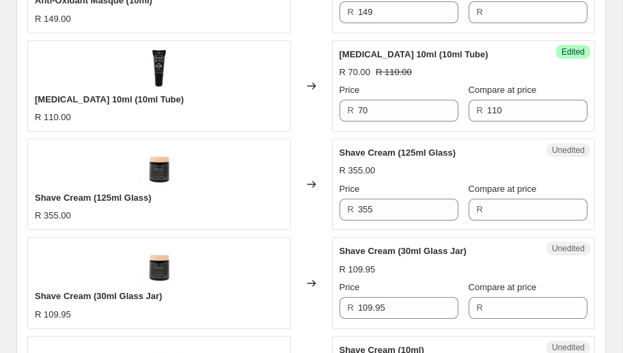
scroll to position [1990, 0]
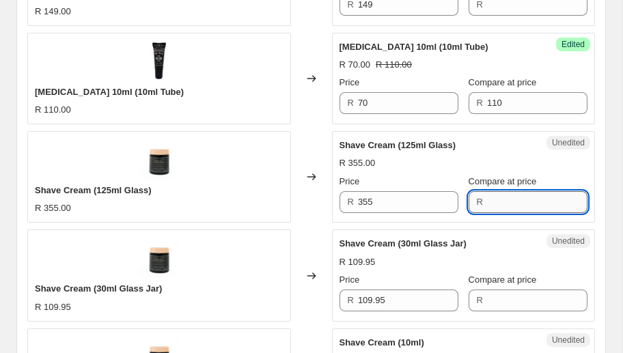
click at [498, 201] on input "Compare at price" at bounding box center [537, 202] width 100 height 22
type input "355"
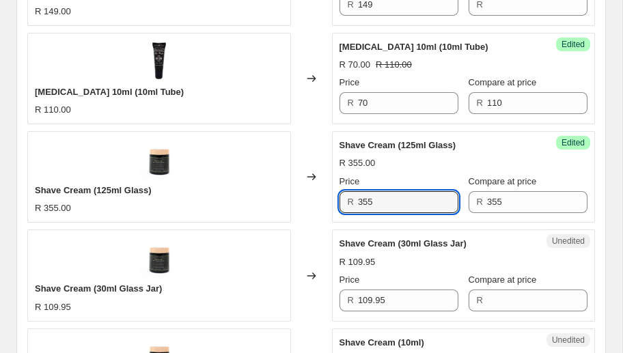
drag, startPoint x: 389, startPoint y: 196, endPoint x: 347, endPoint y: 198, distance: 41.7
click at [347, 198] on div "R 355" at bounding box center [399, 202] width 119 height 22
type input "215"
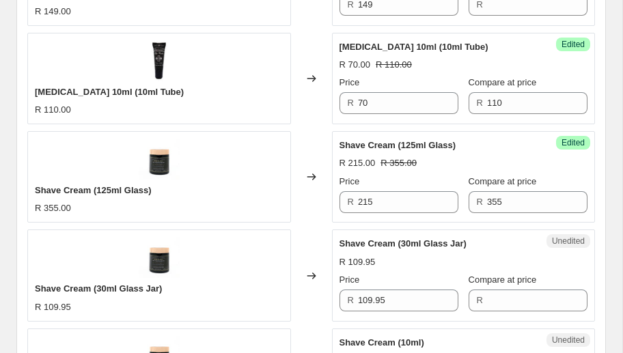
click at [323, 198] on div "Changed to" at bounding box center [311, 177] width 41 height 92
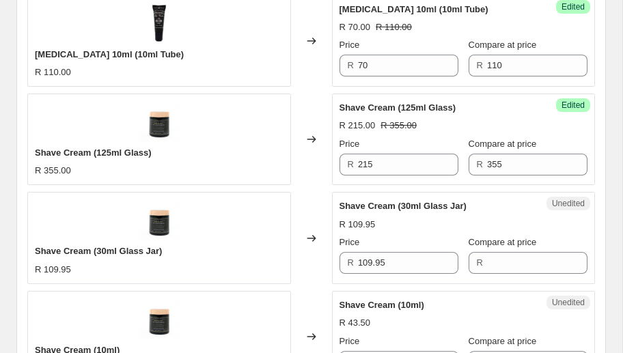
scroll to position [2044, 0]
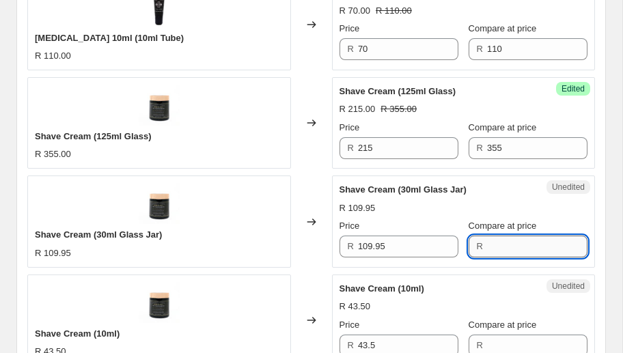
click at [544, 237] on input "Compare at price" at bounding box center [537, 247] width 100 height 22
type input "109.95"
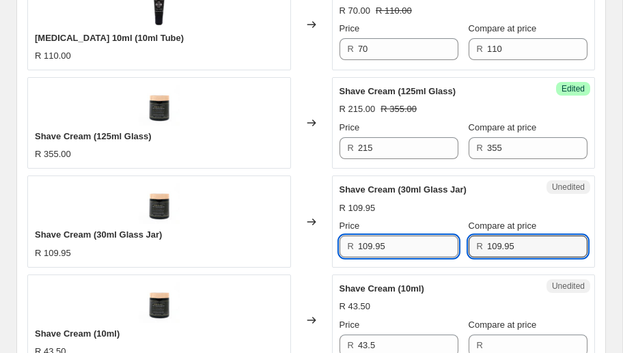
click at [400, 243] on input "109.95" at bounding box center [408, 247] width 100 height 22
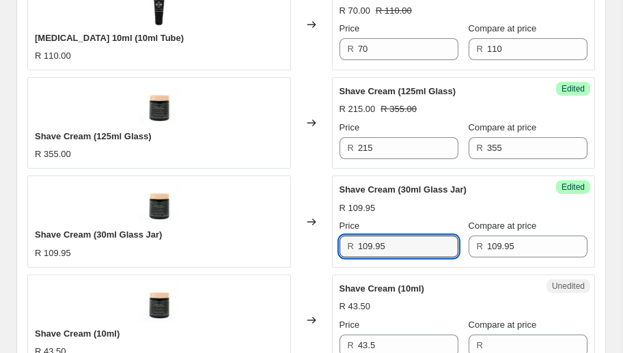
drag, startPoint x: 399, startPoint y: 241, endPoint x: 329, endPoint y: 241, distance: 70.4
click at [329, 241] on div "Shave Cream (30ml Glass Jar) R 109.95 Changed to Success Edited Shave Cream (30…" at bounding box center [311, 222] width 568 height 92
type input "77"
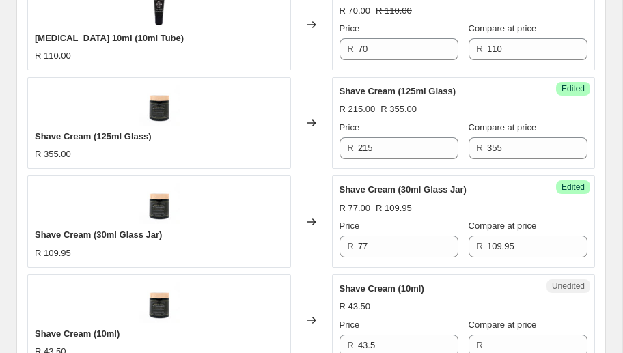
click at [291, 226] on div "Changed to" at bounding box center [311, 222] width 41 height 92
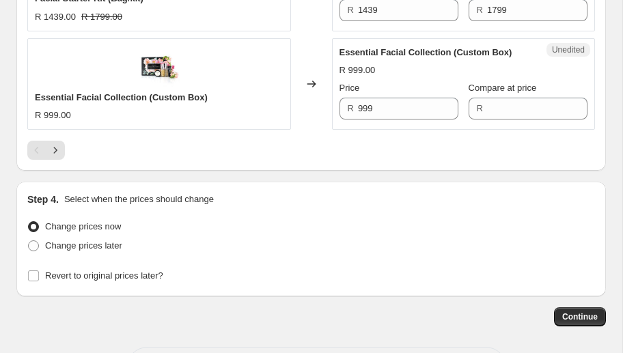
scroll to position [2479, 0]
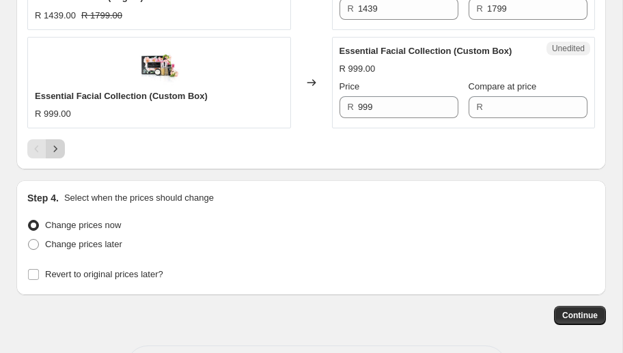
click at [51, 144] on icon "Next" at bounding box center [56, 149] width 14 height 14
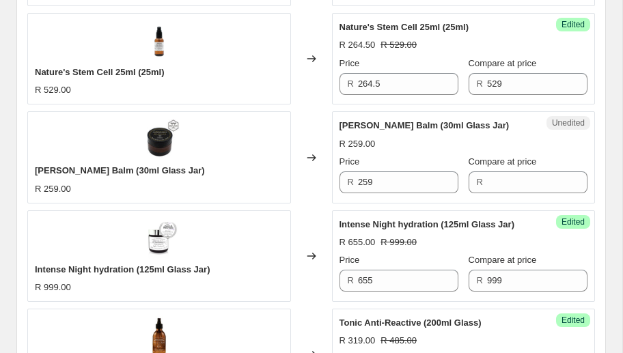
scroll to position [1304, 0]
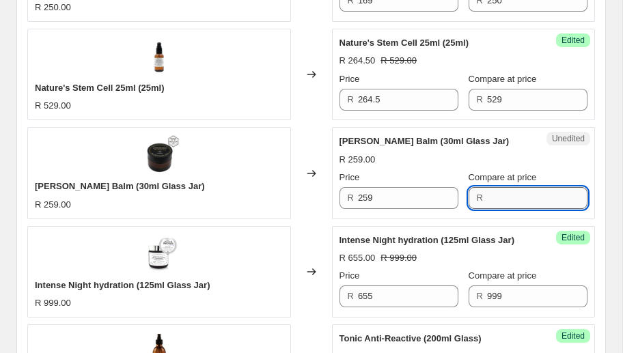
click at [538, 197] on input "Compare at price" at bounding box center [537, 198] width 100 height 22
type input "259"
click at [417, 197] on input "259" at bounding box center [408, 198] width 100 height 22
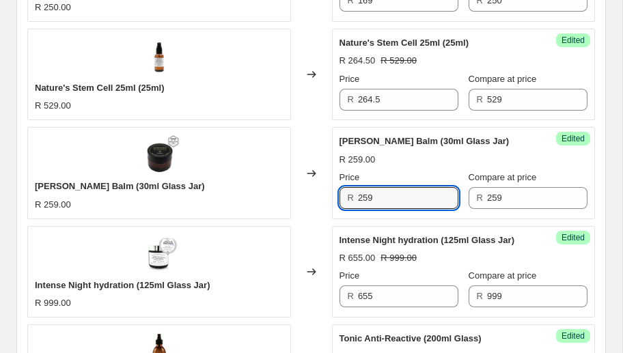
drag, startPoint x: 381, startPoint y: 196, endPoint x: 335, endPoint y: 196, distance: 46.5
click at [335, 196] on div "Success Edited [PERSON_NAME] Balm (30ml Glass Jar) R 259.00 Price R 259 Compare…" at bounding box center [464, 173] width 264 height 92
type input "180"
click at [323, 199] on div "Changed to" at bounding box center [311, 173] width 41 height 92
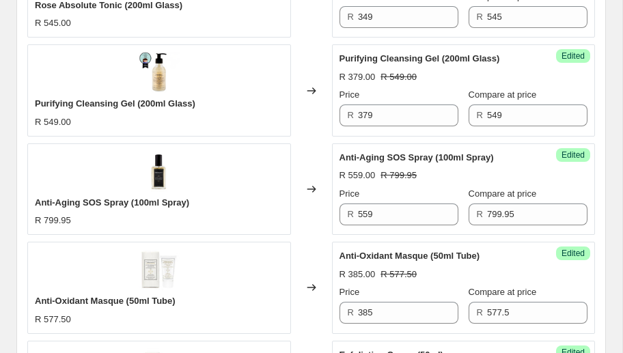
scroll to position [2528, 0]
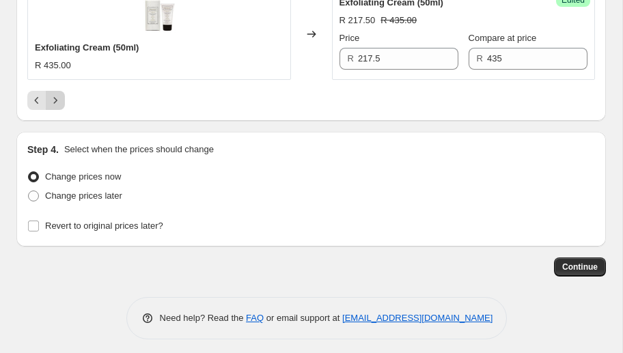
click at [57, 94] on icon "Next" at bounding box center [56, 101] width 14 height 14
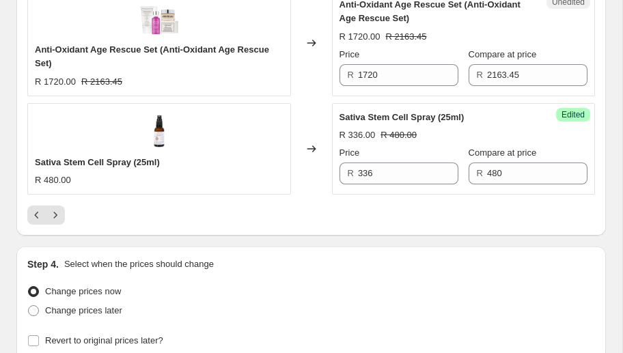
scroll to position [2551, 0]
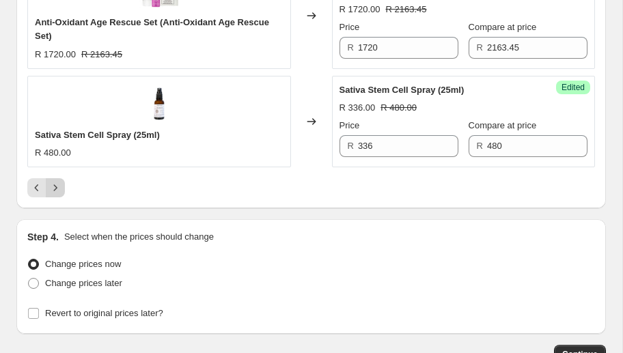
click at [60, 187] on icon "Next" at bounding box center [56, 188] width 14 height 14
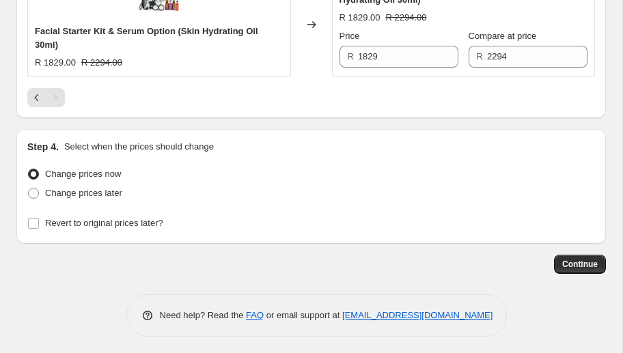
scroll to position [1008, 0]
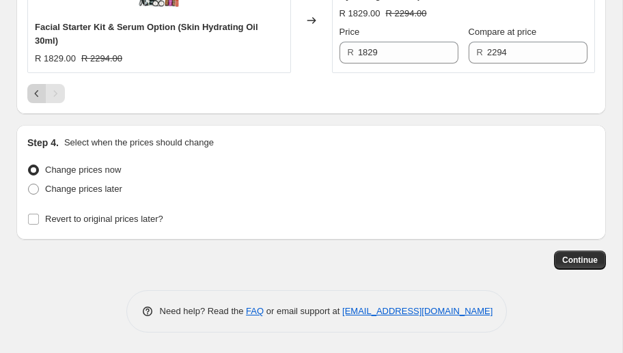
click at [36, 98] on icon "Previous" at bounding box center [37, 94] width 14 height 14
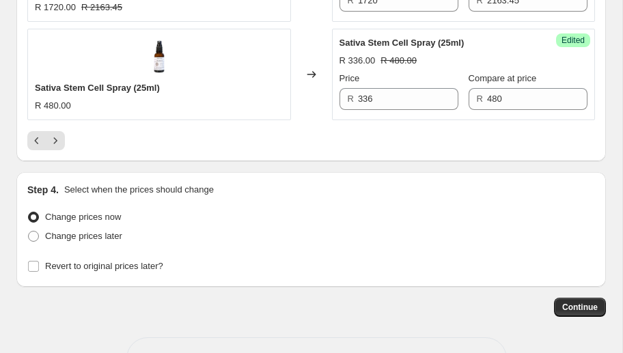
scroll to position [2641, 0]
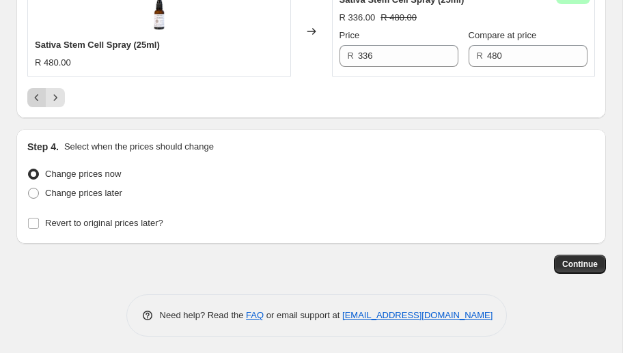
click at [40, 91] on icon "Previous" at bounding box center [37, 98] width 14 height 14
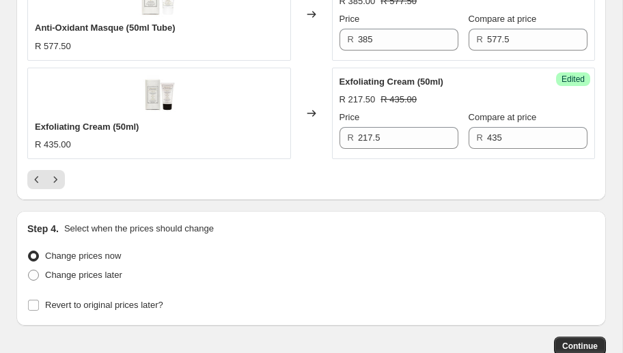
scroll to position [2528, 0]
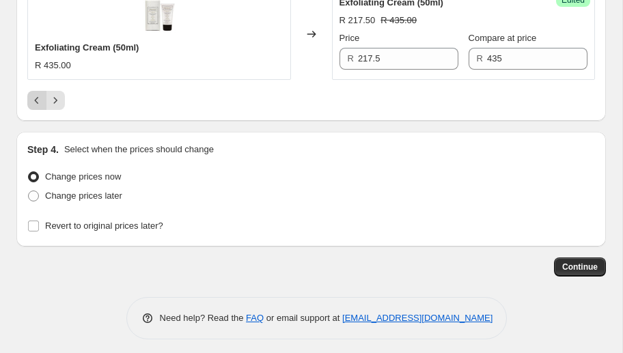
click at [34, 96] on icon "Previous" at bounding box center [37, 101] width 14 height 14
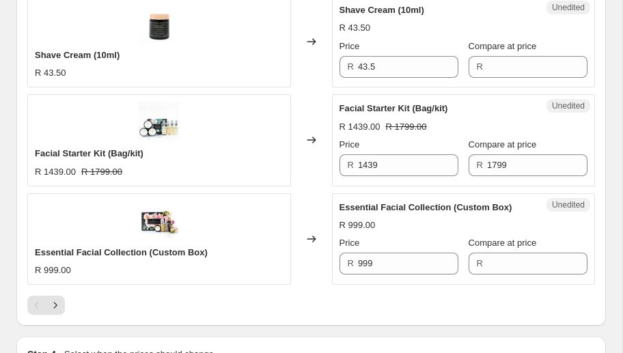
scroll to position [2318, 0]
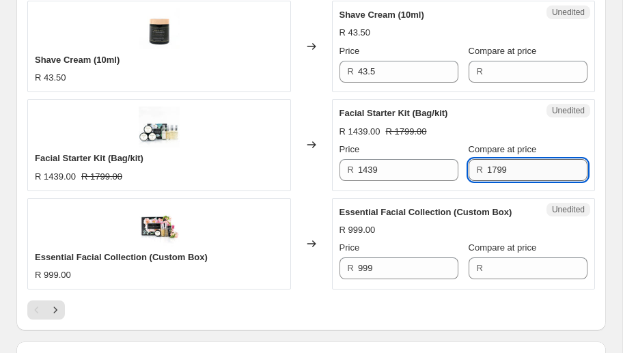
click at [522, 168] on input "1799" at bounding box center [537, 170] width 100 height 22
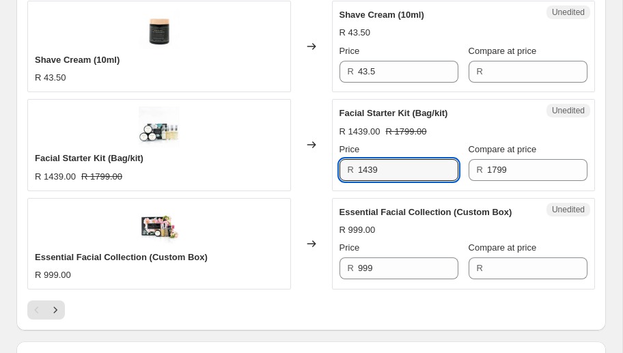
drag, startPoint x: 404, startPoint y: 161, endPoint x: 330, endPoint y: 161, distance: 74.5
click at [330, 161] on div "Facial Starter Kit (Bag/kit) R 1439.00 R 1799.00 Changed to Unedited Facial Sta…" at bounding box center [311, 145] width 568 height 92
type input "1160"
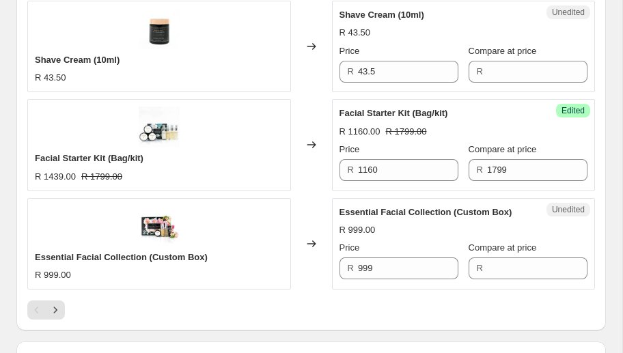
click at [331, 177] on div "Changed to" at bounding box center [311, 145] width 41 height 92
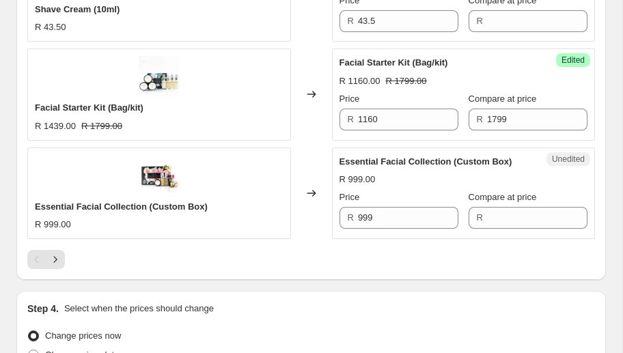
scroll to position [2375, 0]
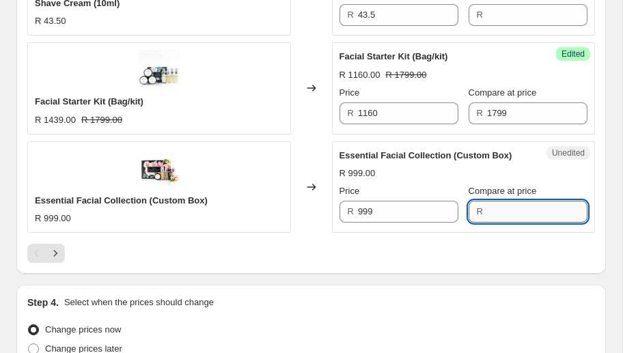
click at [521, 212] on input "Compare at price" at bounding box center [537, 212] width 100 height 22
type input "999"
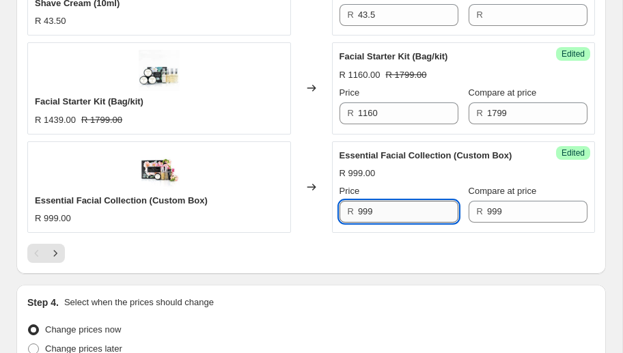
click at [385, 204] on input "999" at bounding box center [408, 212] width 100 height 22
drag, startPoint x: 381, startPoint y: 205, endPoint x: 330, endPoint y: 206, distance: 51.2
click at [330, 206] on div "Essential Facial Collection (Custom Box) R 999.00 Changed to Success Edited Ess…" at bounding box center [311, 187] width 568 height 92
type input "544"
click at [340, 249] on div at bounding box center [311, 253] width 568 height 19
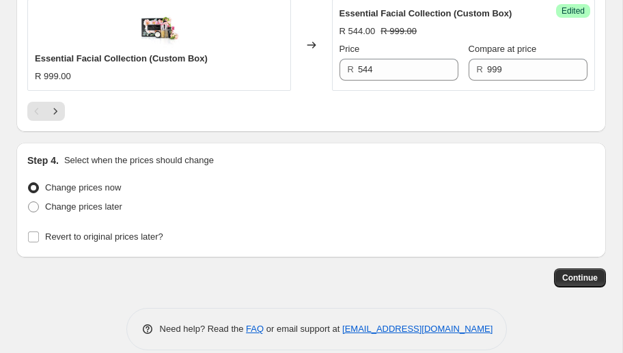
scroll to position [2528, 0]
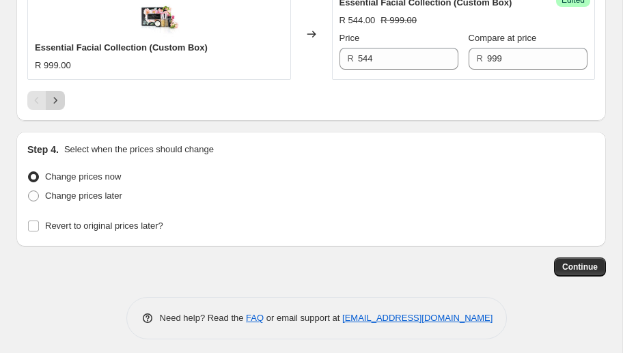
click at [52, 94] on icon "Next" at bounding box center [56, 101] width 14 height 14
click at [54, 97] on icon "Next" at bounding box center [55, 100] width 3 height 6
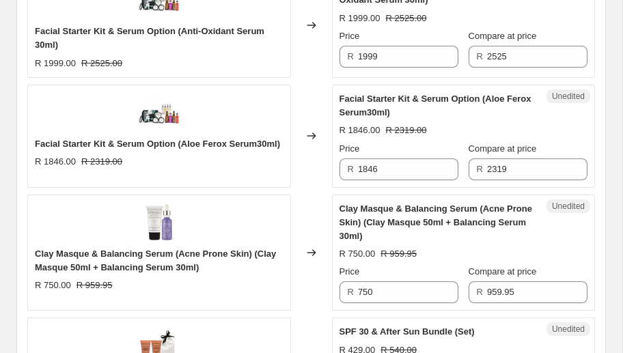
scroll to position [1987, 0]
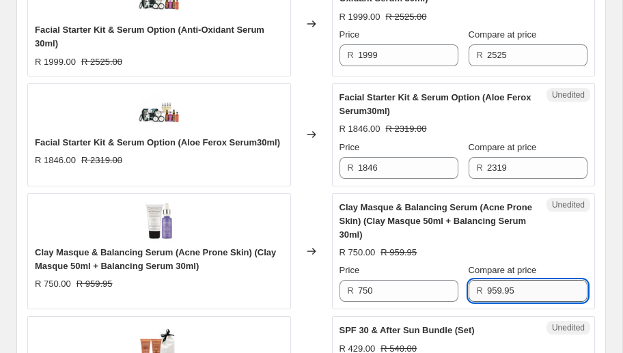
click at [523, 288] on input "959.95" at bounding box center [537, 291] width 100 height 22
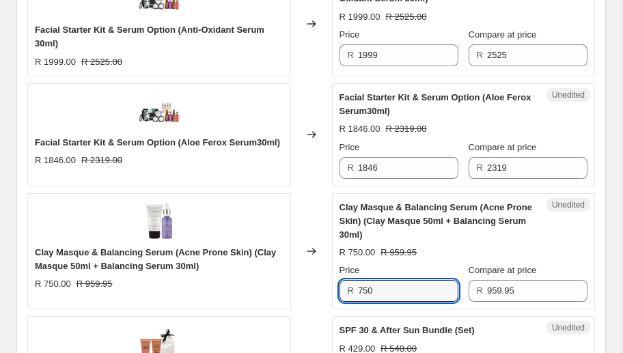
drag, startPoint x: 388, startPoint y: 288, endPoint x: 333, endPoint y: 286, distance: 55.4
click at [333, 286] on div "Unedited Clay Masque & Balancing Serum (Acne Prone Skin) (Clay Masque 50ml + Ba…" at bounding box center [464, 251] width 264 height 117
type input "525"
click at [310, 271] on div "Changed to" at bounding box center [311, 251] width 41 height 117
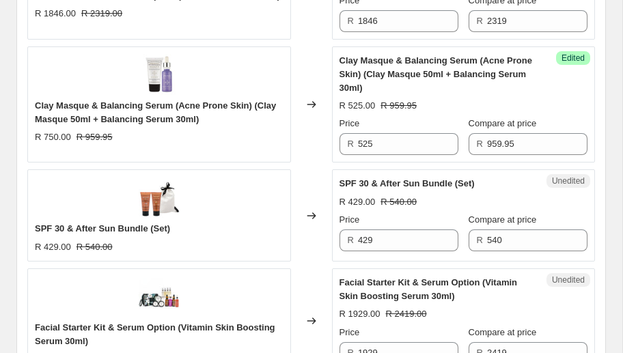
scroll to position [2148, 0]
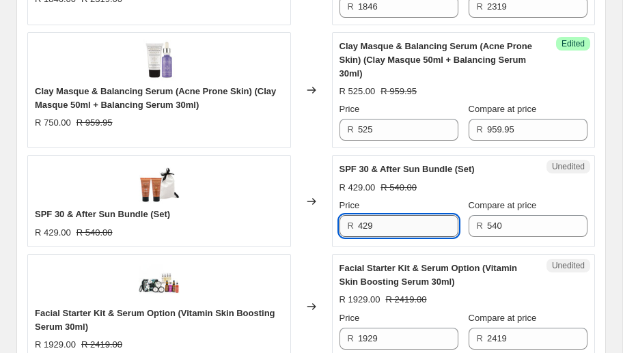
click at [407, 225] on input "429" at bounding box center [408, 226] width 100 height 22
drag, startPoint x: 370, startPoint y: 223, endPoint x: 330, endPoint y: 223, distance: 40.3
click at [330, 223] on div "SPF 30 & After Sun Bundle (Set) R 429.00 R 540.00 Changed to Unedited SPF 30 & …" at bounding box center [311, 201] width 568 height 92
type input "320"
click at [333, 221] on div "Unedited SPF 30 & After Sun Bundle (Set) R 429.00 R 540.00 Price R 320 Compare …" at bounding box center [464, 201] width 264 height 92
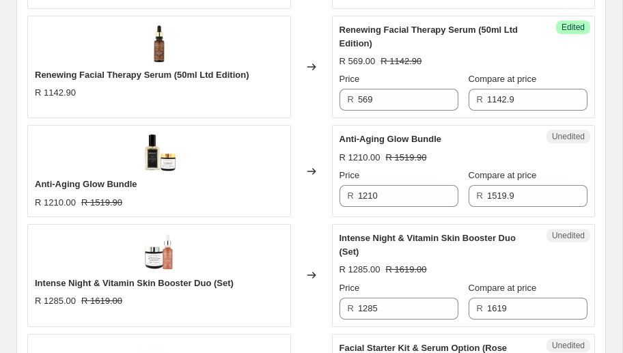
scroll to position [1513, 0]
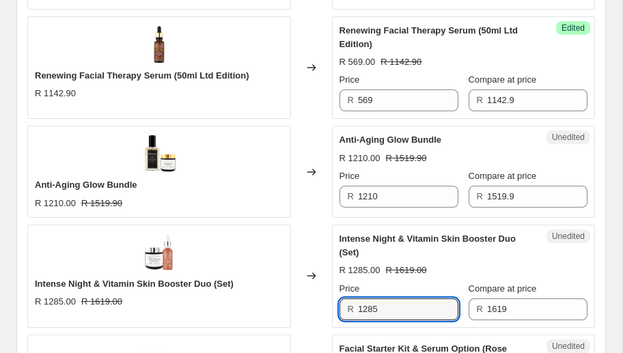
drag, startPoint x: 394, startPoint y: 310, endPoint x: 361, endPoint y: 277, distance: 45.9
click at [394, 310] on input "1285" at bounding box center [408, 310] width 100 height 22
drag, startPoint x: 387, startPoint y: 307, endPoint x: 333, endPoint y: 305, distance: 54.7
click at [333, 305] on div "Unedited Intense Night & Vitamin Skin Booster Duo (Set) R 1285.00 R 1619.00 Pri…" at bounding box center [464, 276] width 264 height 103
type input "970"
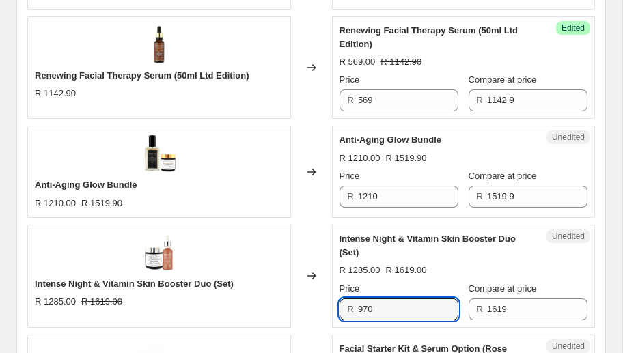
click at [325, 286] on div "Changed to" at bounding box center [311, 276] width 41 height 103
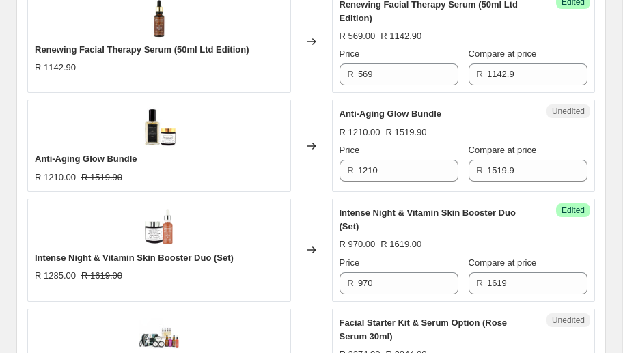
scroll to position [1540, 0]
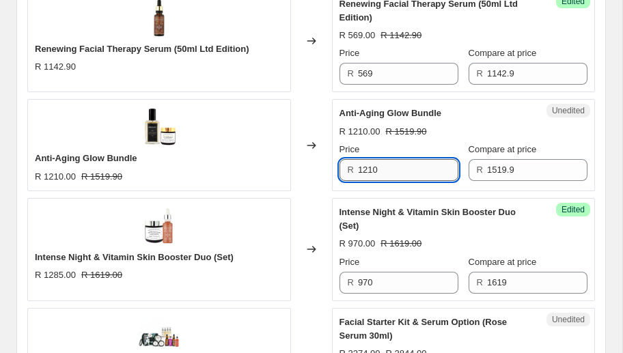
click at [394, 168] on input "1210" at bounding box center [408, 170] width 100 height 22
drag, startPoint x: 374, startPoint y: 167, endPoint x: 327, endPoint y: 169, distance: 47.2
click at [327, 169] on div "Anti-Aging Glow Bundle R 1210.00 R 1519.90 Changed to Unedited Anti-Aging Glow …" at bounding box center [311, 145] width 568 height 92
type input "909"
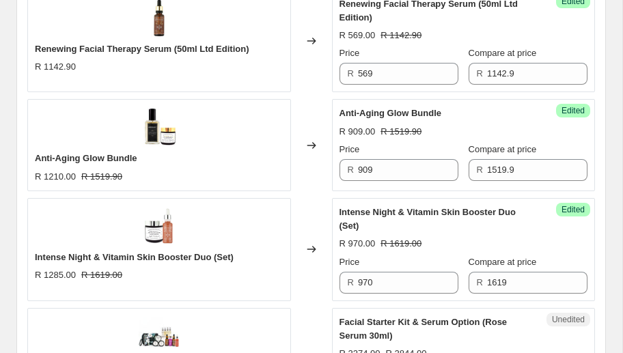
click at [313, 178] on div "Changed to" at bounding box center [311, 145] width 41 height 92
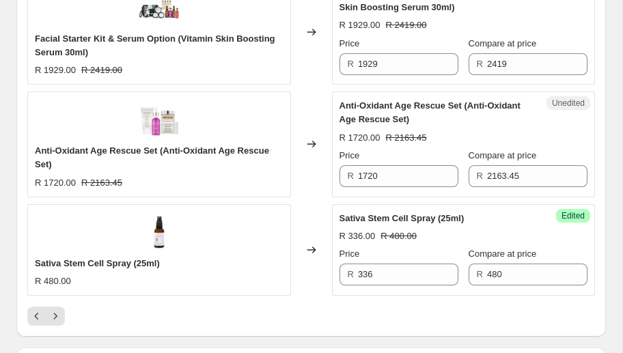
scroll to position [2428, 0]
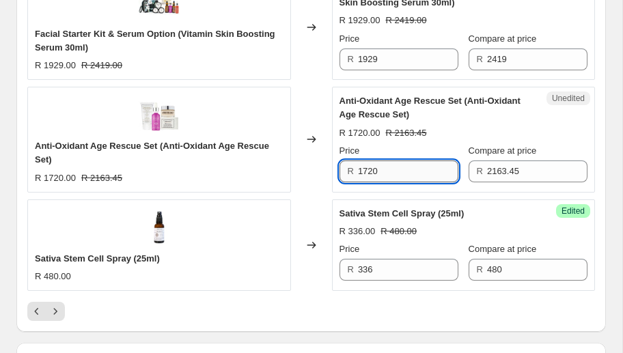
click at [381, 169] on input "1720" at bounding box center [408, 172] width 100 height 22
drag, startPoint x: 381, startPoint y: 169, endPoint x: 294, endPoint y: 171, distance: 86.8
click at [294, 171] on div "Anti-Oxidant Age Rescue Set (Anti-Oxidant Age Rescue Set) R 1720.00 R 2163.45 C…" at bounding box center [311, 139] width 568 height 105
type input "1285"
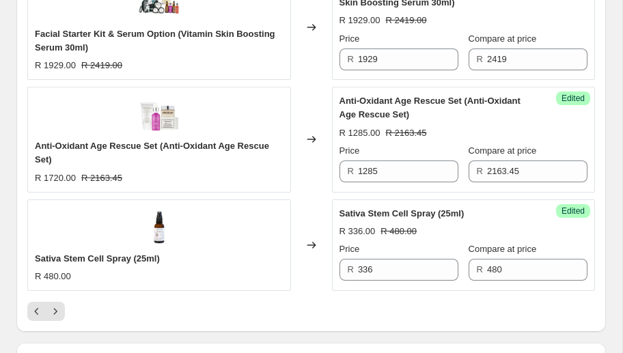
click at [316, 186] on div "Changed to" at bounding box center [311, 139] width 41 height 105
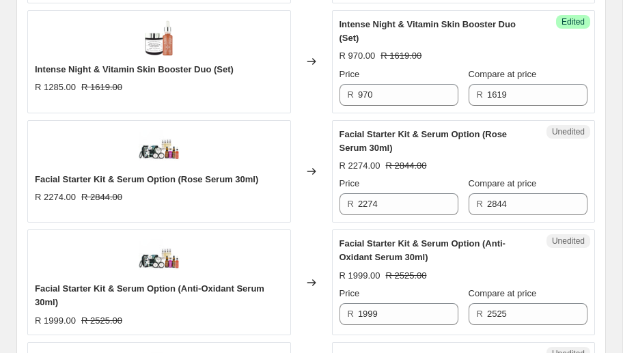
scroll to position [1724, 0]
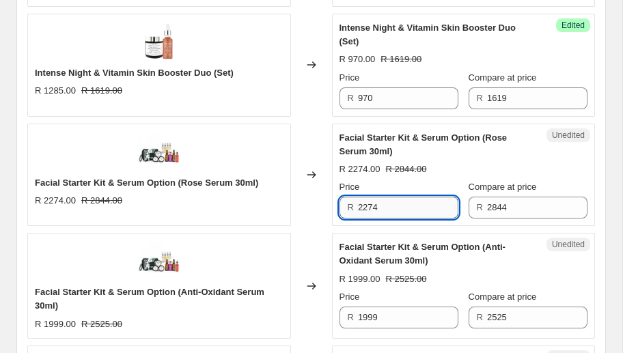
click at [402, 202] on input "2274" at bounding box center [408, 208] width 100 height 22
drag, startPoint x: 386, startPoint y: 203, endPoint x: 320, endPoint y: 206, distance: 66.4
click at [320, 206] on div "Facial Starter Kit & Serum Option (Rose Serum 30ml) R 2274.00 R 2844.00 Changed…" at bounding box center [311, 175] width 568 height 103
type input "1564"
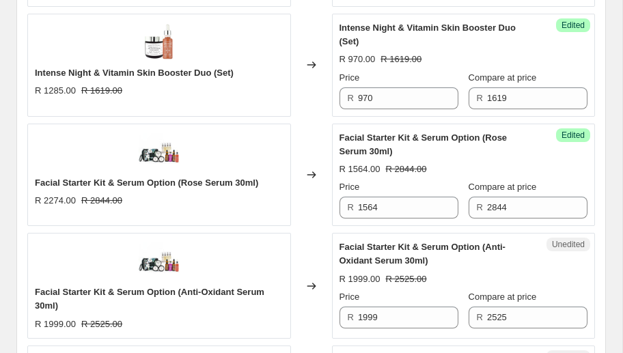
click at [329, 205] on div "Changed to" at bounding box center [311, 175] width 41 height 103
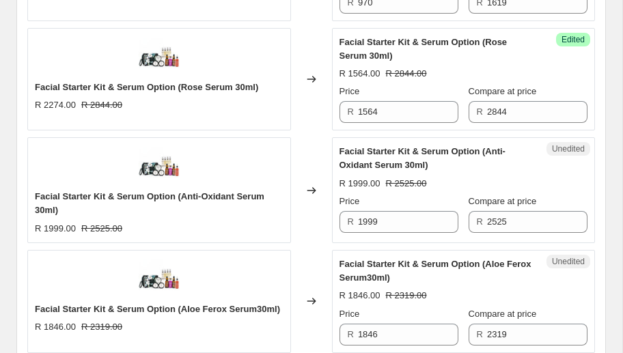
scroll to position [1826, 0]
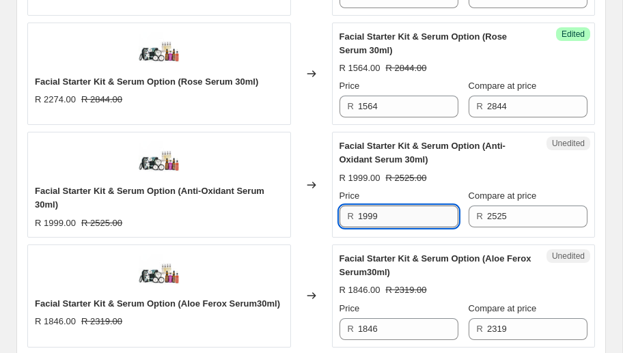
click at [387, 215] on input "1999" at bounding box center [408, 217] width 100 height 22
click at [324, 212] on div "Facial Starter Kit & Serum Option (Anti-Oxidant Serum 30ml) R 1999.00 R 2525.00…" at bounding box center [311, 184] width 568 height 105
type input "1380"
click at [303, 206] on div "Changed to" at bounding box center [311, 184] width 41 height 105
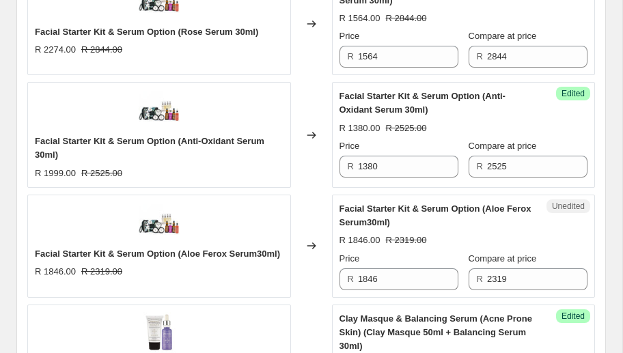
scroll to position [1876, 0]
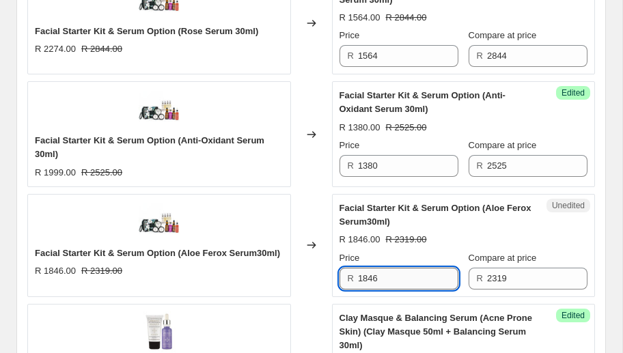
click at [388, 274] on input "1846" at bounding box center [408, 279] width 100 height 22
drag, startPoint x: 385, startPoint y: 271, endPoint x: 342, endPoint y: 275, distance: 42.6
click at [342, 275] on div "R 1846" at bounding box center [399, 279] width 119 height 22
type input "1270"
click at [316, 221] on div "Changed to" at bounding box center [311, 245] width 41 height 103
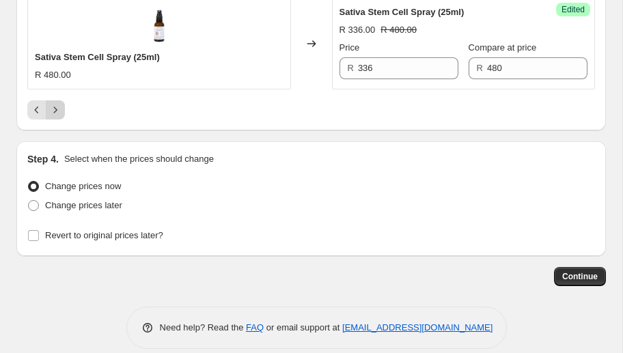
scroll to position [2632, 0]
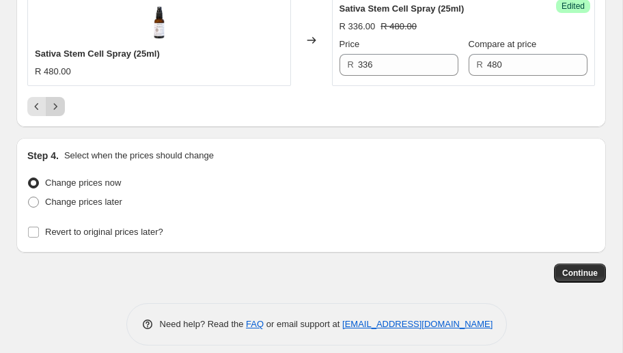
click at [57, 100] on icon "Next" at bounding box center [56, 107] width 14 height 14
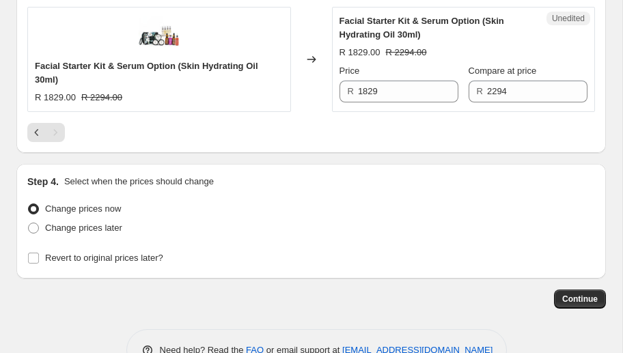
scroll to position [952, 0]
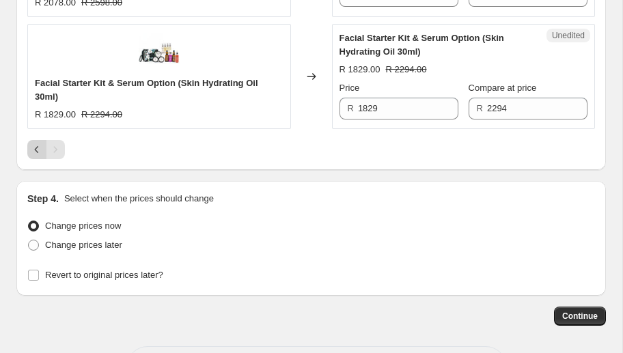
click at [43, 153] on icon "Previous" at bounding box center [37, 150] width 14 height 14
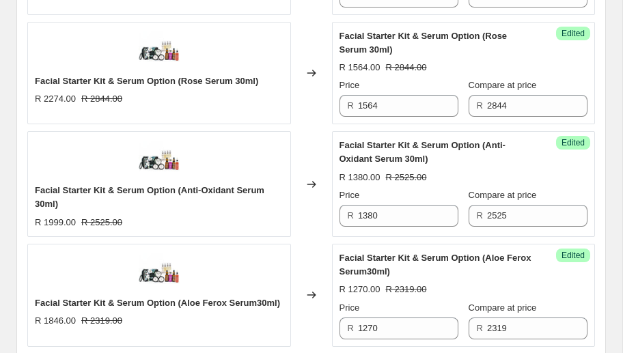
scroll to position [2641, 0]
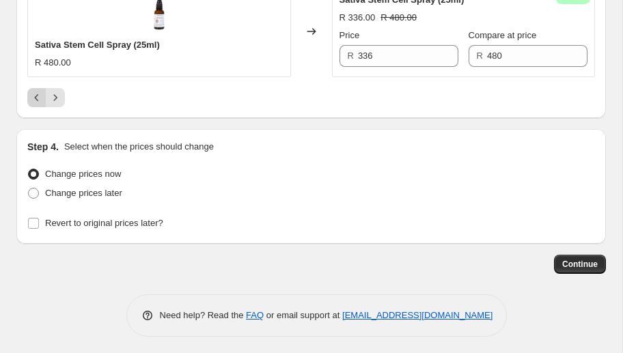
click at [36, 95] on icon "Previous" at bounding box center [37, 98] width 14 height 14
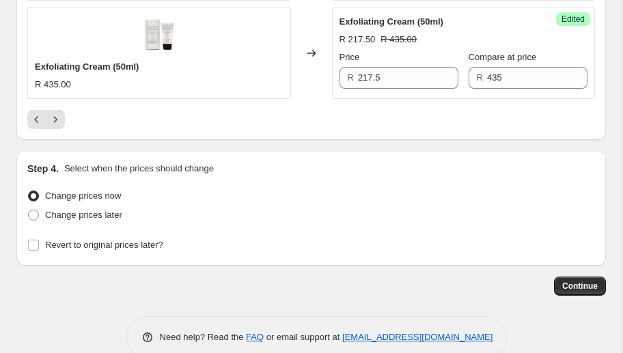
scroll to position [2528, 0]
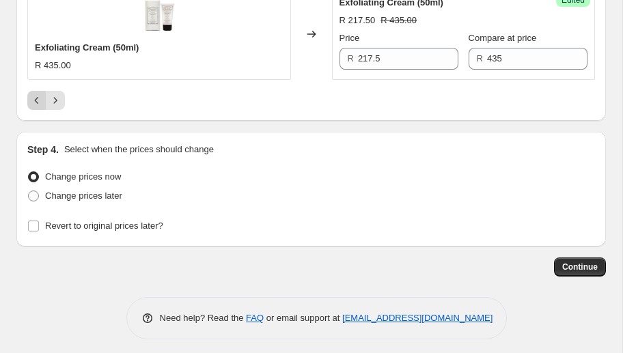
click at [33, 94] on icon "Previous" at bounding box center [37, 101] width 14 height 14
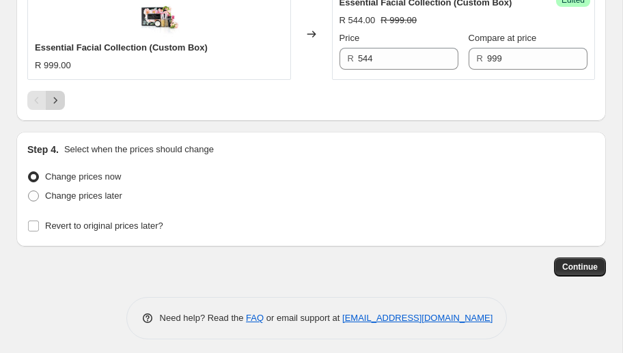
click at [52, 94] on icon "Next" at bounding box center [56, 101] width 14 height 14
click at [57, 98] on icon "Next" at bounding box center [56, 101] width 14 height 14
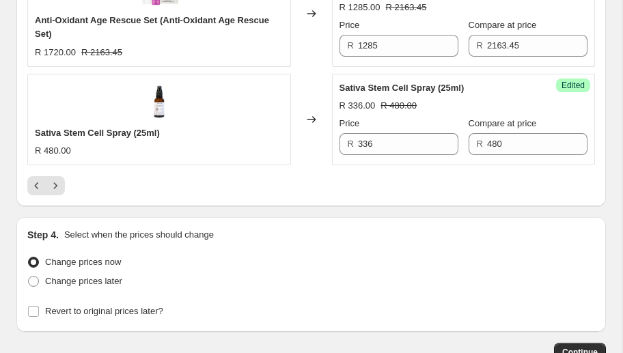
scroll to position [2559, 0]
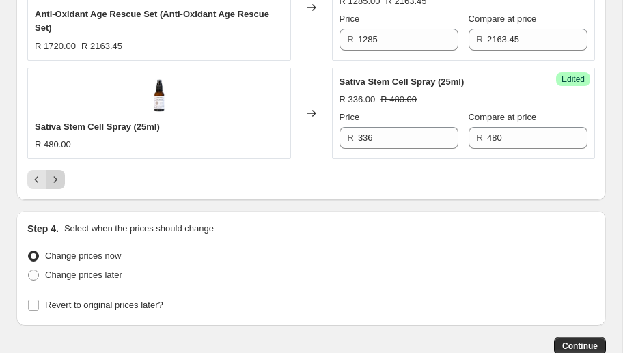
click at [57, 174] on icon "Next" at bounding box center [56, 180] width 14 height 14
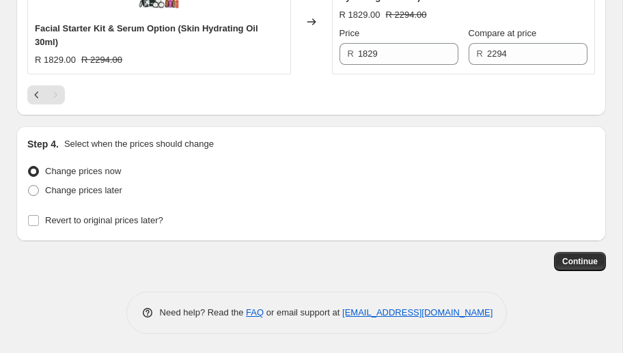
scroll to position [1008, 0]
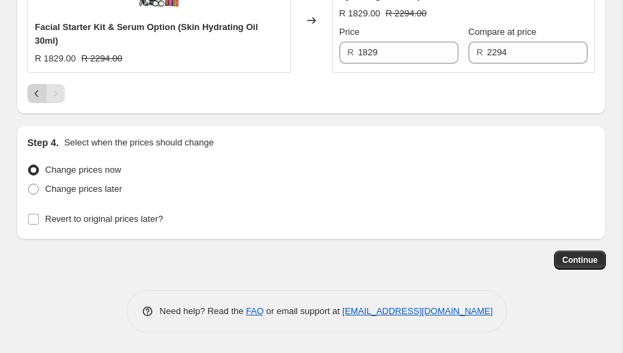
click at [40, 99] on icon "Previous" at bounding box center [37, 94] width 14 height 14
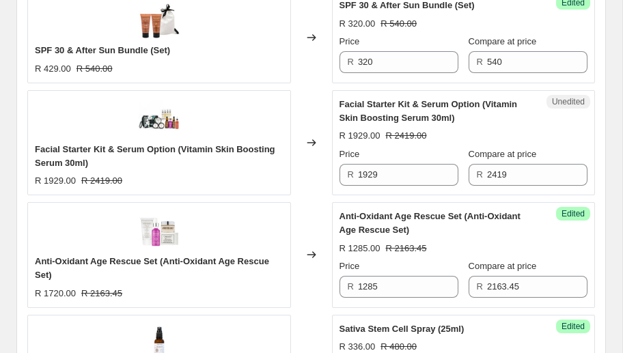
scroll to position [2312, 0]
click at [365, 169] on input "1929" at bounding box center [408, 175] width 100 height 22
click at [387, 174] on input "1929" at bounding box center [408, 175] width 100 height 22
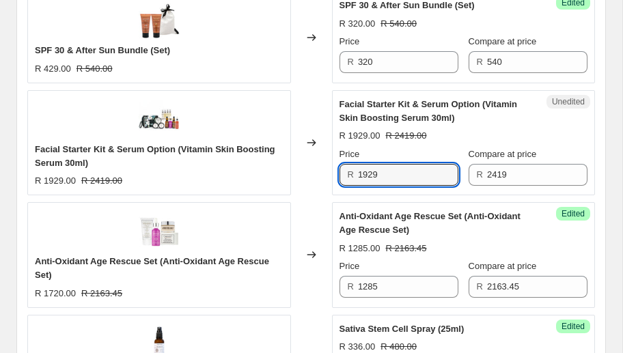
drag, startPoint x: 344, startPoint y: 174, endPoint x: 334, endPoint y: 175, distance: 10.3
click at [334, 175] on div "Unedited Facial Starter Kit & Serum Option (Vitamin Skin Boosting Serum 30ml) R…" at bounding box center [464, 142] width 264 height 105
type input "1329"
click at [322, 179] on div "Changed to" at bounding box center [311, 142] width 41 height 105
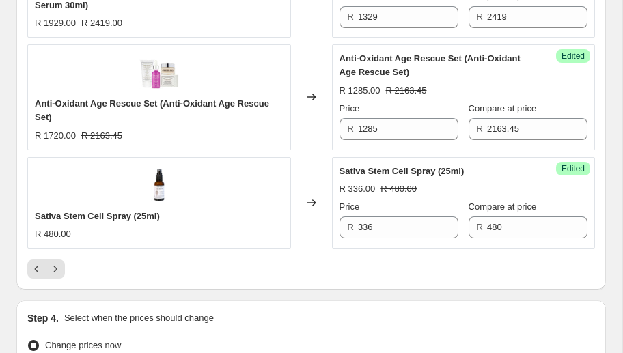
scroll to position [2641, 0]
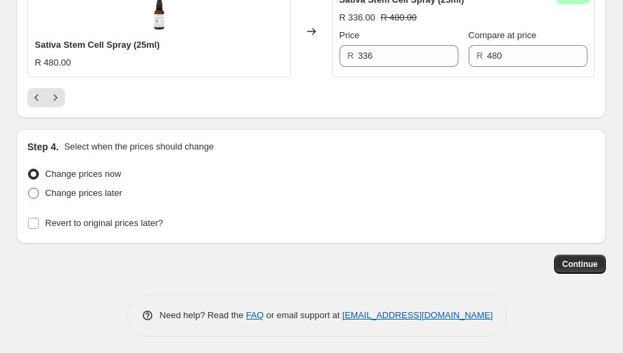
click at [33, 190] on span at bounding box center [33, 193] width 11 height 11
click at [29, 189] on input "Change prices later" at bounding box center [28, 188] width 1 height 1
radio input "true"
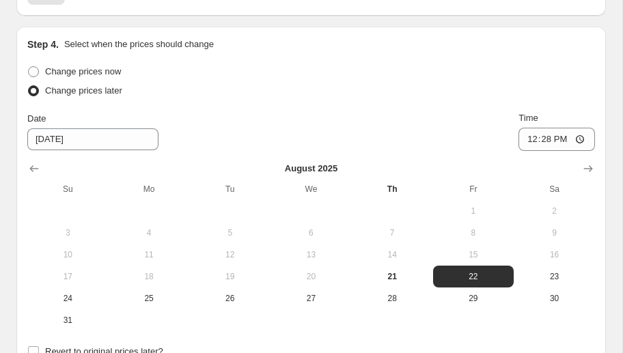
scroll to position [2827, 0]
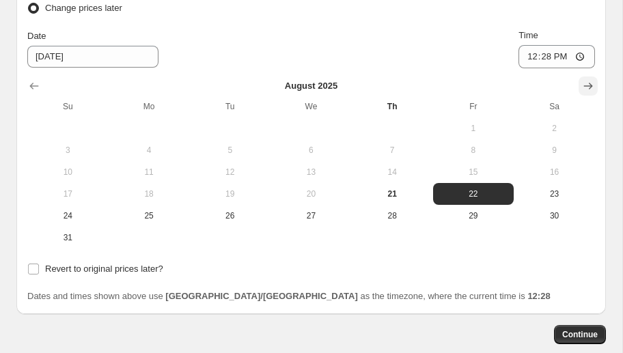
click at [586, 81] on icon "Show next month, September 2025" at bounding box center [588, 86] width 14 height 14
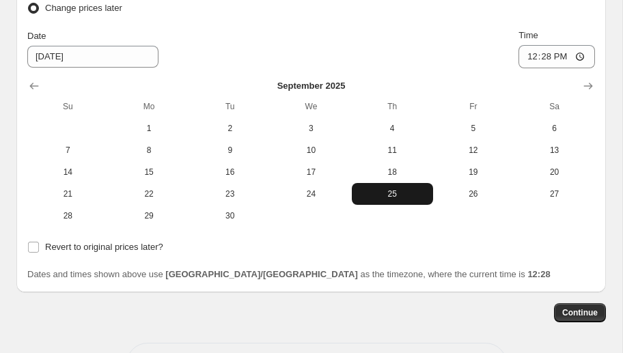
click at [392, 193] on span "25" at bounding box center [392, 194] width 70 height 11
type input "[DATE]"
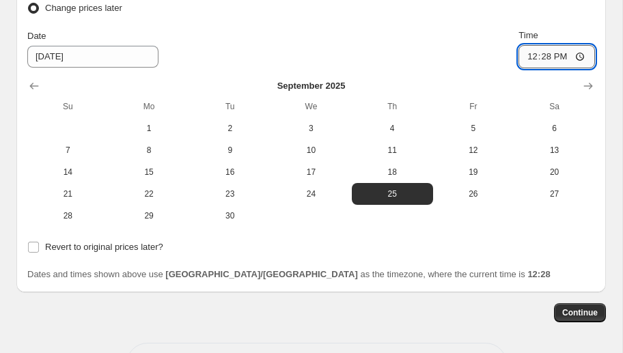
click at [547, 53] on input "12:28" at bounding box center [557, 56] width 77 height 23
click at [560, 51] on input "00:28" at bounding box center [557, 56] width 77 height 23
type input "00:00"
click at [31, 242] on input "Revert to original prices later?" at bounding box center [33, 247] width 11 height 11
checkbox input "true"
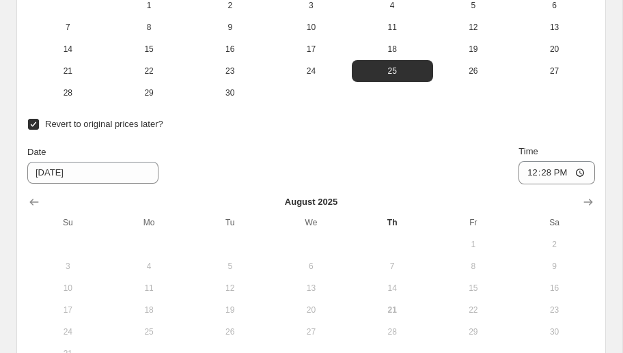
scroll to position [3034, 0]
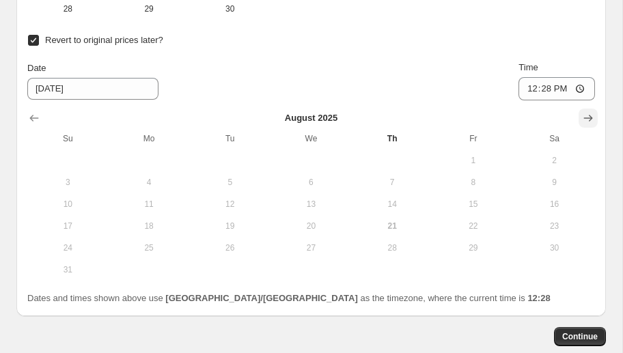
click at [583, 112] on icon "Show next month, September 2025" at bounding box center [588, 118] width 14 height 14
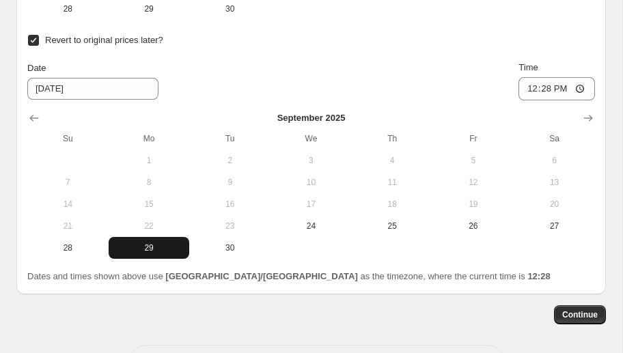
click at [164, 246] on span "29" at bounding box center [149, 248] width 70 height 11
drag, startPoint x: 232, startPoint y: 243, endPoint x: 326, endPoint y: 204, distance: 102.0
click at [232, 243] on span "30" at bounding box center [230, 248] width 70 height 11
type input "[DATE]"
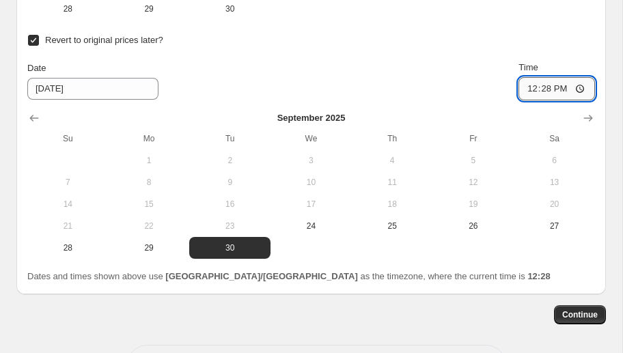
click at [545, 86] on input "12:28" at bounding box center [557, 88] width 77 height 23
type input "01:00"
drag, startPoint x: 397, startPoint y: 315, endPoint x: 441, endPoint y: 312, distance: 44.5
click at [398, 315] on div "Continue" at bounding box center [311, 314] width 590 height 19
click at [584, 310] on span "Continue" at bounding box center [580, 315] width 36 height 11
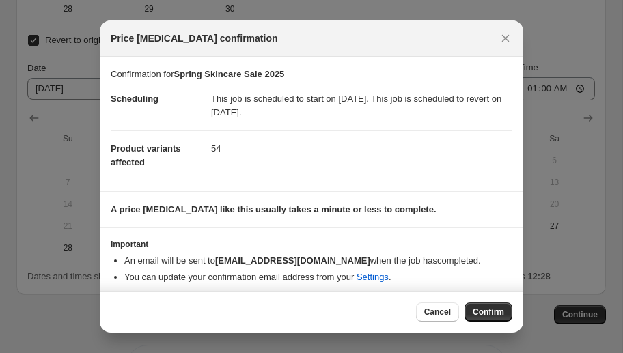
scroll to position [5, 0]
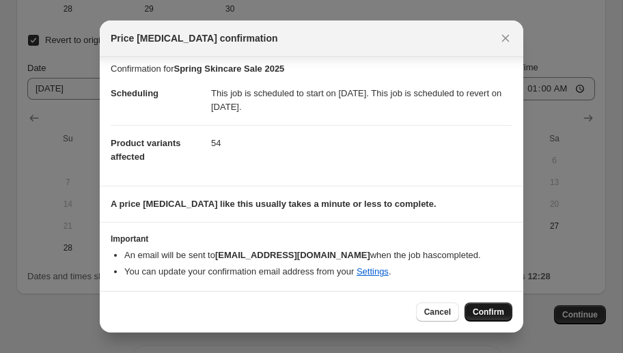
click at [478, 308] on span "Confirm" at bounding box center [488, 312] width 31 height 11
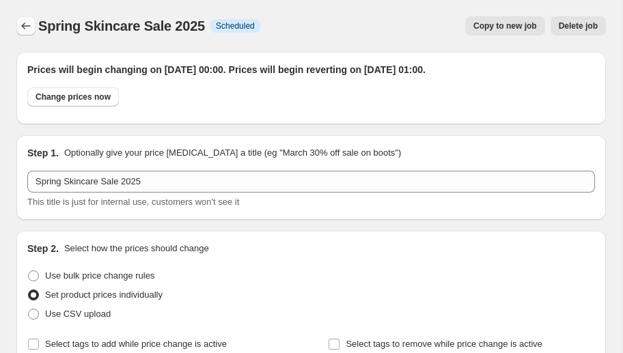
click at [24, 29] on icon "Price change jobs" at bounding box center [26, 26] width 9 height 7
